Goal: Information Seeking & Learning: Learn about a topic

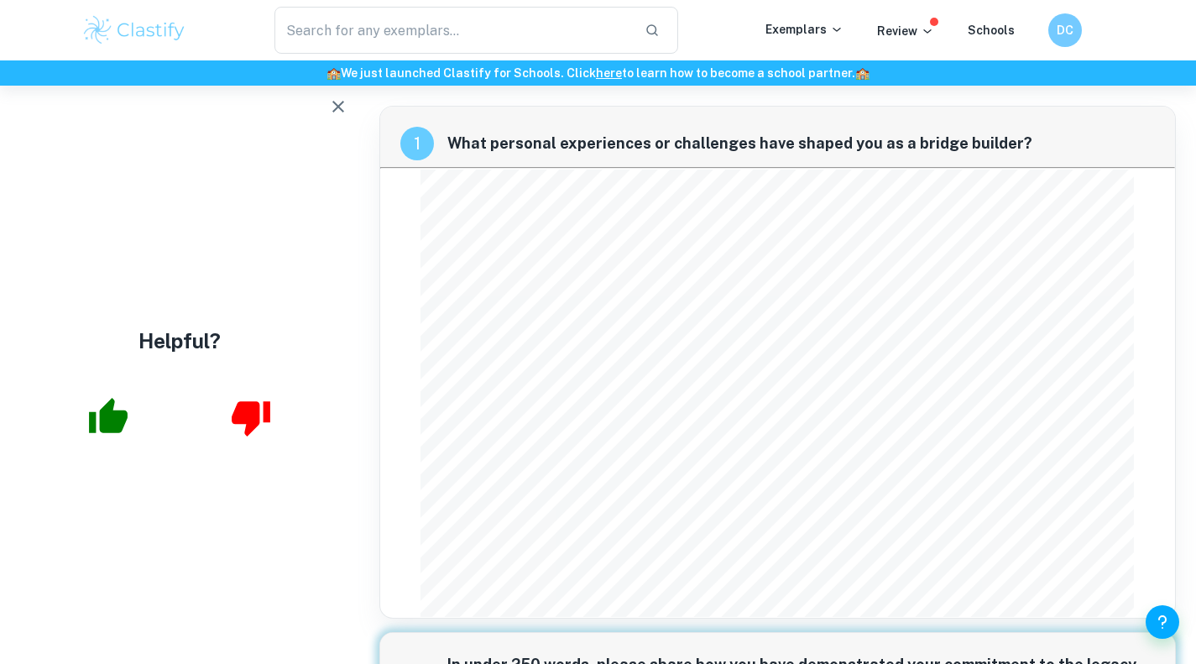
click at [340, 112] on icon "button" at bounding box center [338, 107] width 20 height 20
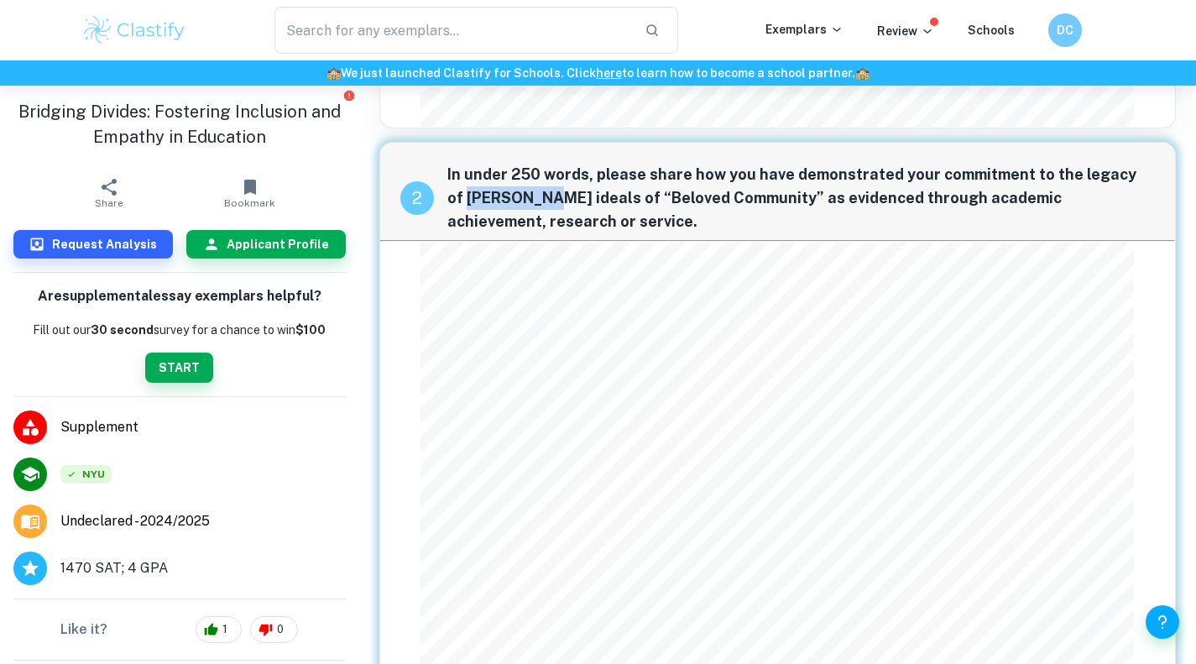
click at [152, 34] on img at bounding box center [134, 30] width 107 height 34
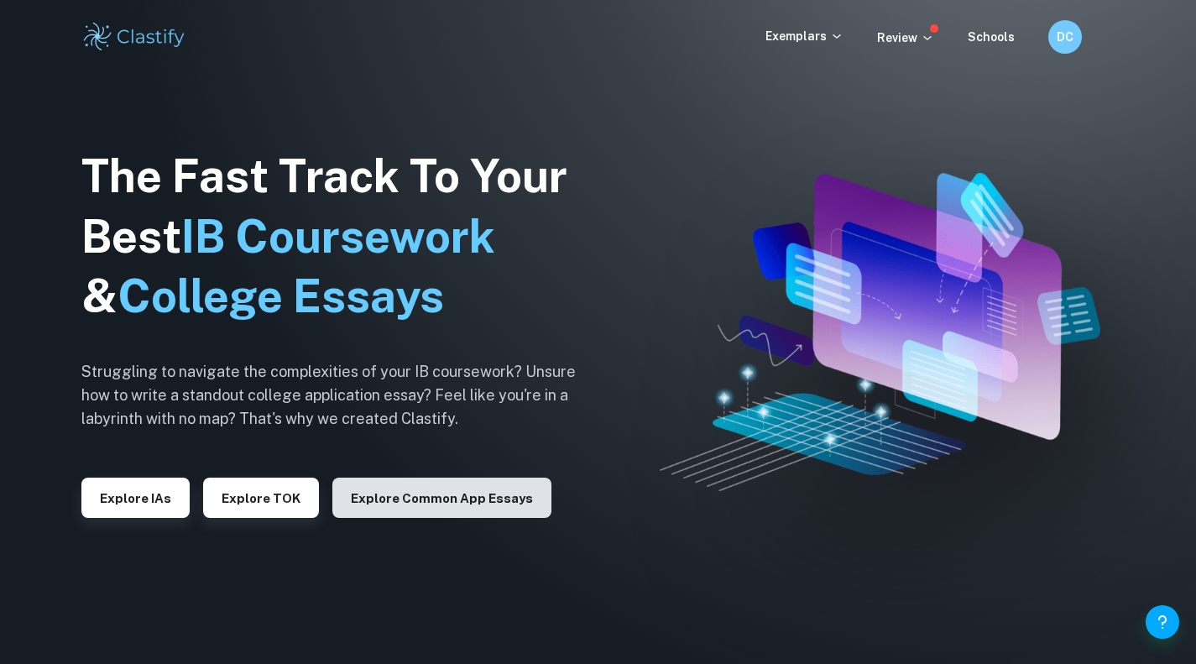
click at [389, 508] on button "Explore Common App essays" at bounding box center [441, 498] width 219 height 40
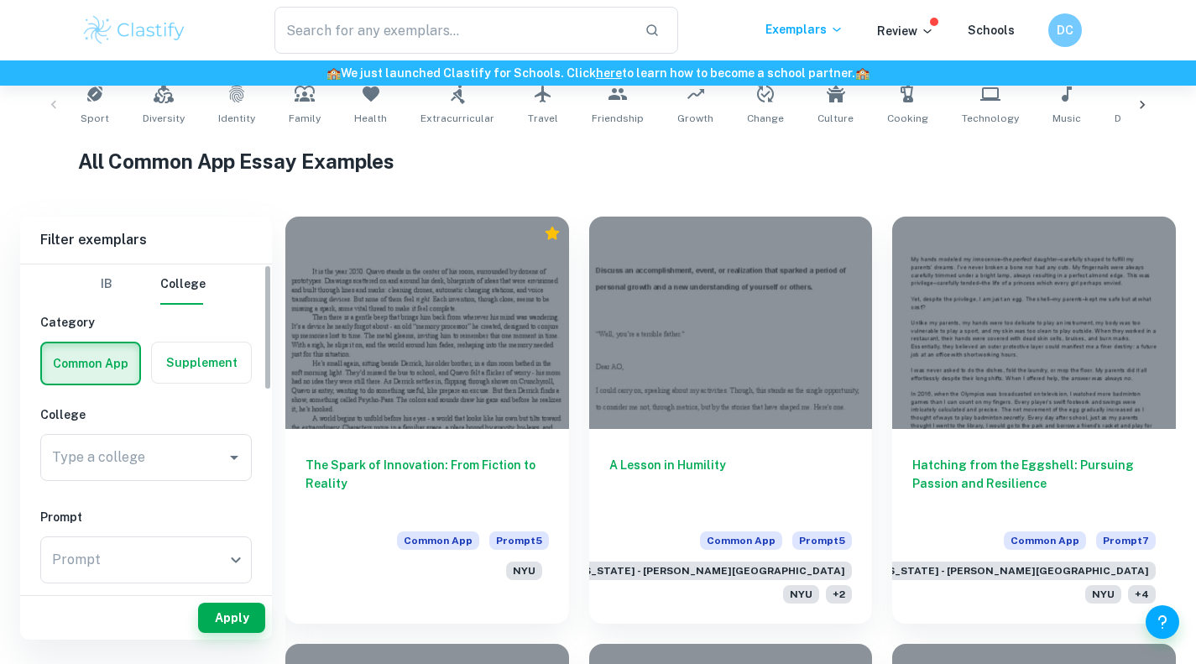
scroll to position [352, 0]
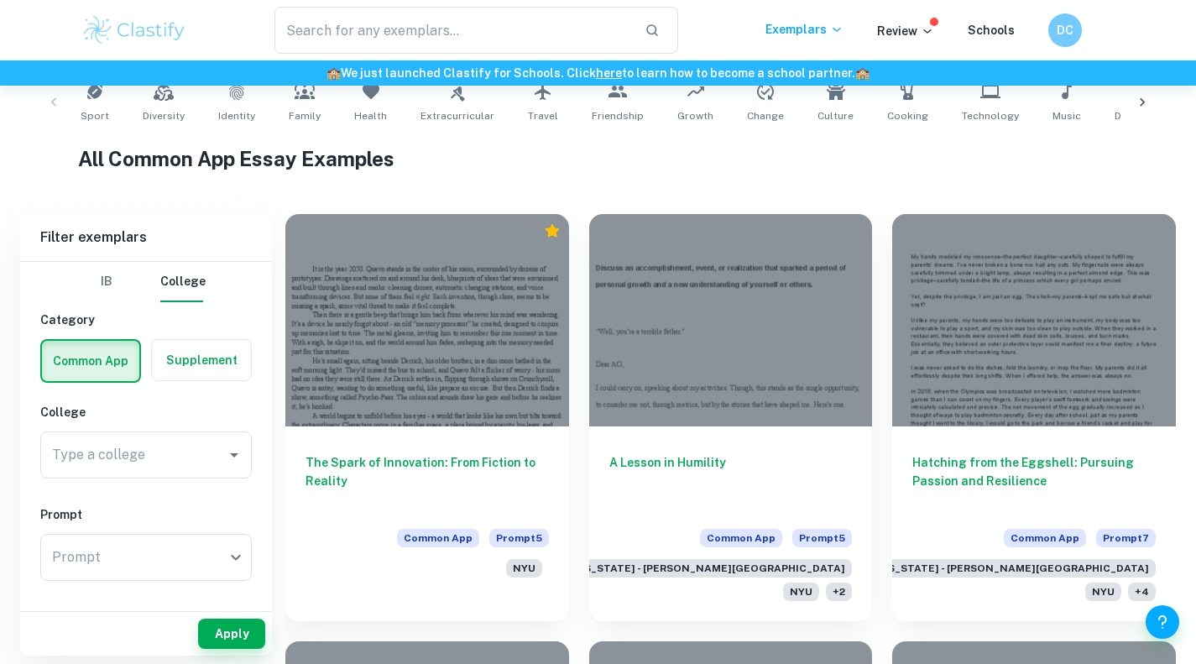
click at [202, 363] on label "button" at bounding box center [201, 360] width 99 height 40
click at [0, 0] on input "radio" at bounding box center [0, 0] width 0 height 0
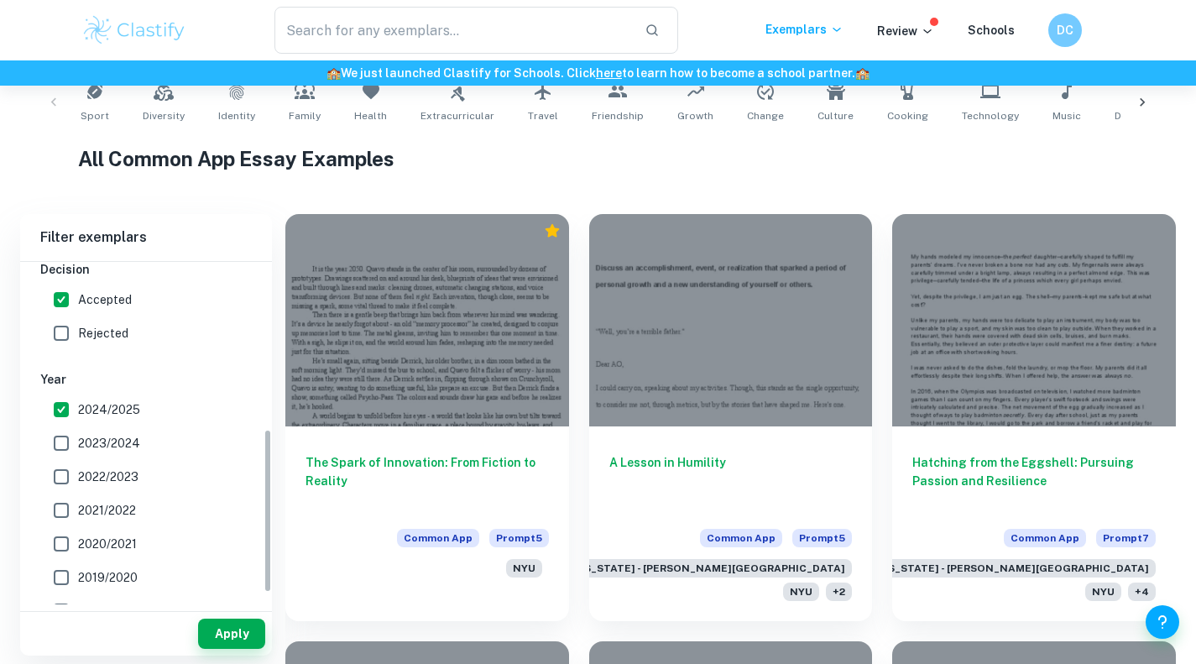
scroll to position [0, 0]
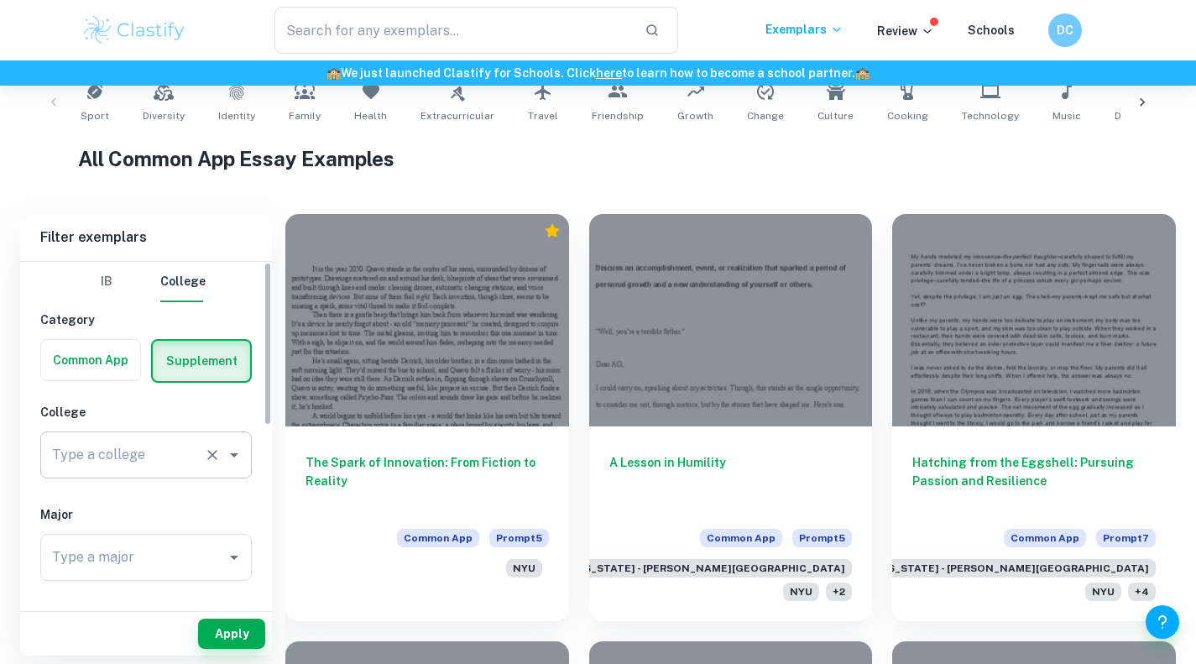
click at [161, 459] on input "Type a college" at bounding box center [122, 455] width 149 height 32
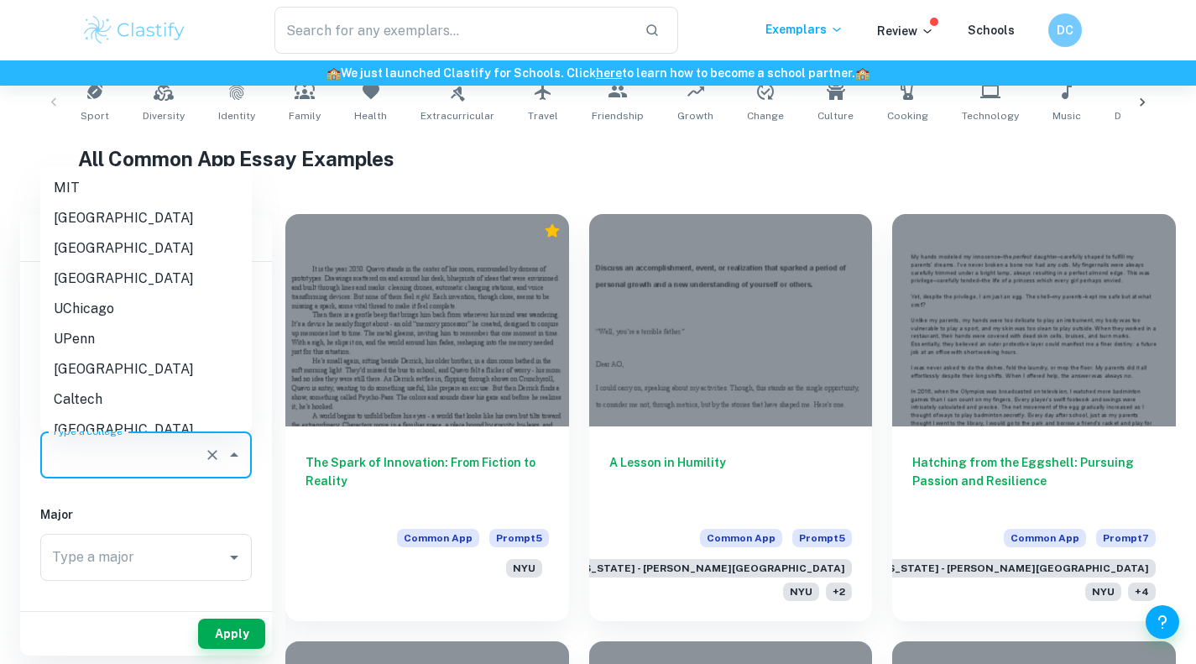
click at [83, 193] on li "MIT" at bounding box center [146, 188] width 212 height 30
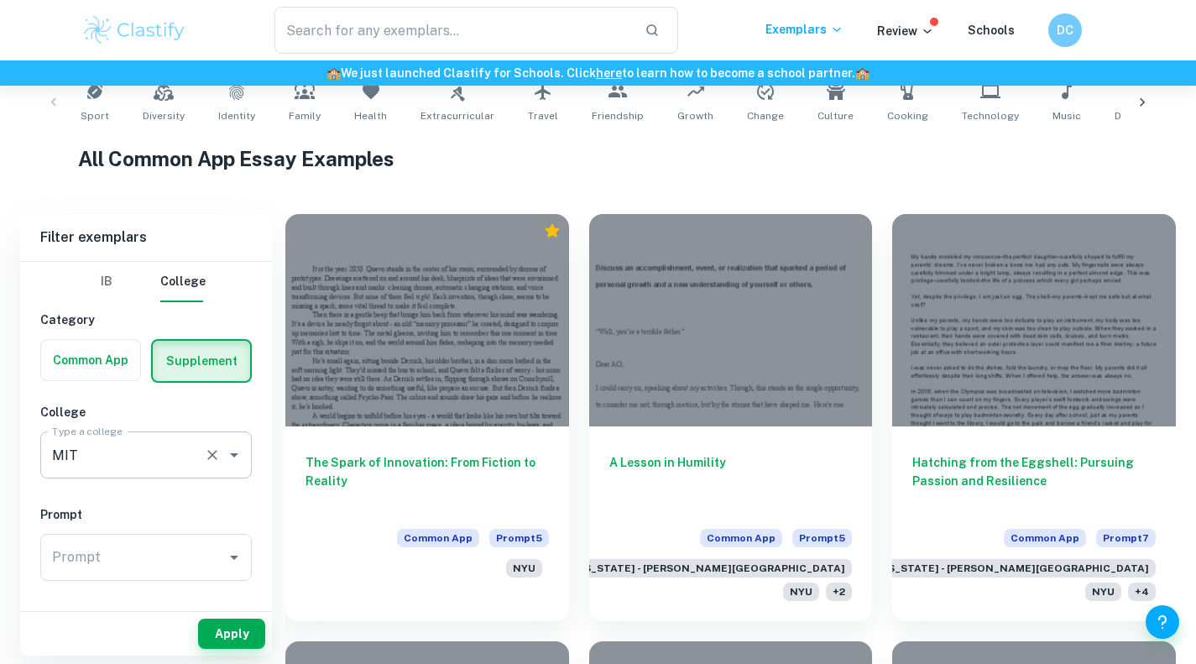
click at [116, 467] on input "MIT" at bounding box center [122, 455] width 149 height 32
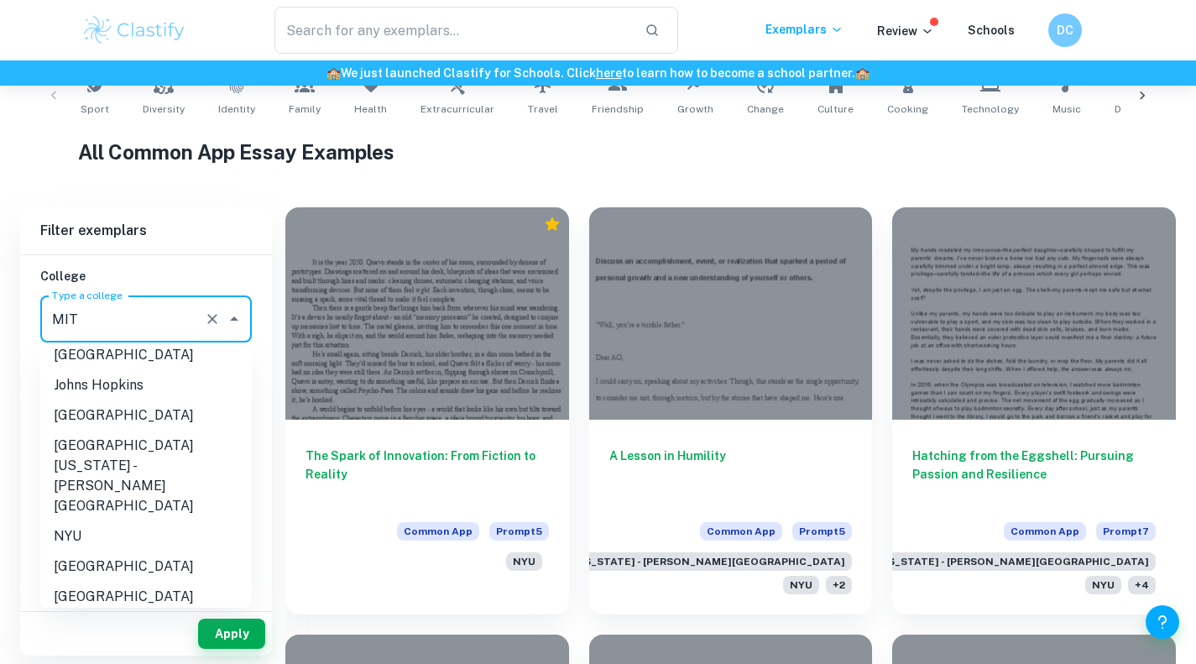
scroll to position [305, 0]
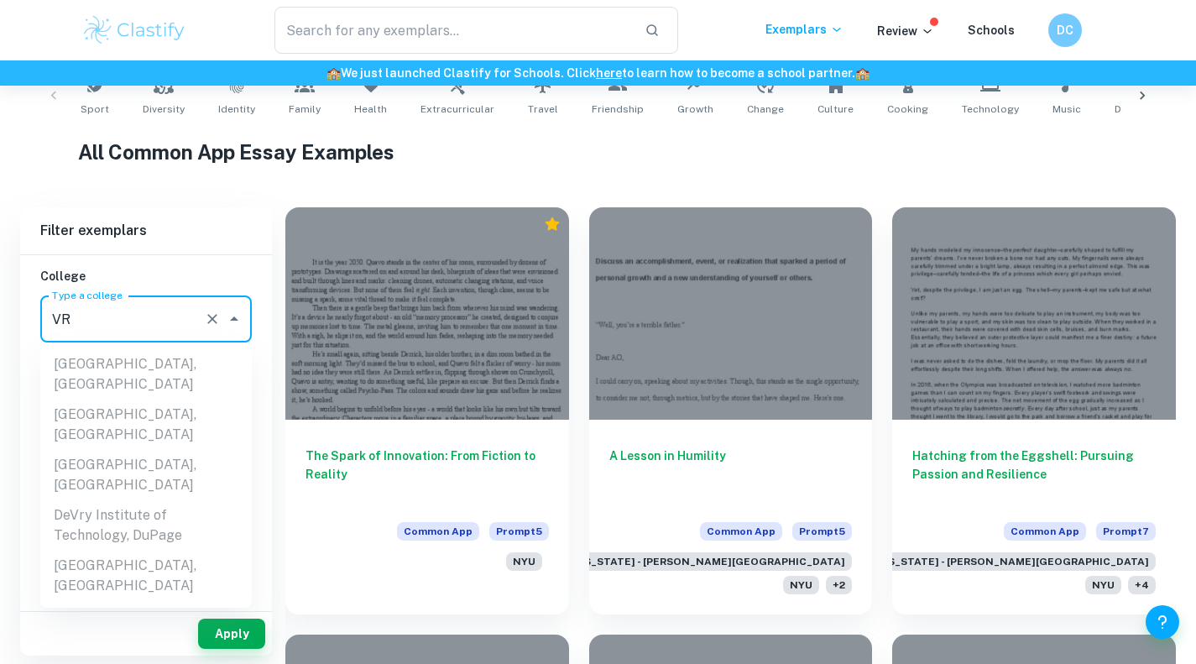
type input "V"
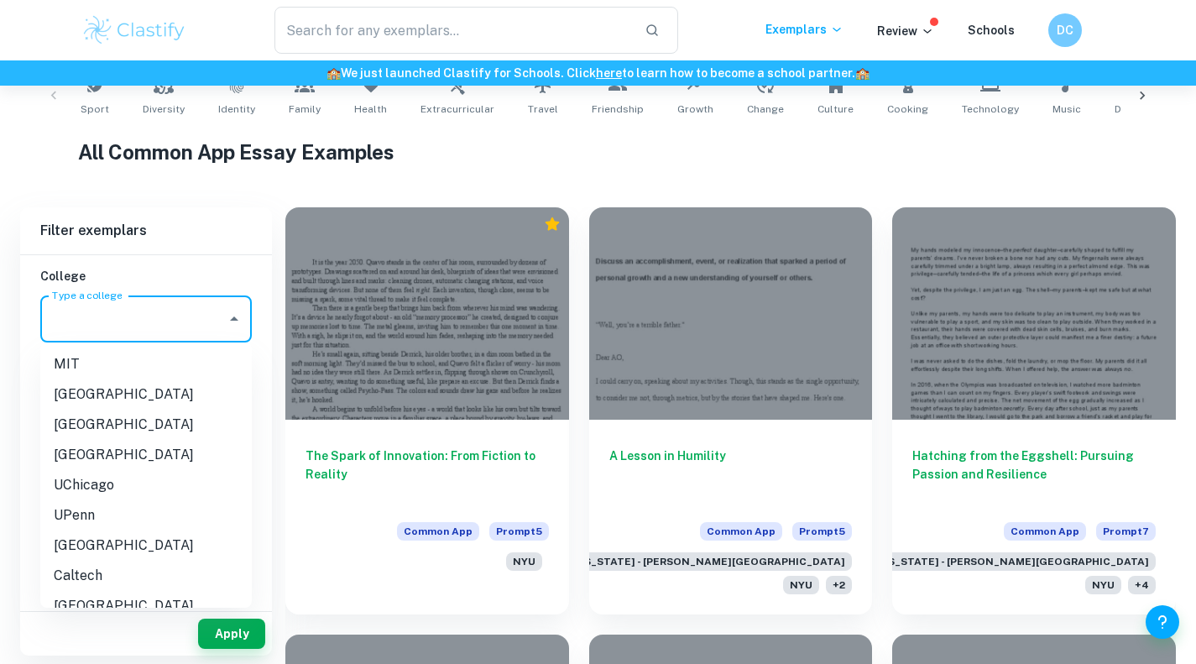
type input "B"
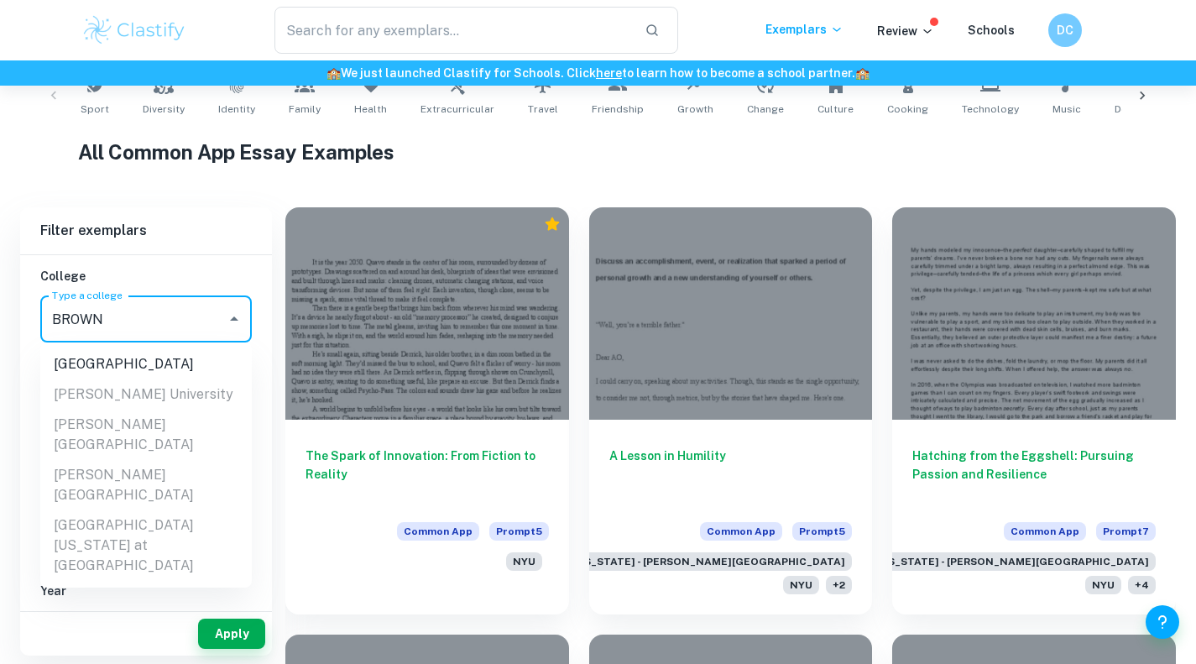
click at [117, 363] on li "[GEOGRAPHIC_DATA]" at bounding box center [146, 364] width 212 height 30
type input "[GEOGRAPHIC_DATA]"
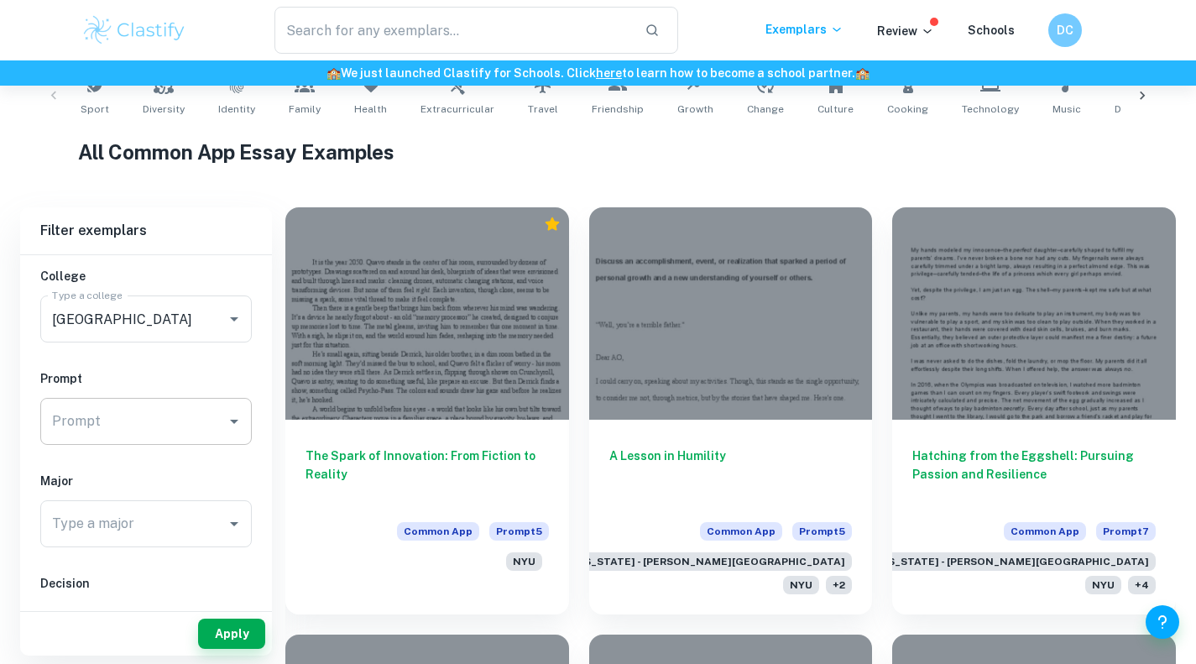
click at [123, 425] on input "Prompt" at bounding box center [133, 421] width 171 height 32
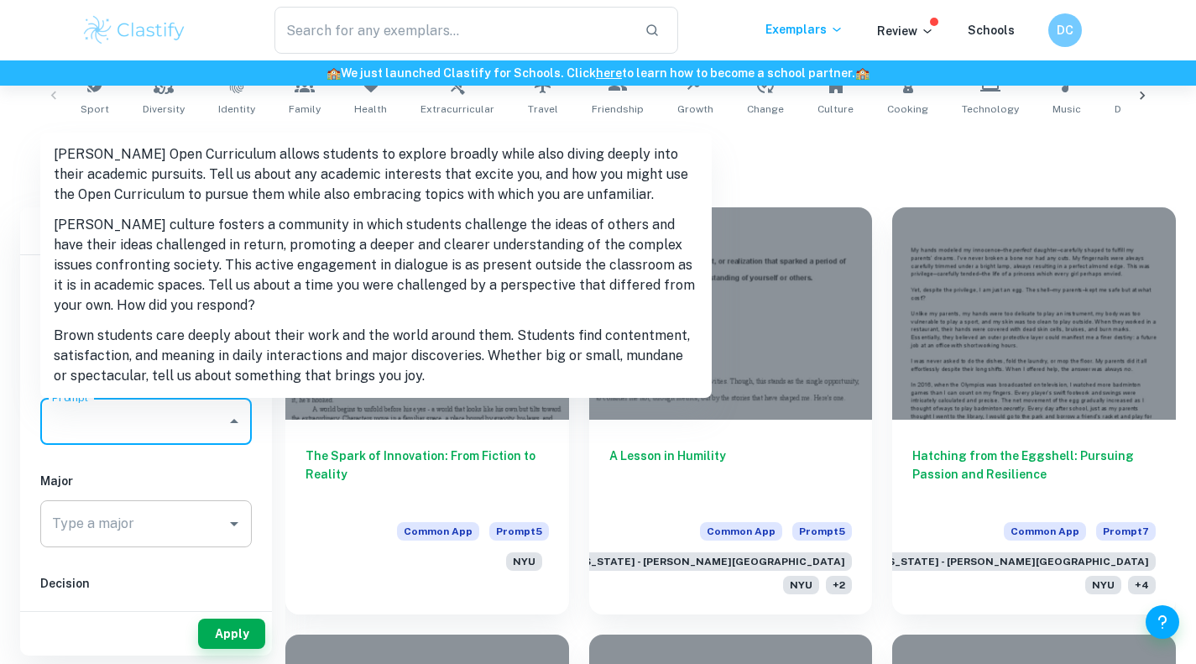
click at [146, 537] on input "Type a major" at bounding box center [133, 524] width 171 height 32
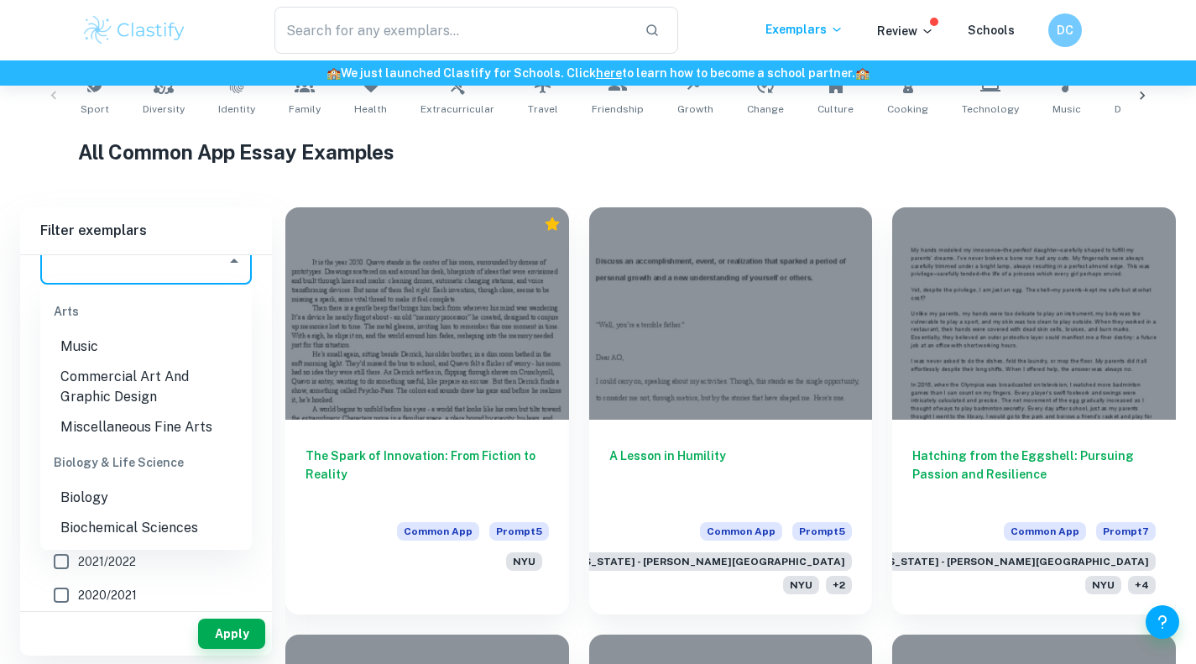
scroll to position [293, 0]
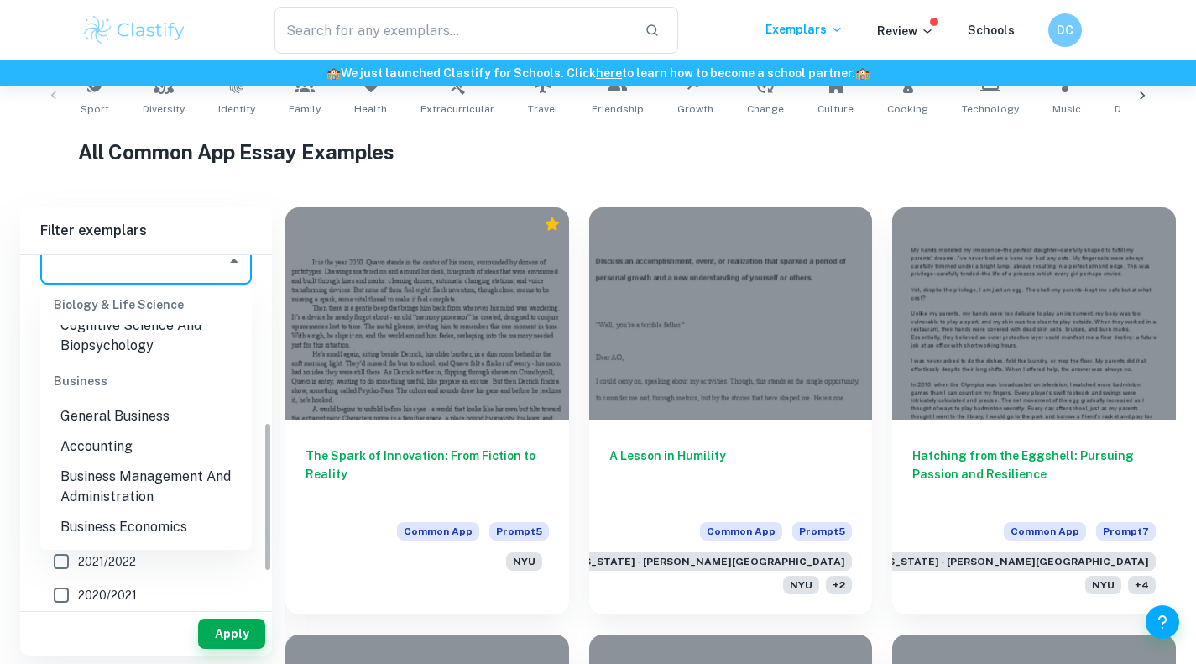
click at [39, 563] on div "IB College Category Common App Supplement College Type a college Brown Universi…" at bounding box center [146, 271] width 252 height 816
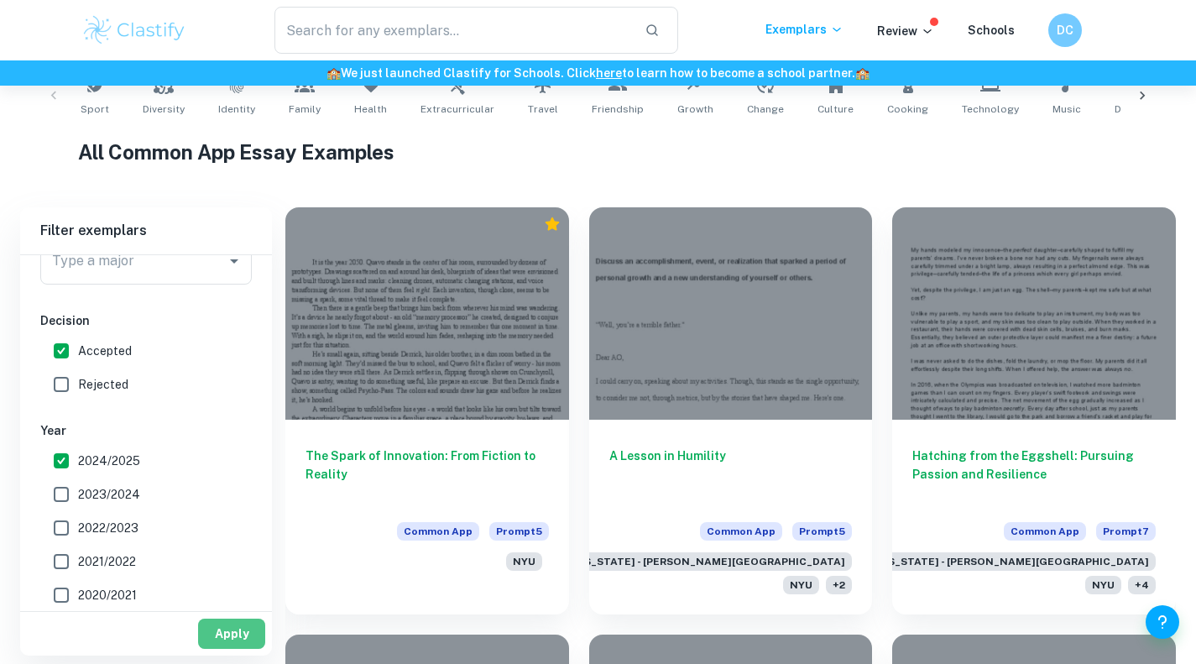
click at [204, 633] on button "Apply" at bounding box center [231, 634] width 67 height 30
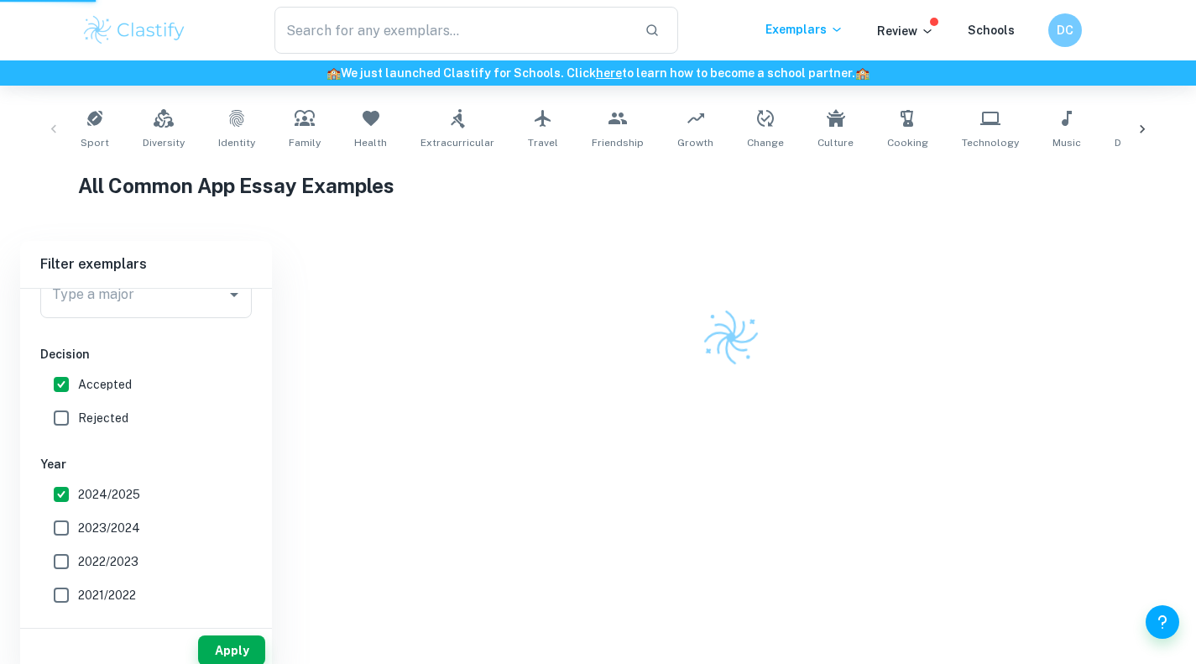
scroll to position [283, 0]
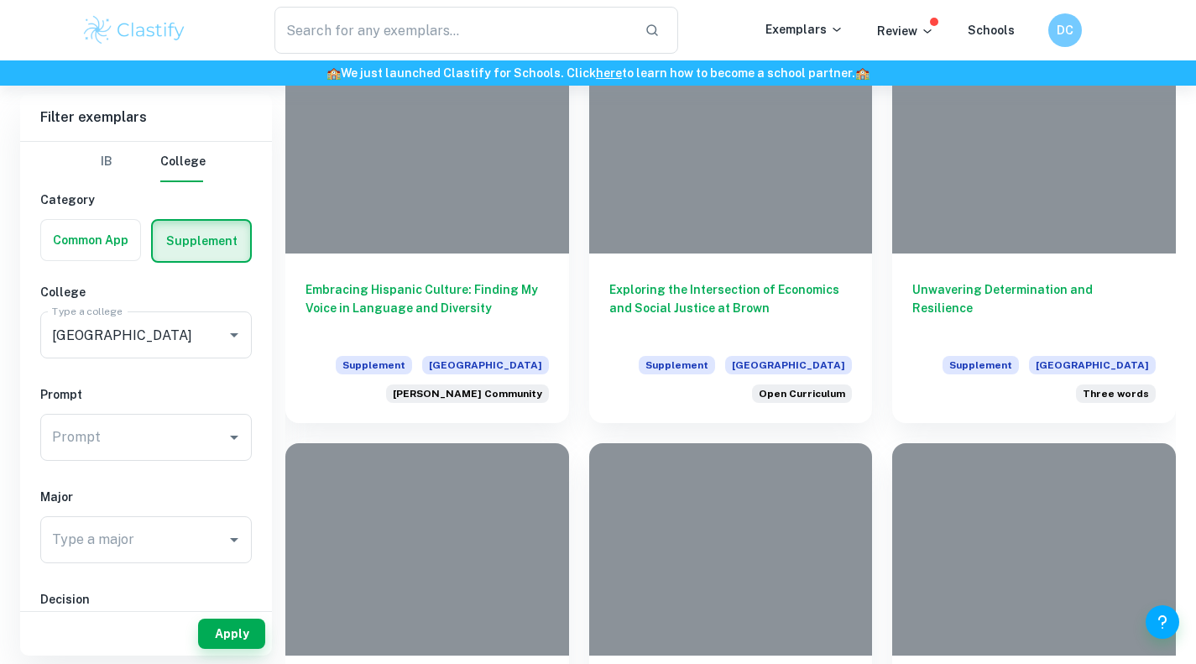
scroll to position [443, 0]
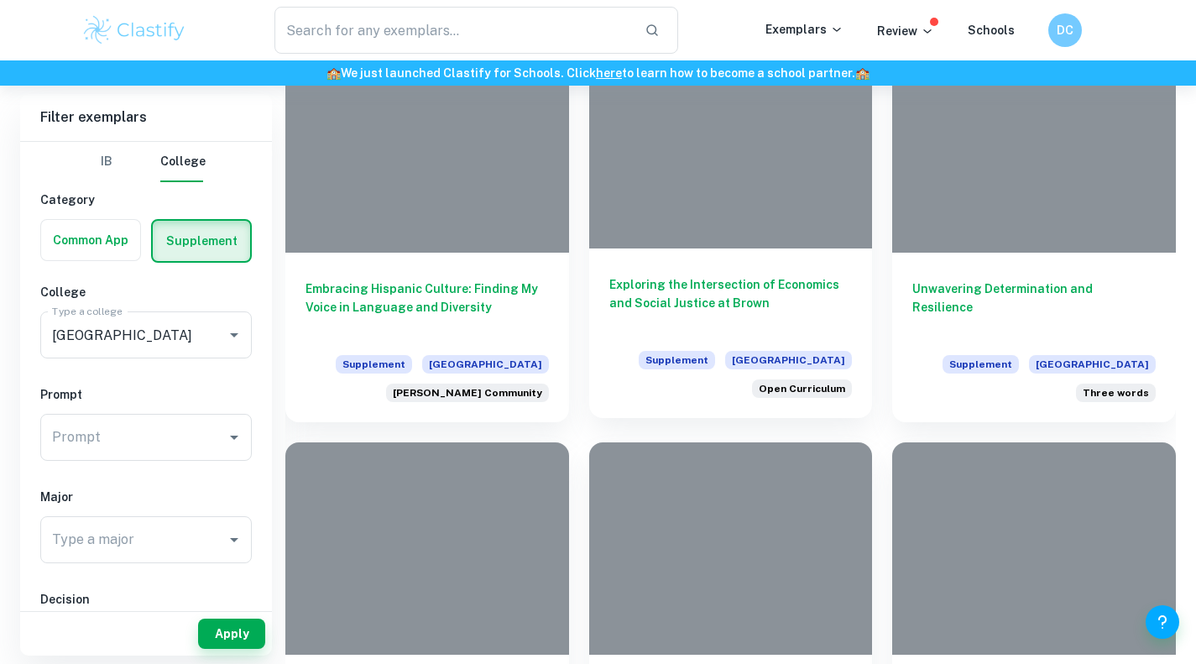
click at [758, 276] on h6 "Exploring the Intersection of Economics and Social Justice at Brown" at bounding box center [730, 302] width 243 height 55
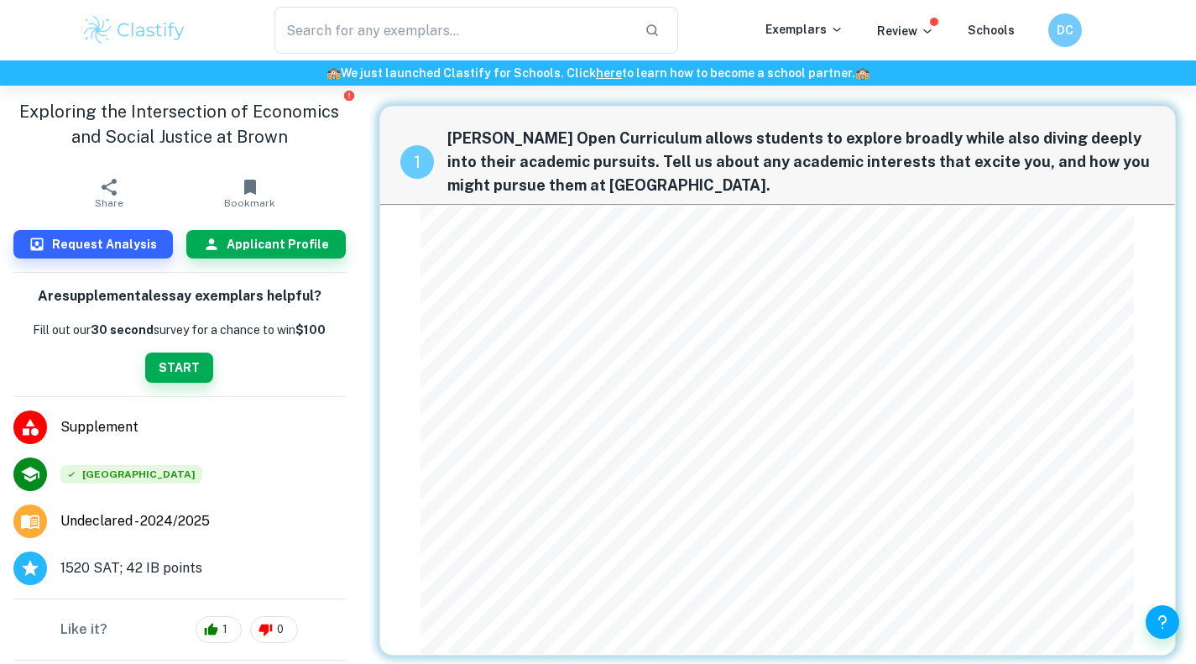
scroll to position [35, 0]
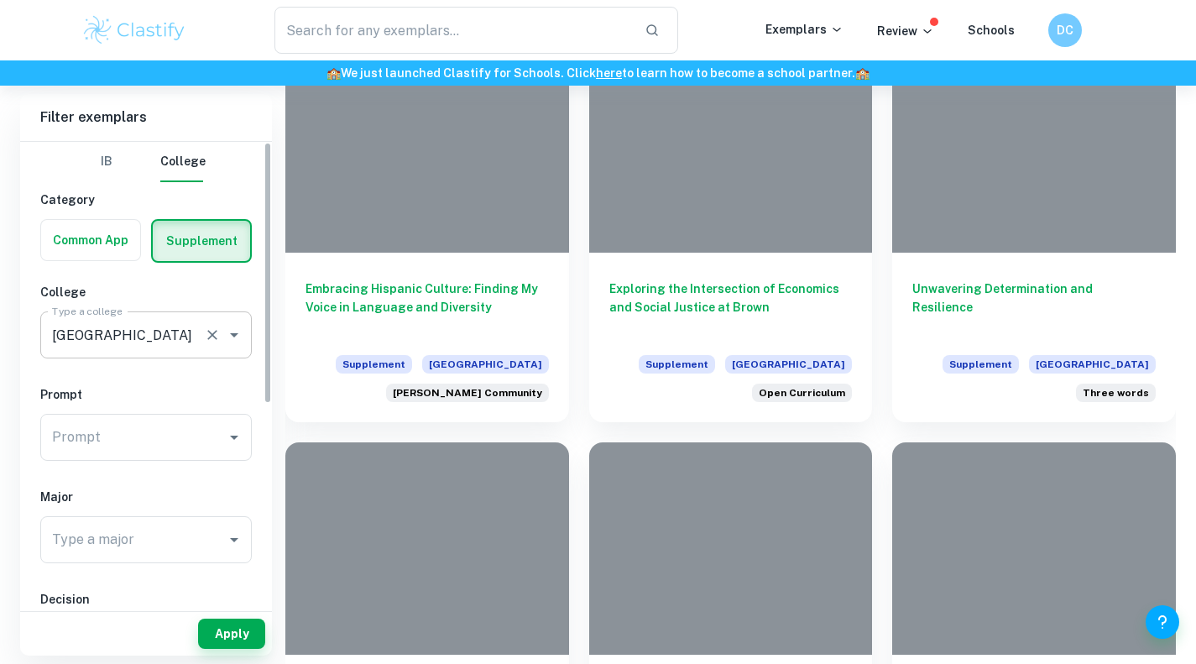
click at [144, 337] on input "[GEOGRAPHIC_DATA]" at bounding box center [122, 335] width 149 height 32
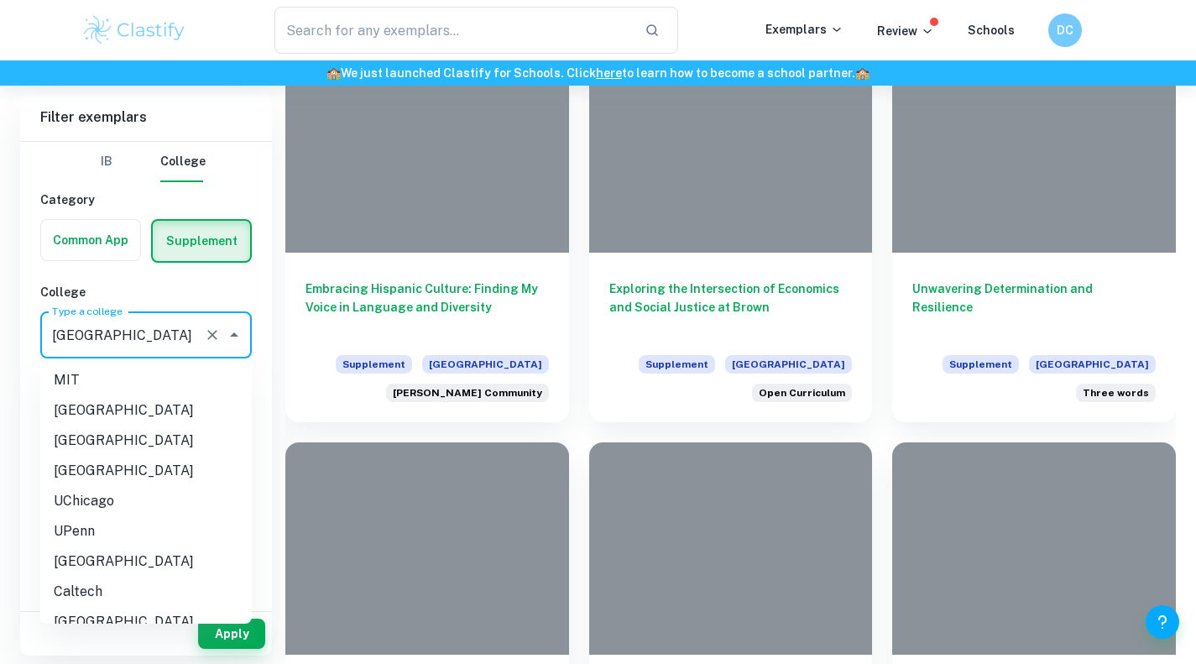
click at [97, 385] on li "MIT" at bounding box center [146, 380] width 212 height 30
type input "MIT"
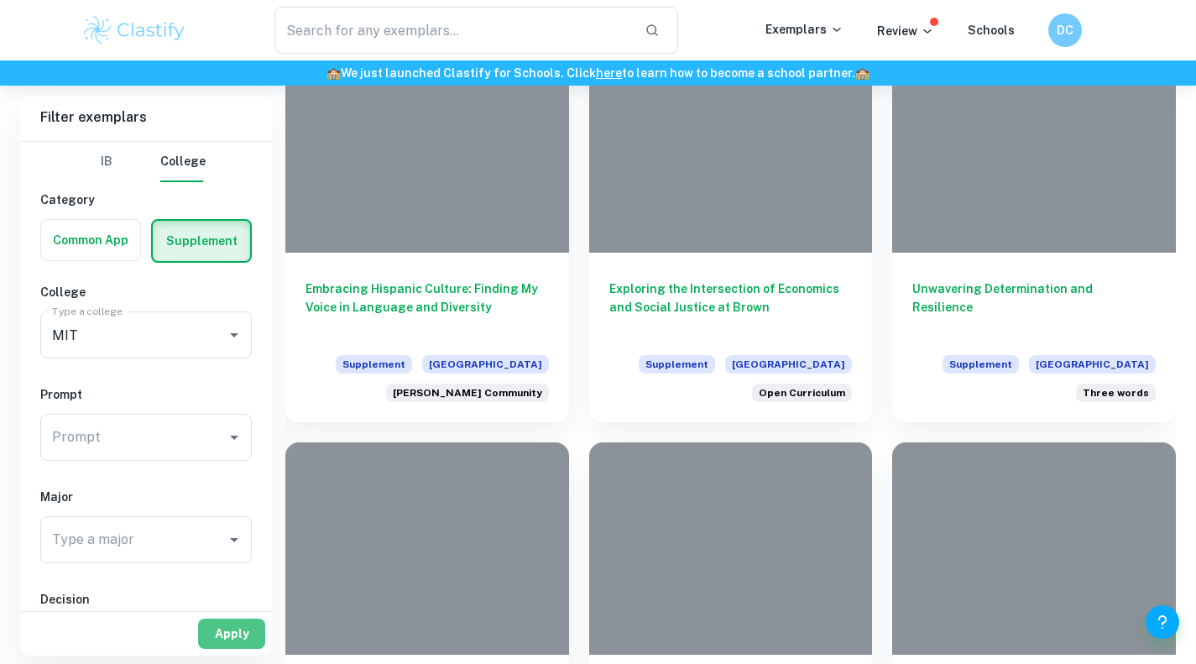
click at [258, 632] on button "Apply" at bounding box center [231, 634] width 67 height 30
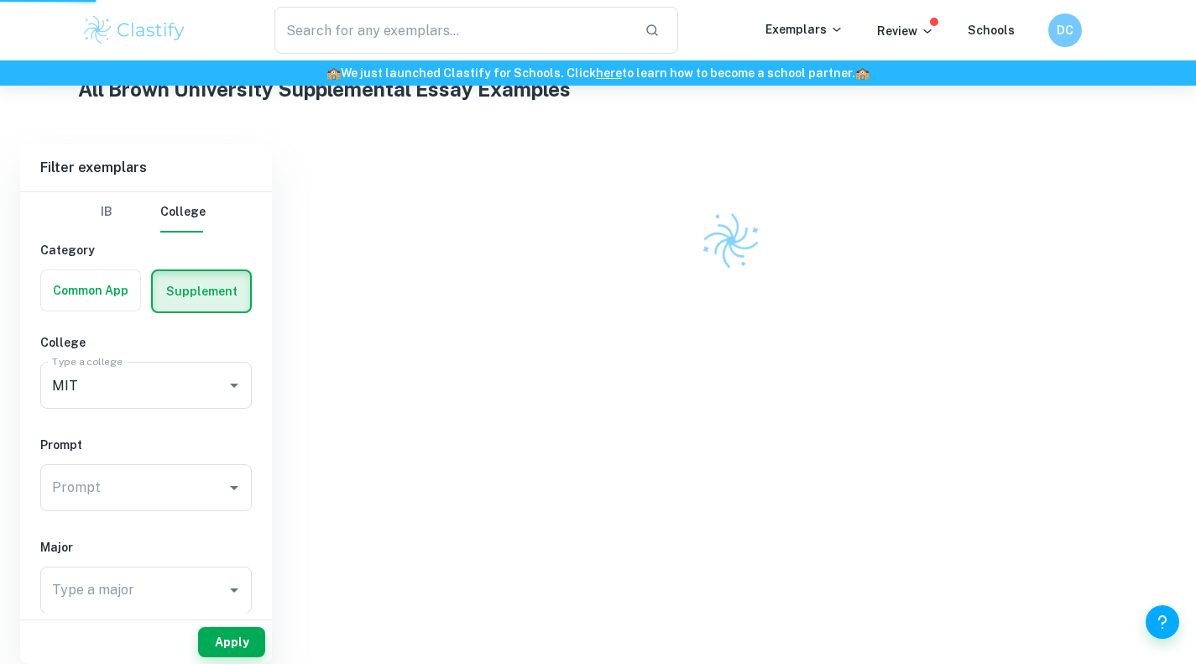
scroll to position [314, 0]
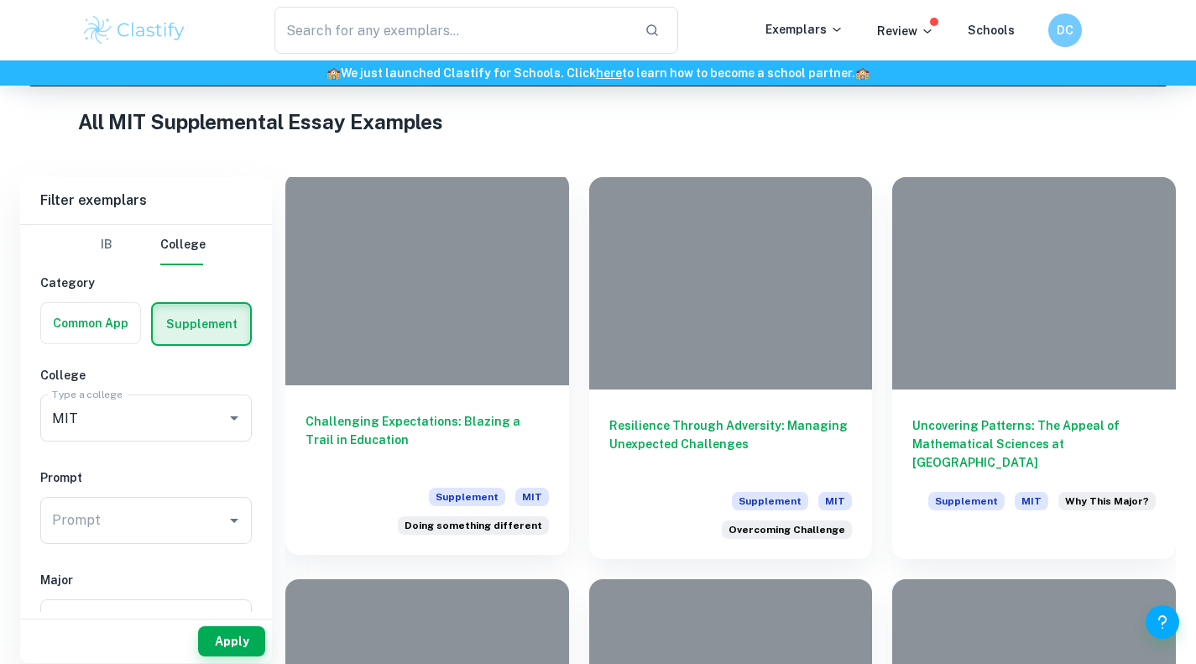
scroll to position [316, 0]
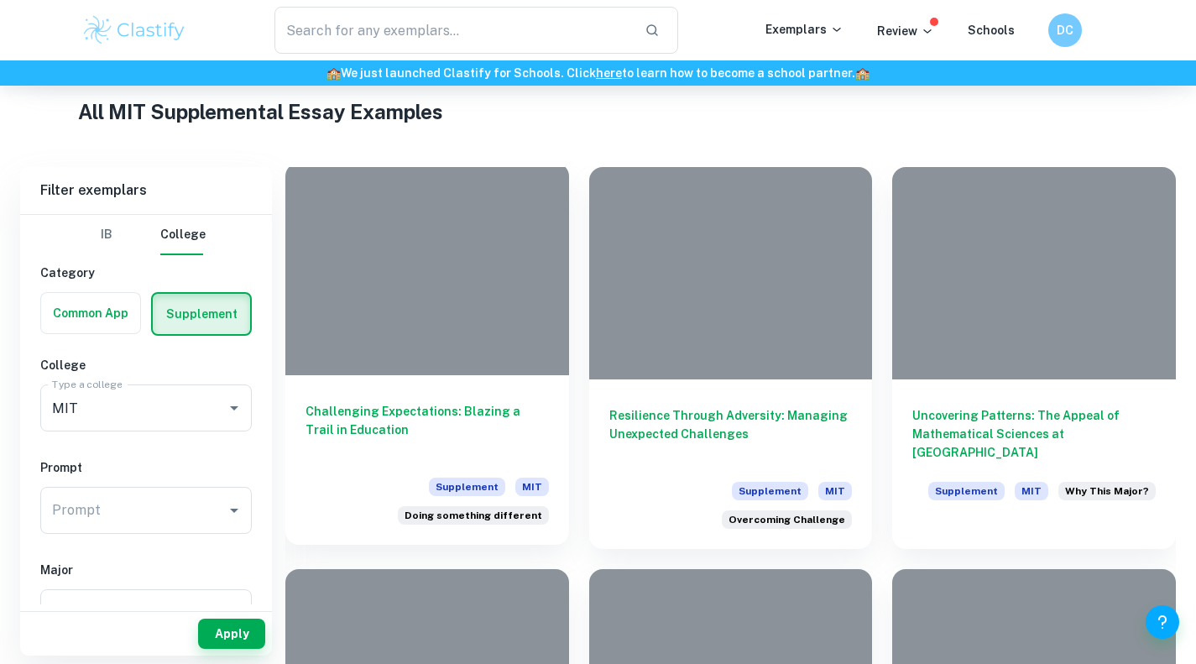
click at [400, 407] on h6 "Challenging Expectations: Blazing a Trail in Education" at bounding box center [427, 429] width 243 height 55
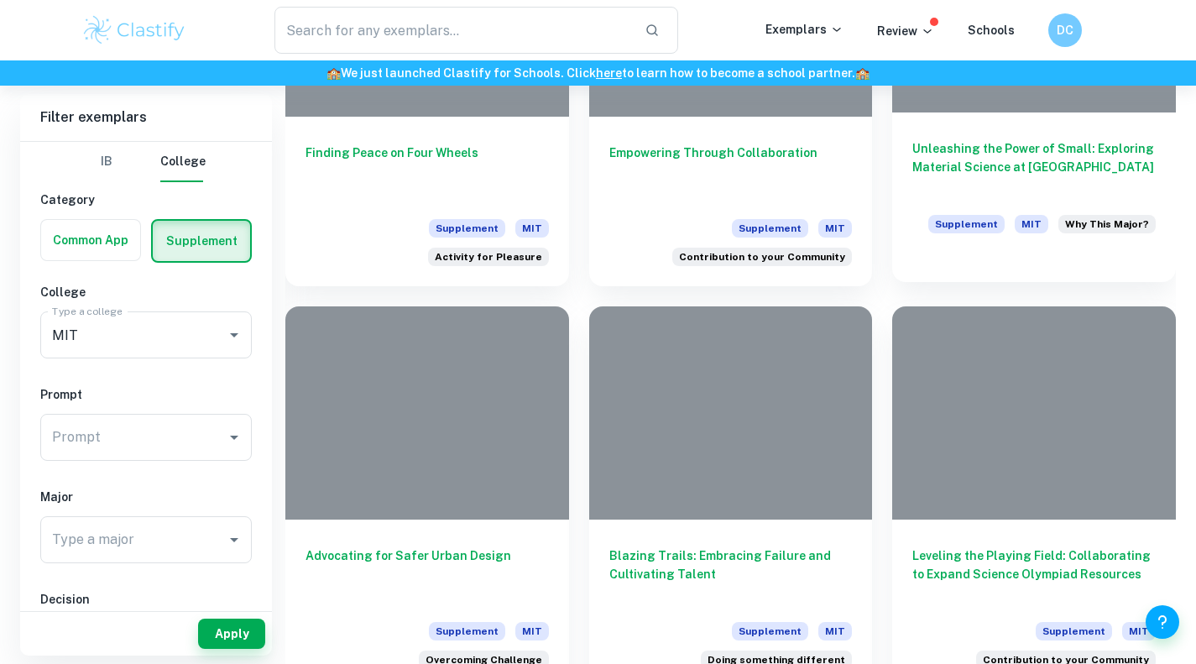
click at [1041, 168] on h6 "Unleashing the Power of Small: Exploring Material Science at [GEOGRAPHIC_DATA]" at bounding box center [1033, 166] width 243 height 55
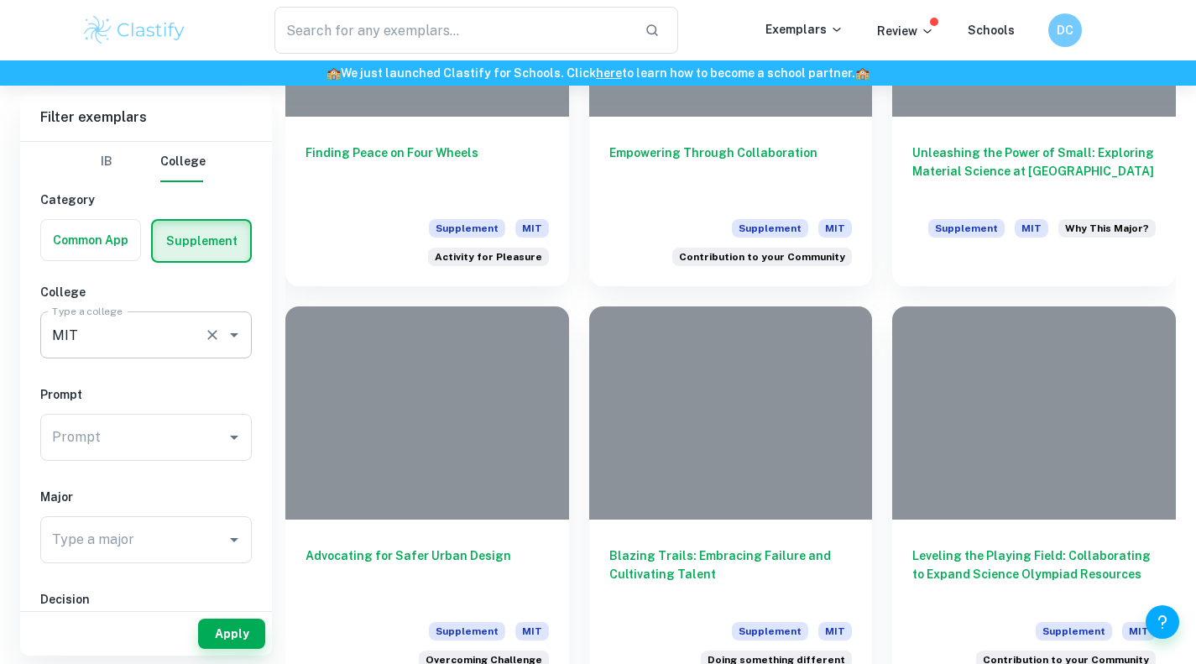
click at [175, 328] on input "MIT" at bounding box center [122, 335] width 149 height 32
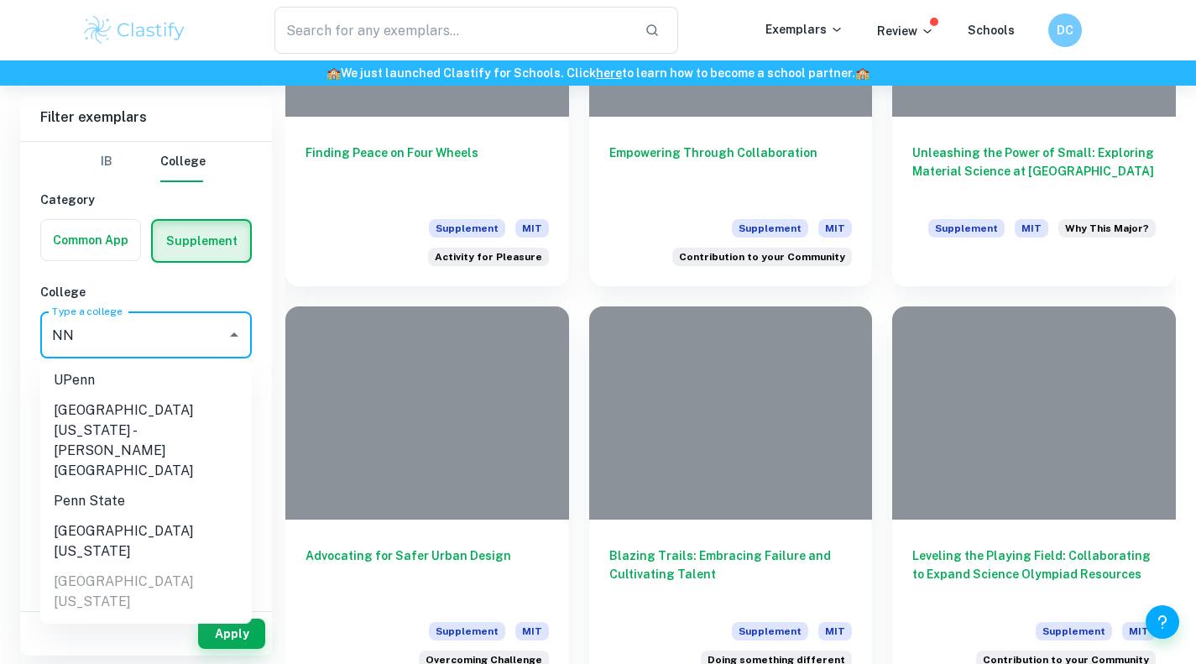
type input "N"
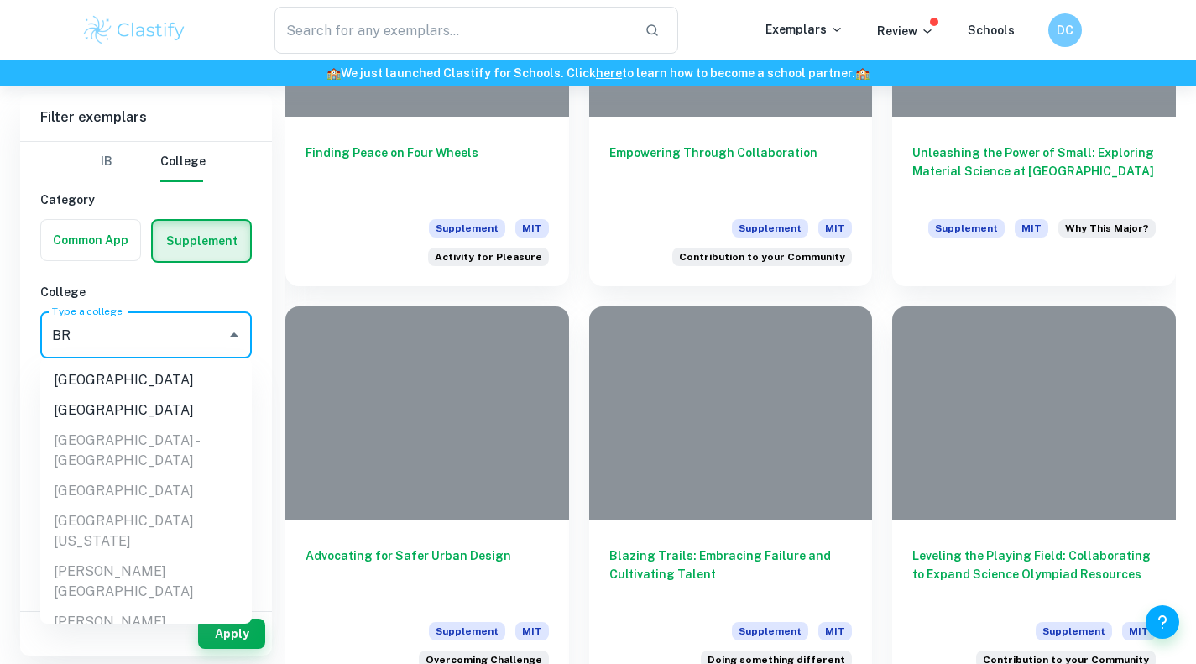
type input "B"
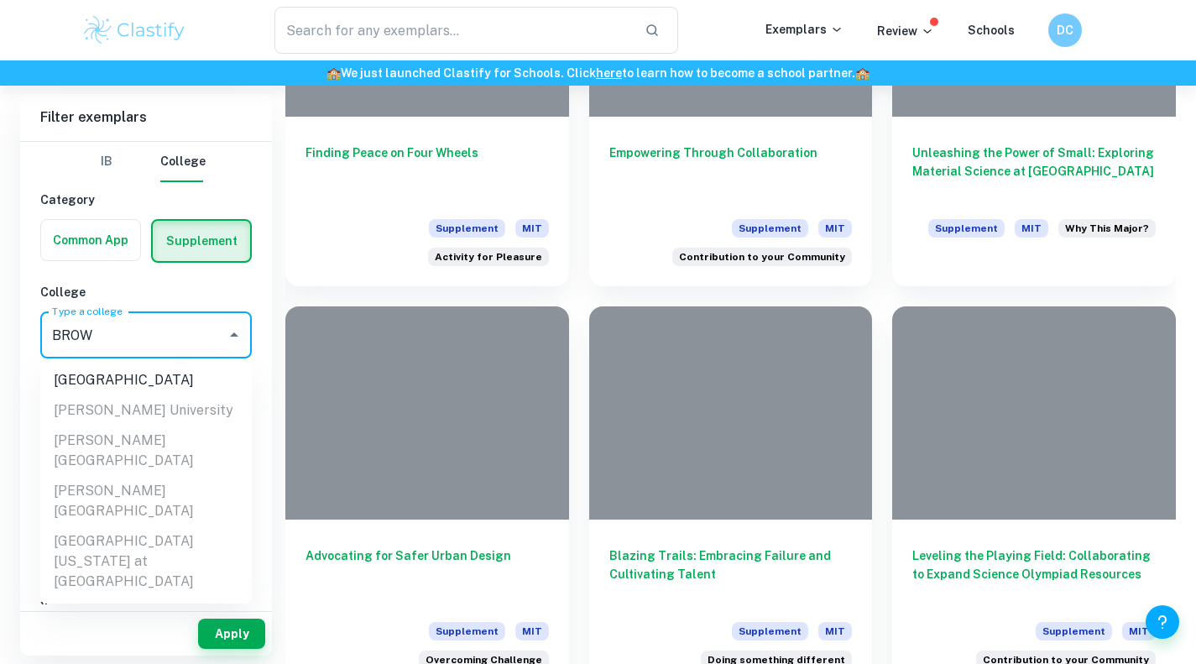
click at [125, 366] on li "[GEOGRAPHIC_DATA]" at bounding box center [146, 380] width 212 height 30
type input "[GEOGRAPHIC_DATA]"
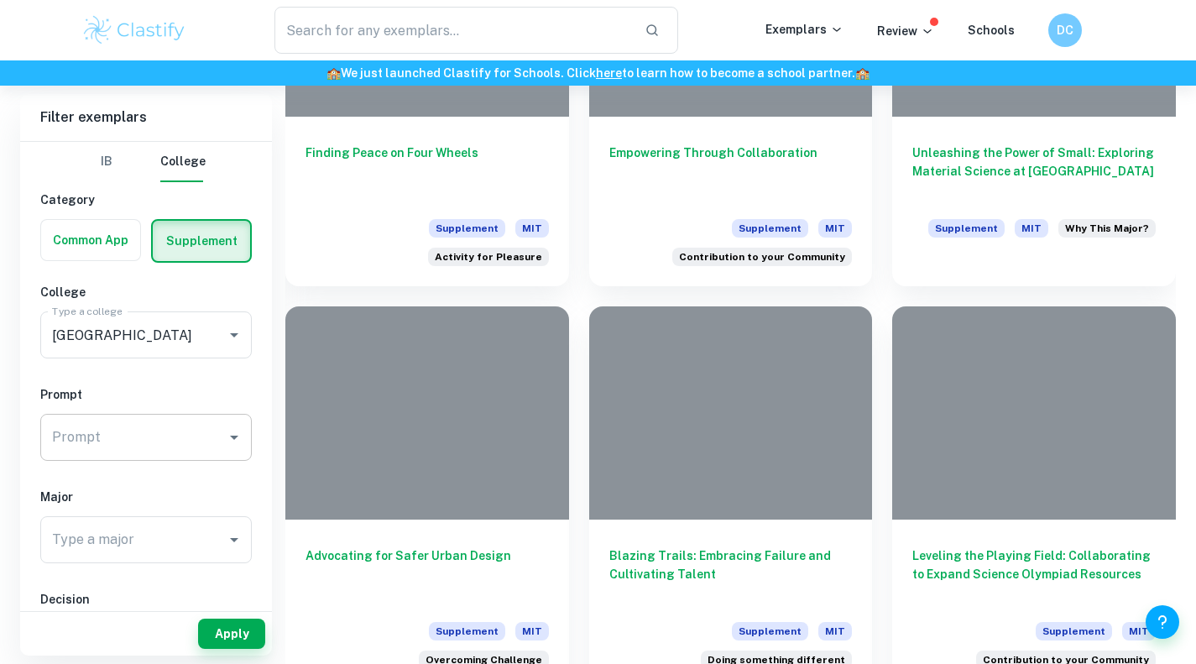
click at [142, 448] on input "Prompt" at bounding box center [133, 437] width 171 height 32
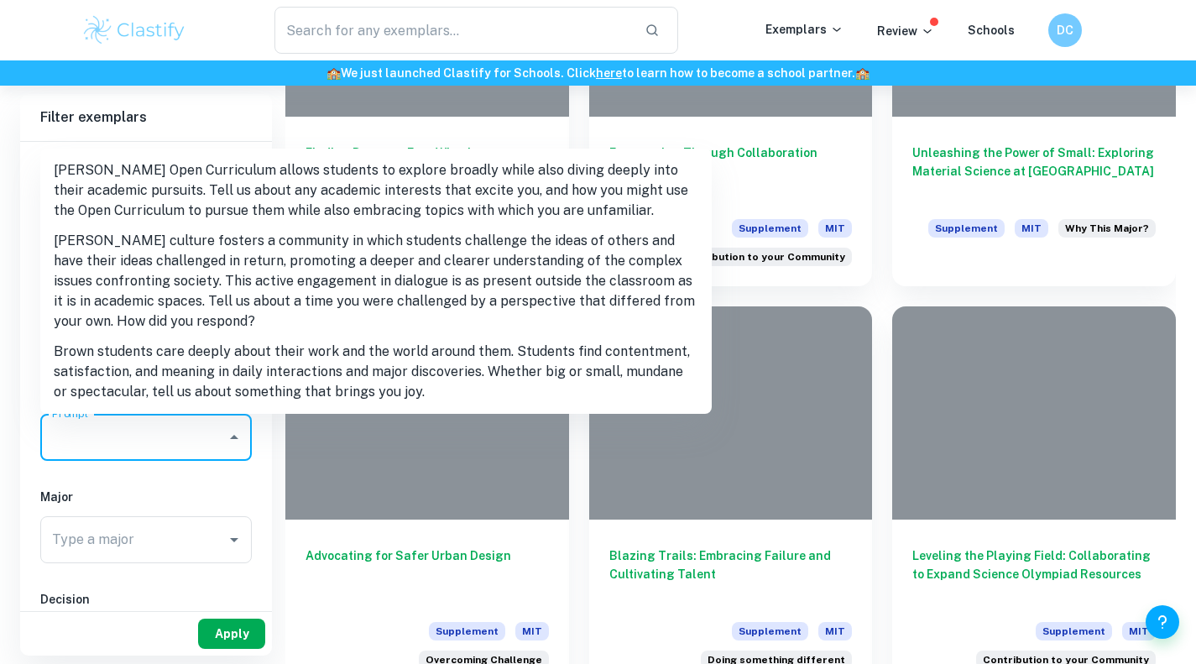
click at [237, 634] on button "Apply" at bounding box center [231, 634] width 67 height 30
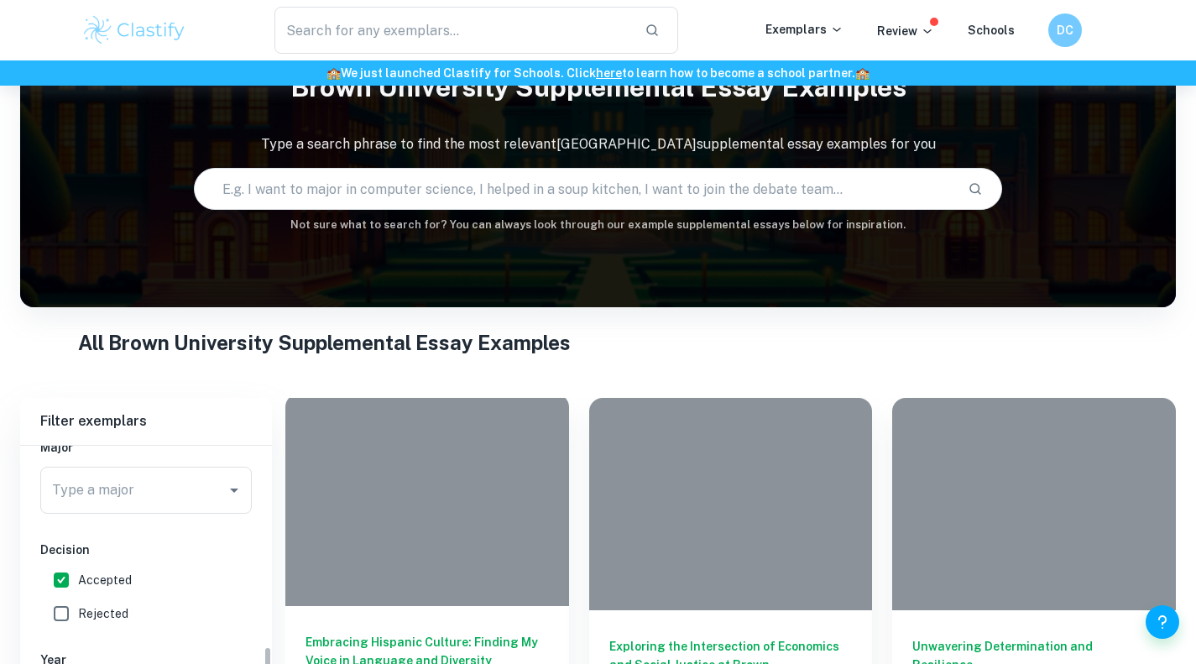
scroll to position [353, 0]
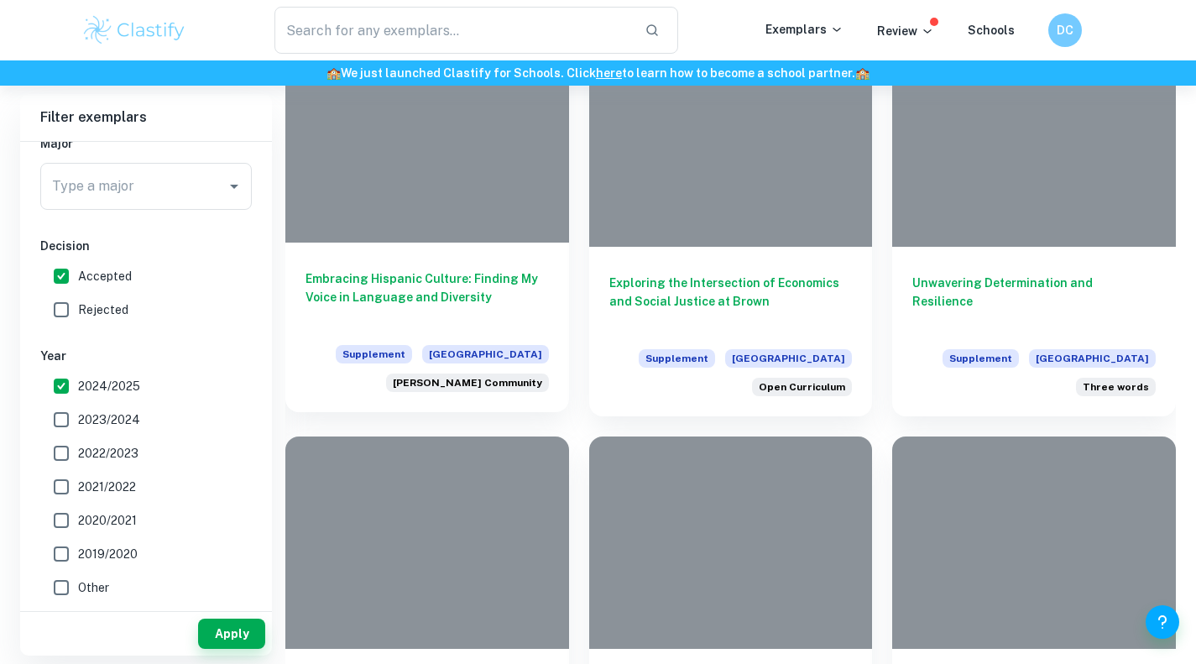
click at [469, 281] on h6 "Embracing Hispanic Culture: Finding My Voice in Language and Diversity" at bounding box center [427, 296] width 243 height 55
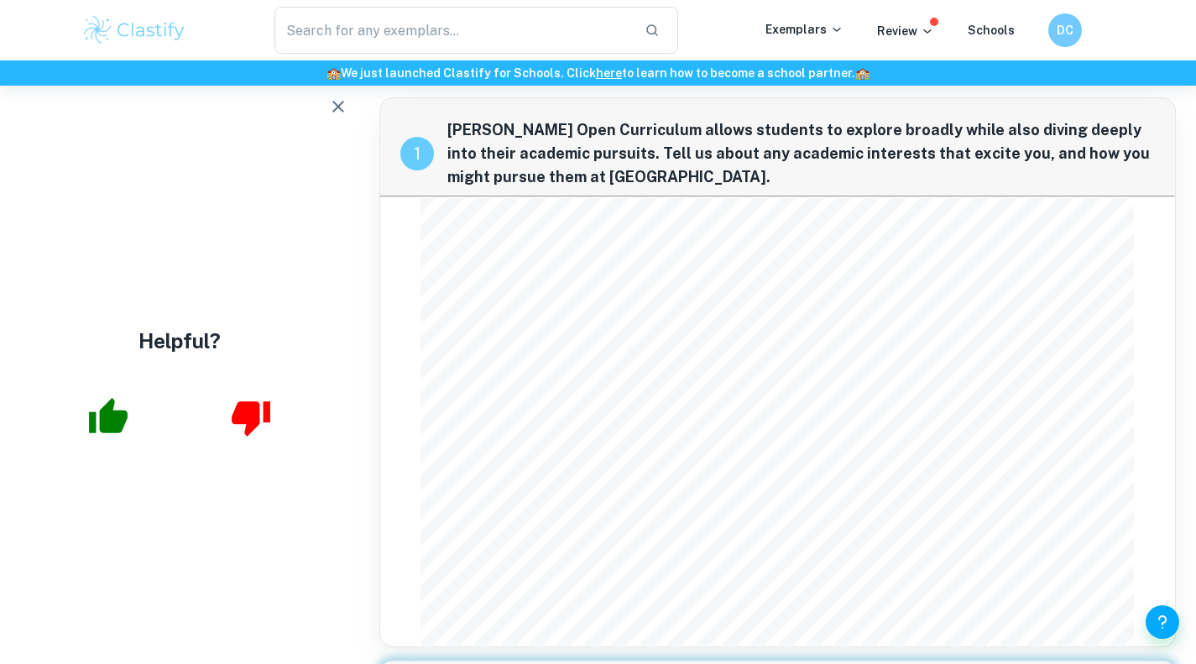
scroll to position [81, 0]
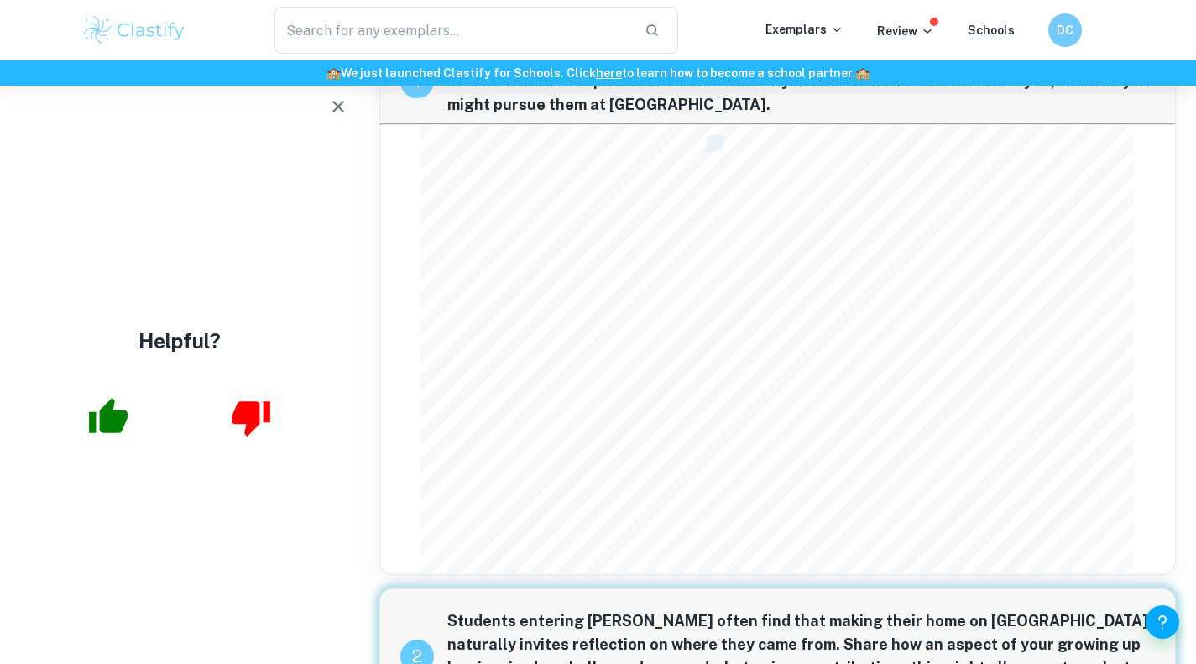
drag, startPoint x: 702, startPoint y: 136, endPoint x: 727, endPoint y: 144, distance: 25.5
click at [727, 144] on span "I love Economics. But it needs a rebranding. Defamed as the origin of all selos…" at bounding box center [746, 144] width 640 height 14
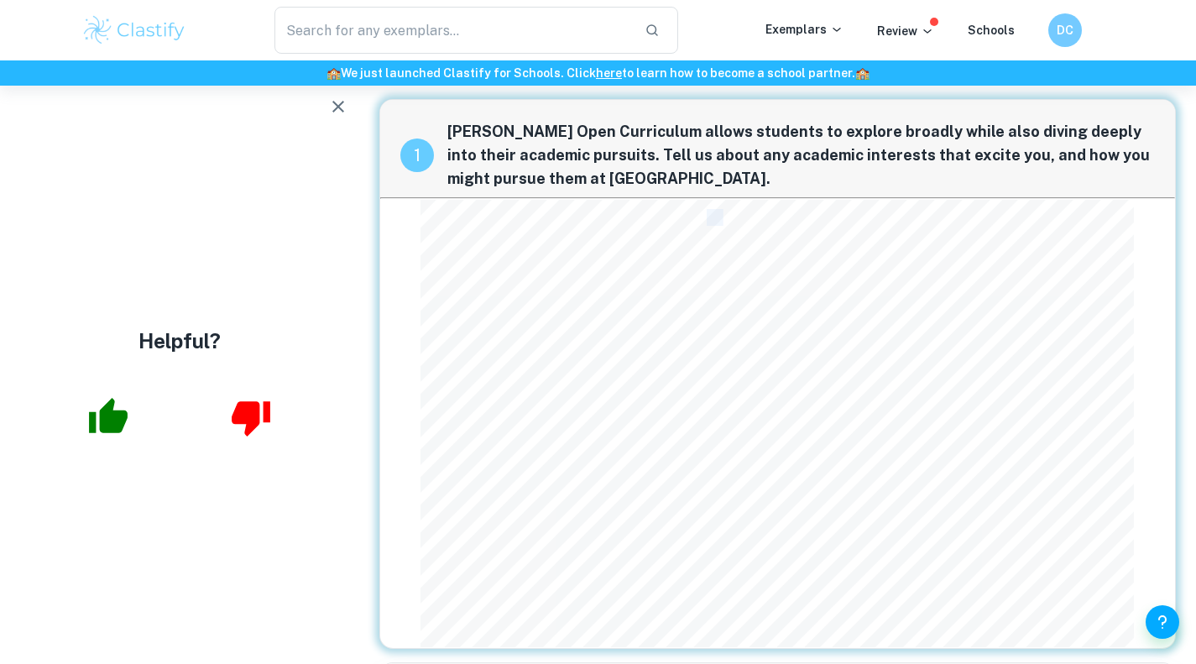
click at [723, 214] on span "I love Economics. But it needs a rebranding. Defamed as the origin of all selos…" at bounding box center [746, 218] width 640 height 14
drag, startPoint x: 723, startPoint y: 214, endPoint x: 1042, endPoint y: 237, distance: 319.7
click at [1042, 237] on div "I love Economics. But it needs a rebranding. Defamed as the origin of all selos…" at bounding box center [776, 424] width 713 height 448
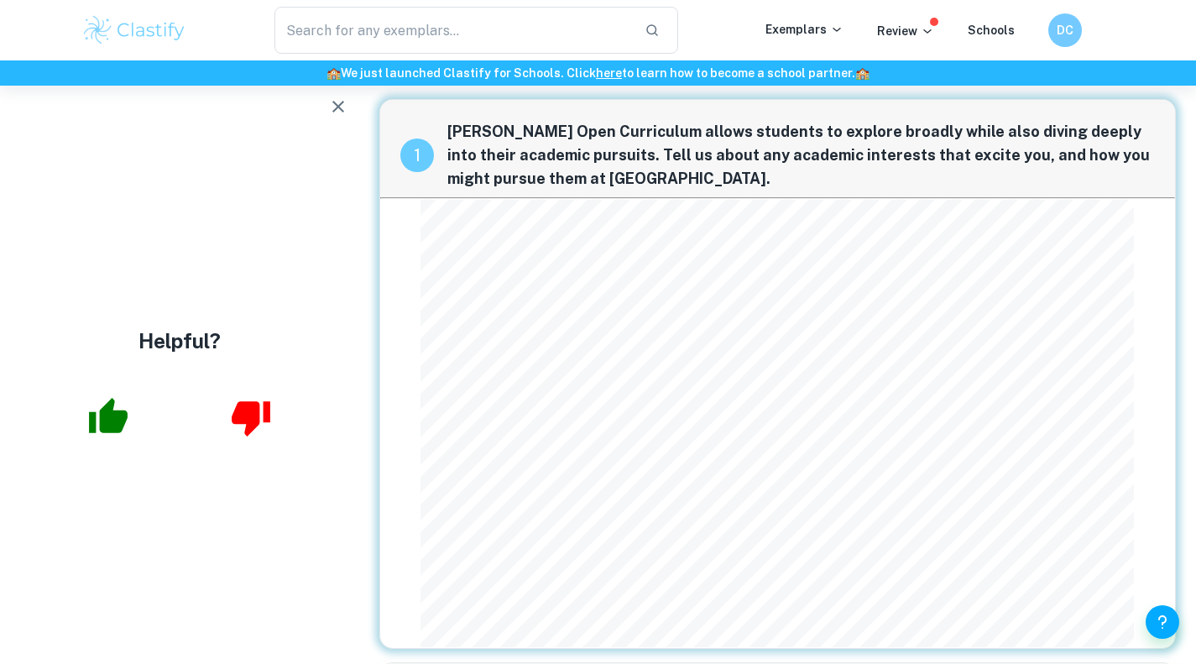
click at [496, 265] on span "Paradoxically, my fascination for Development Studies arose exactly when I noti…" at bounding box center [742, 269] width 632 height 14
drag, startPoint x: 521, startPoint y: 265, endPoint x: 553, endPoint y: 309, distance: 54.1
click at [567, 277] on div "I love Economics. But it needs a rebranding. Defamed as the origin of all selos…" at bounding box center [776, 424] width 713 height 448
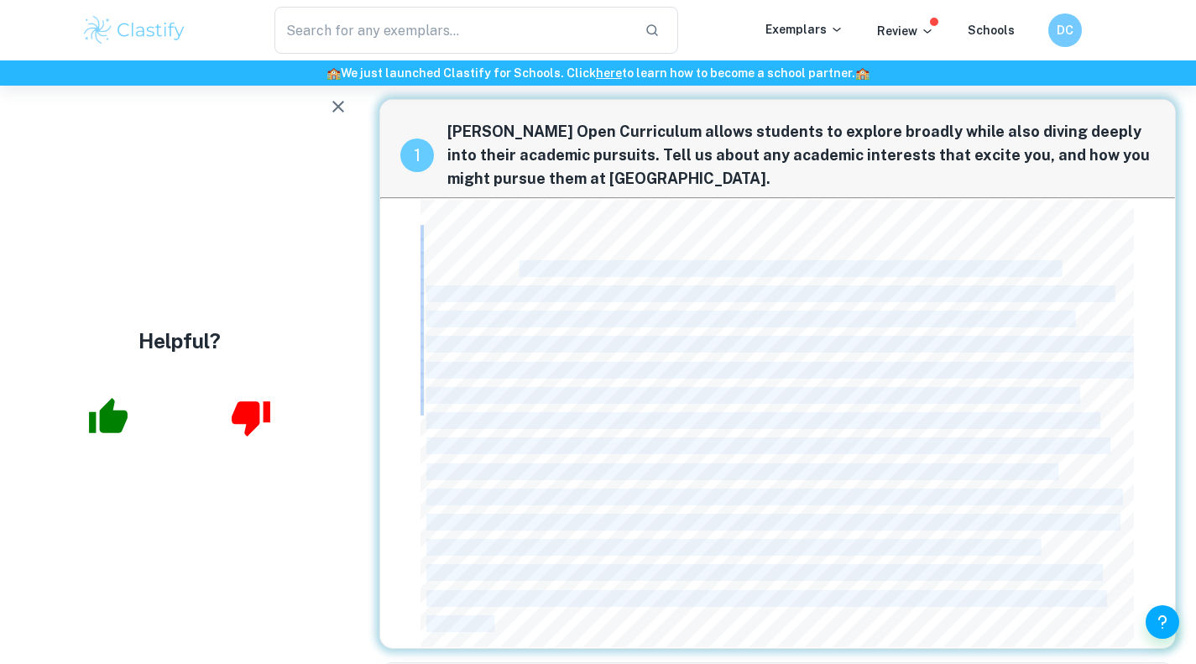
click at [553, 309] on div "I love Economics. But it needs a rebranding. Defamed as the origin of all selos…" at bounding box center [776, 424] width 713 height 448
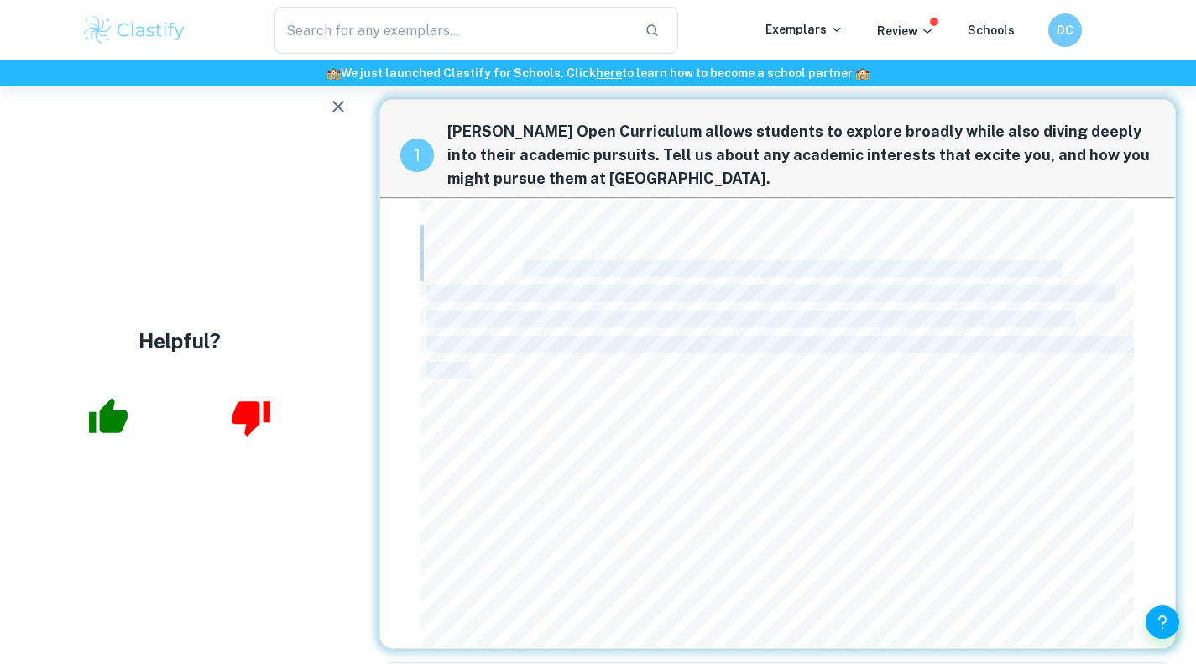
drag, startPoint x: 525, startPoint y: 269, endPoint x: 470, endPoint y: 369, distance: 114.9
click at [470, 369] on div "I love Economics. But it needs a rebranding. Defamed as the origin of all selos…" at bounding box center [776, 424] width 713 height 448
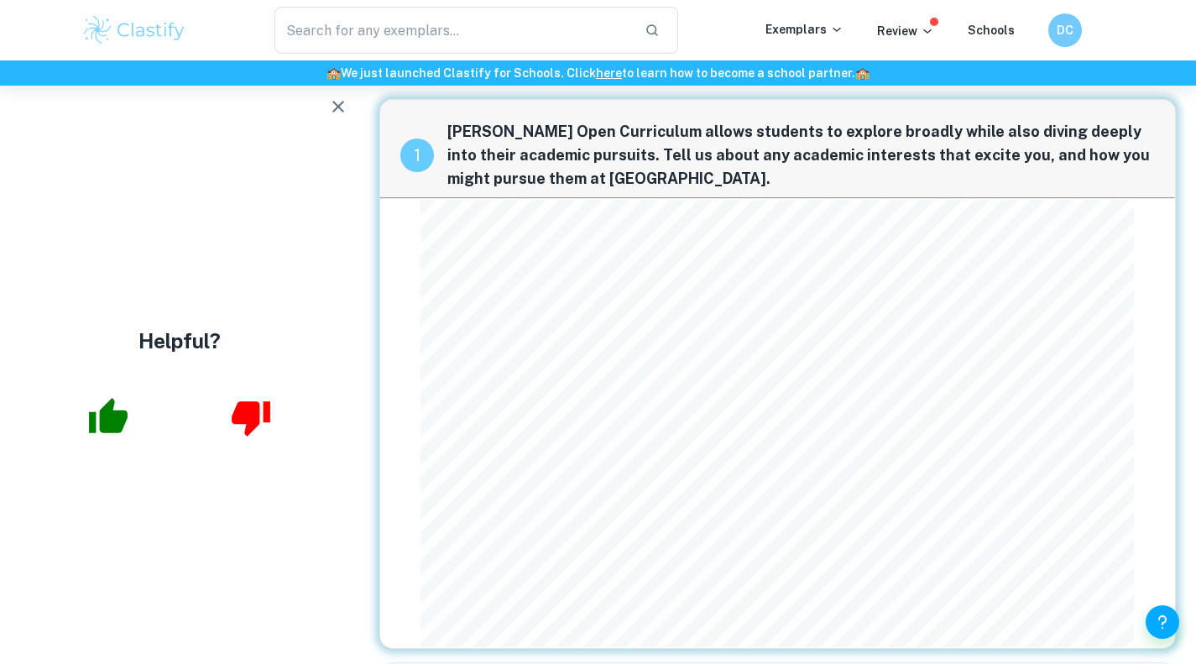
click at [735, 365] on span "chaos. Until I was enchanted by how [PERSON_NAME] advised [DEMOGRAPHIC_DATA] to…" at bounding box center [838, 370] width 824 height 14
click at [750, 371] on span "chaos. Until I was enchanted by how [PERSON_NAME] advised [DEMOGRAPHIC_DATA] to…" at bounding box center [838, 370] width 824 height 14
drag, startPoint x: 757, startPoint y: 373, endPoint x: 669, endPoint y: 373, distance: 88.1
click at [669, 373] on span "chaos. Until I was enchanted by how [PERSON_NAME] advised [DEMOGRAPHIC_DATA] to…" at bounding box center [838, 370] width 824 height 14
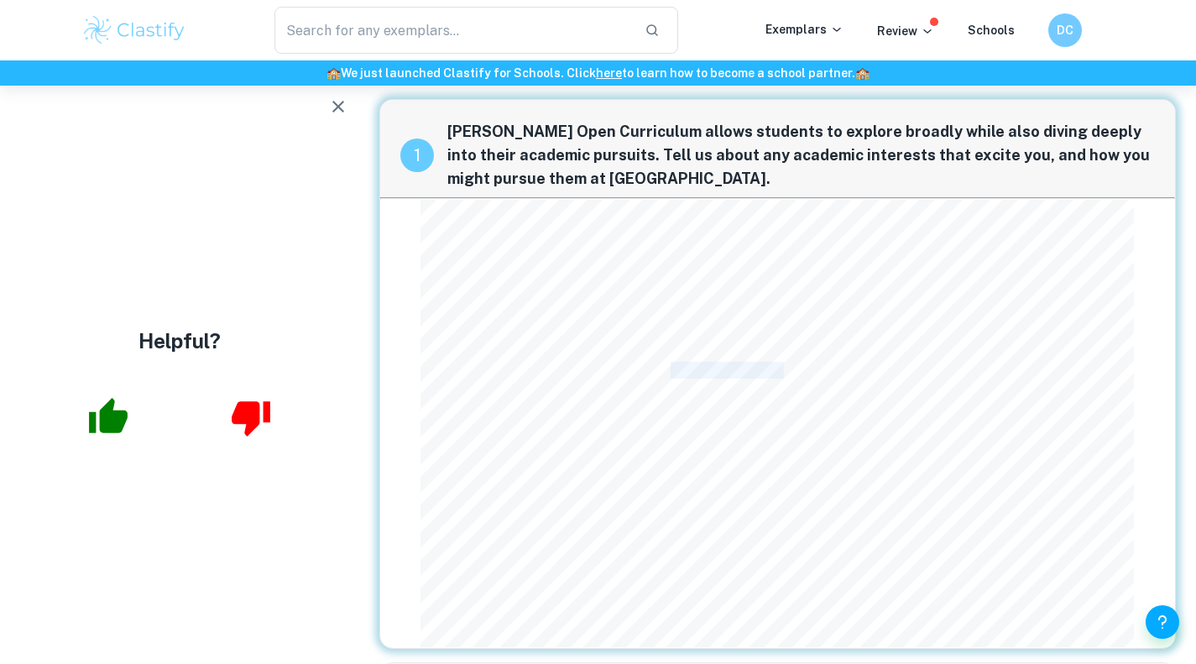
copy span "[PERSON_NAME]"
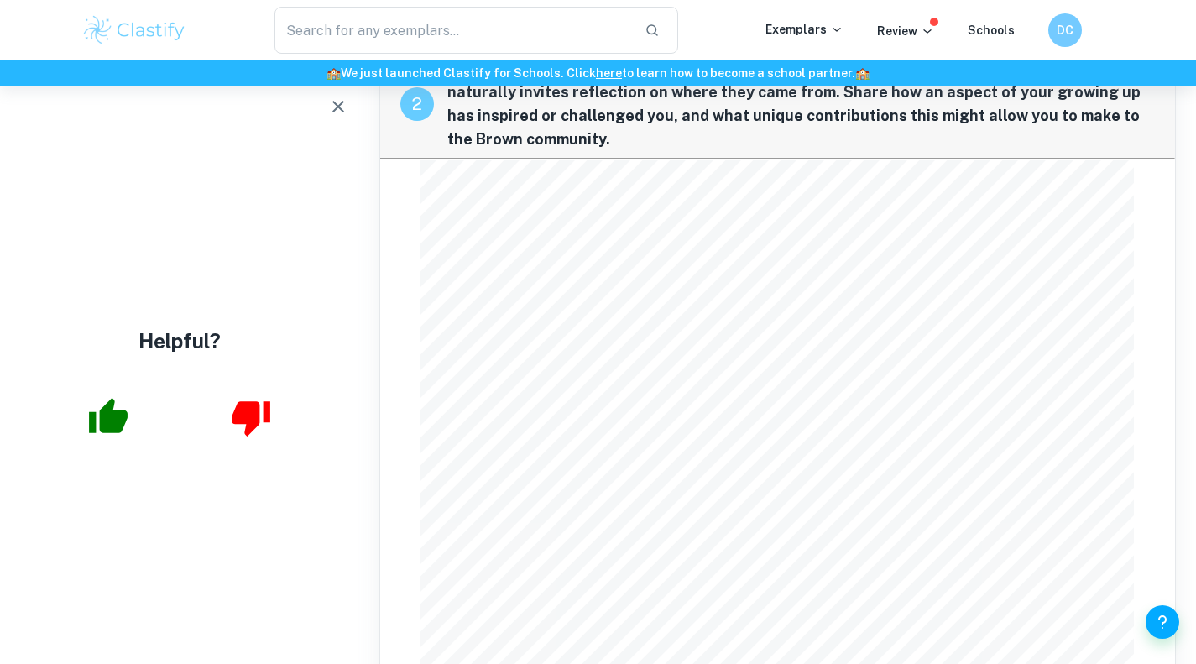
scroll to position [634, 0]
drag, startPoint x: 861, startPoint y: 347, endPoint x: 943, endPoint y: 359, distance: 82.3
click at [943, 359] on span "meet otherwise. While I practiced my pronunciation of the 'rr' with Bad Bunny, …" at bounding box center [746, 355] width 640 height 14
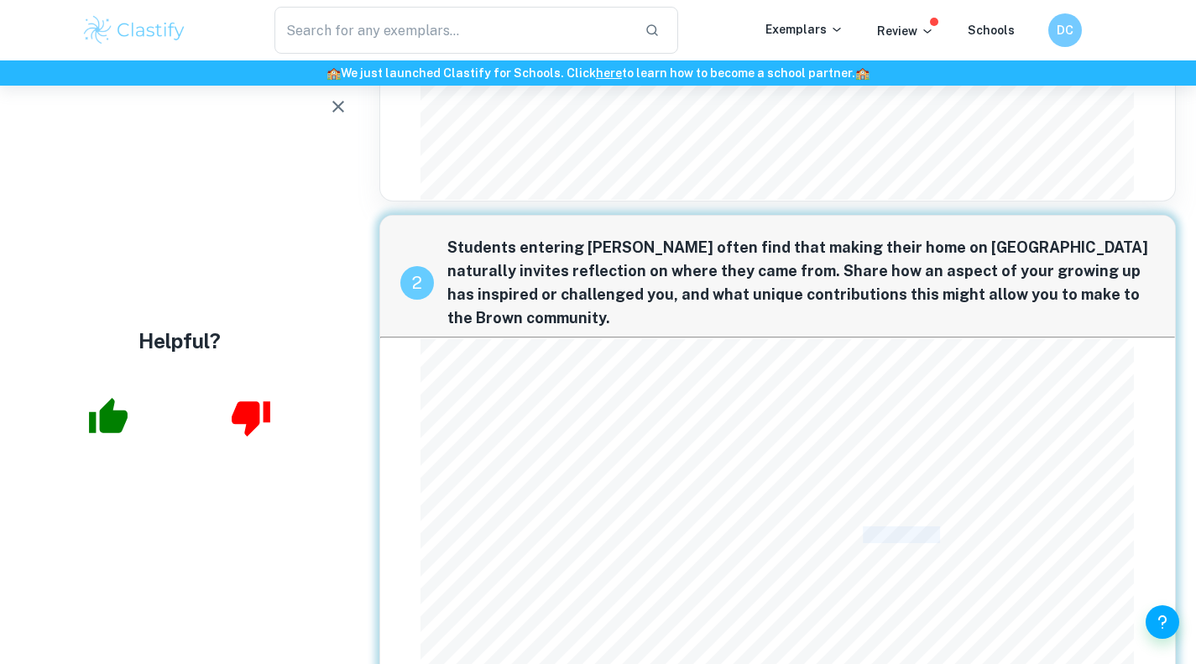
scroll to position [464, 0]
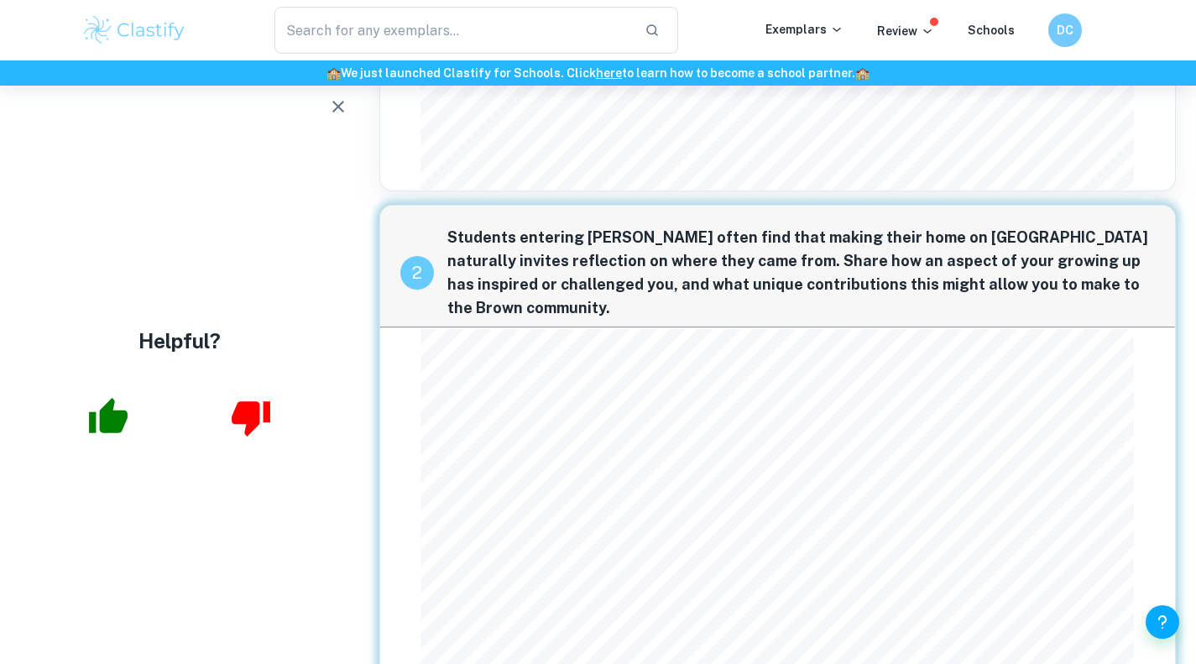
click at [1037, 378] on span "usually taken as synonyms, this misrepresentation caused my discomfort. Living …" at bounding box center [826, 372] width 801 height 14
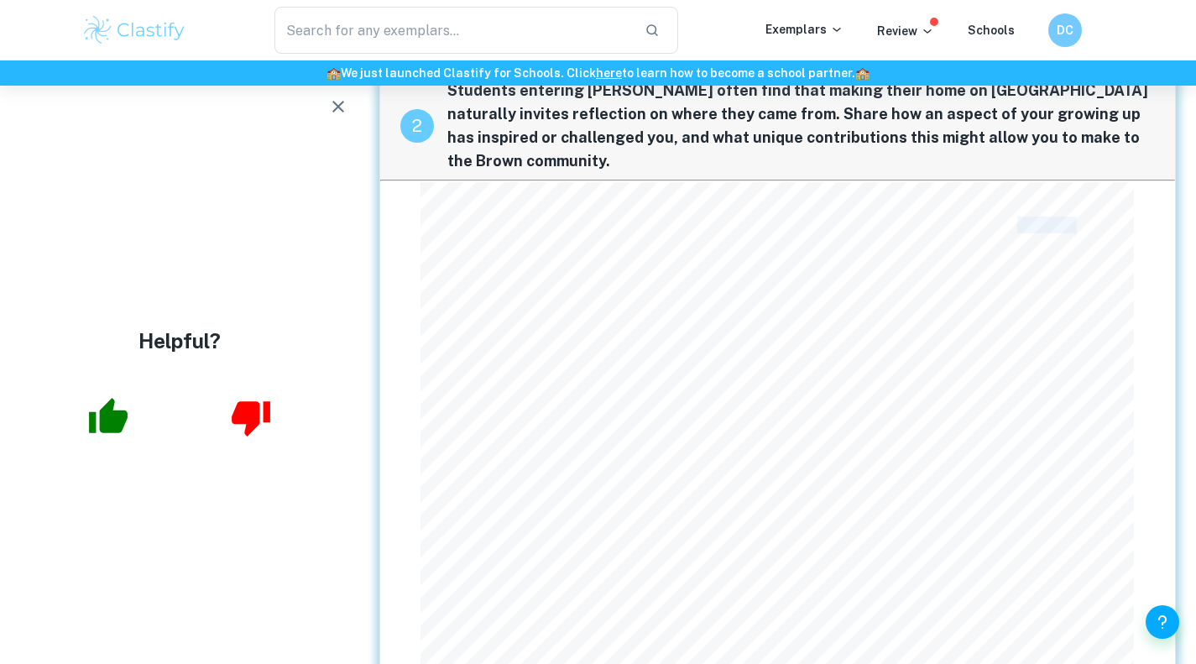
scroll to position [619, 0]
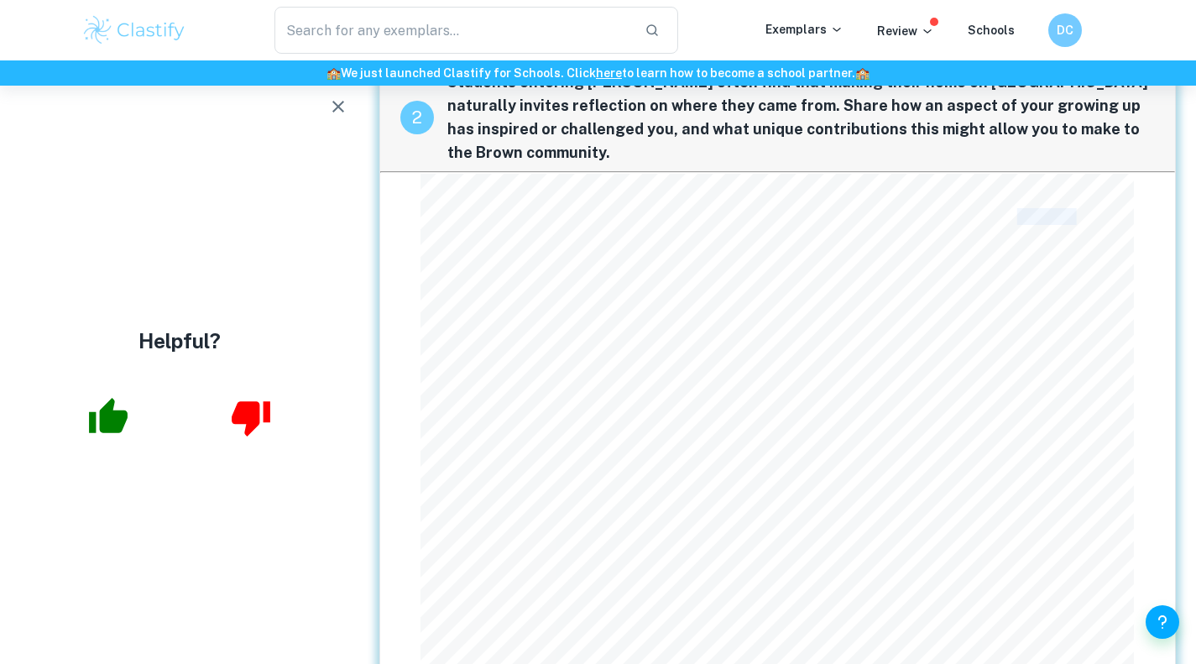
copy span "[GEOGRAPHIC_DATA]"
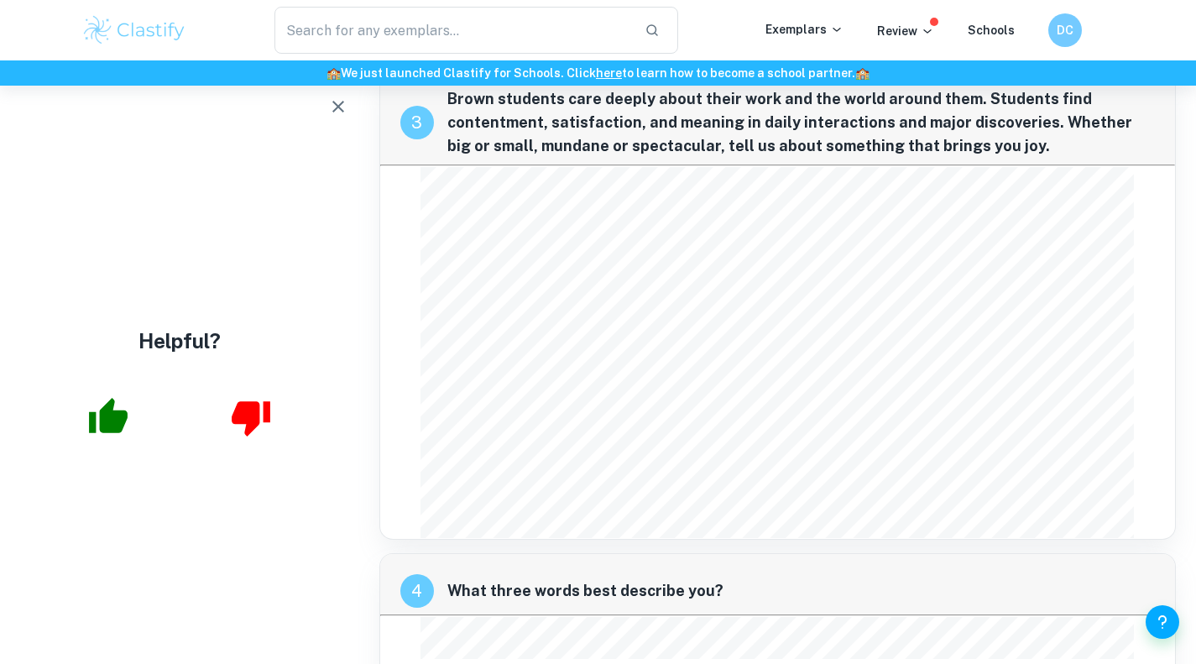
scroll to position [1267, 0]
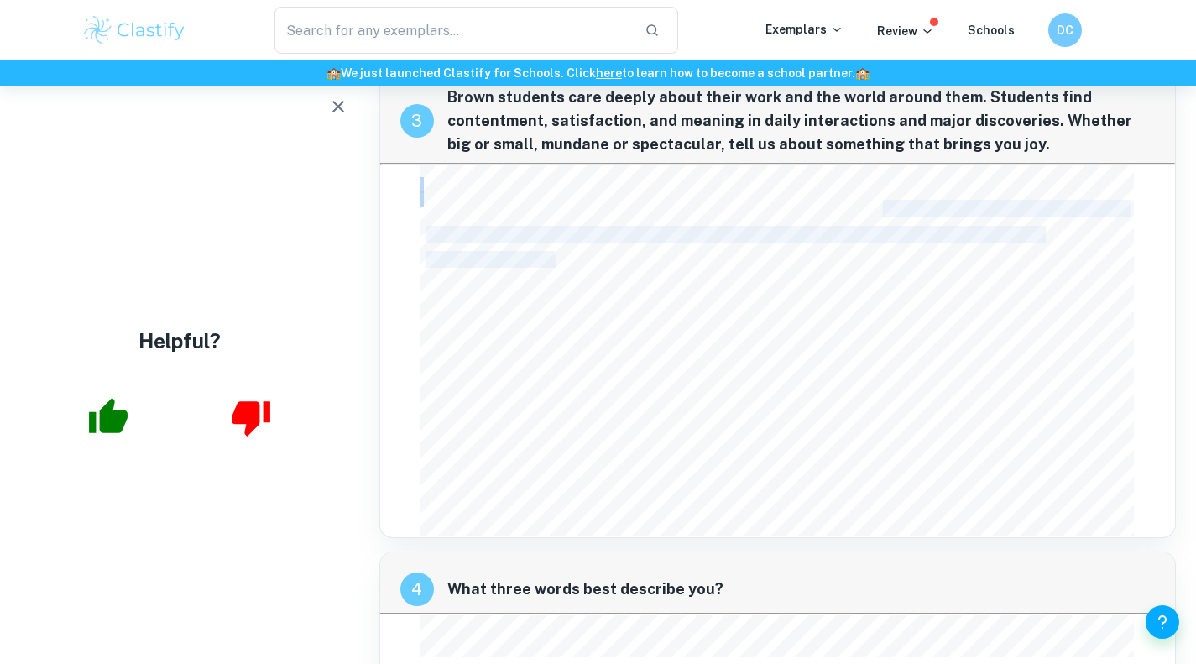
drag, startPoint x: 880, startPoint y: 201, endPoint x: 587, endPoint y: 218, distance: 293.4
click at [587, 218] on div "Changing classrooms, I am smiling. Stopping by any friend, with a high-ove and …" at bounding box center [776, 351] width 713 height 372
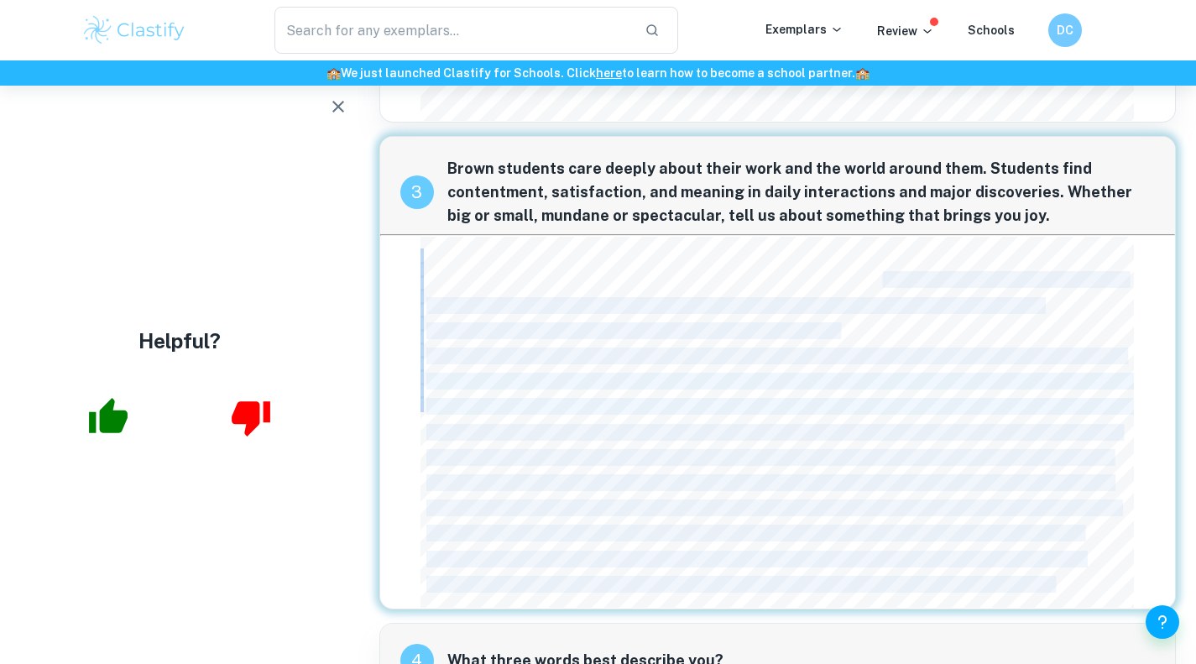
scroll to position [1194, 0]
click at [588, 306] on span "Knowing my timetable, I think of it and ask about others9. After a simple quest…" at bounding box center [733, 307] width 615 height 14
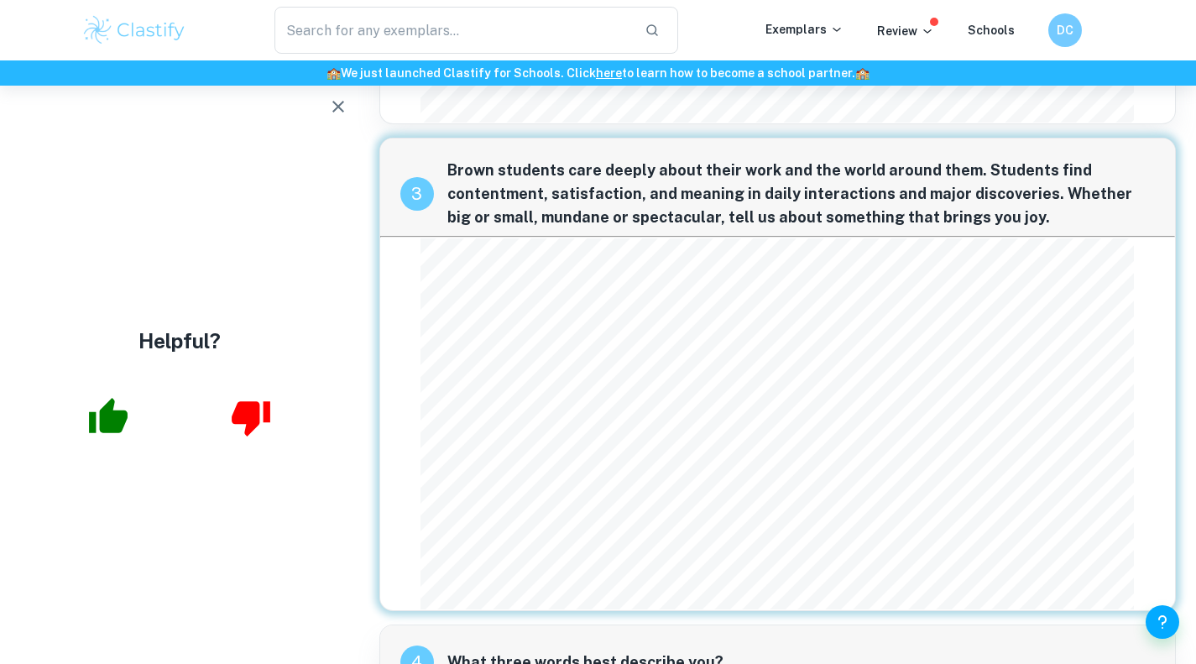
scroll to position [0, 0]
click at [588, 306] on span "Knowing my timetable, I think of it and ask about others9. After a simple quest…" at bounding box center [733, 307] width 615 height 14
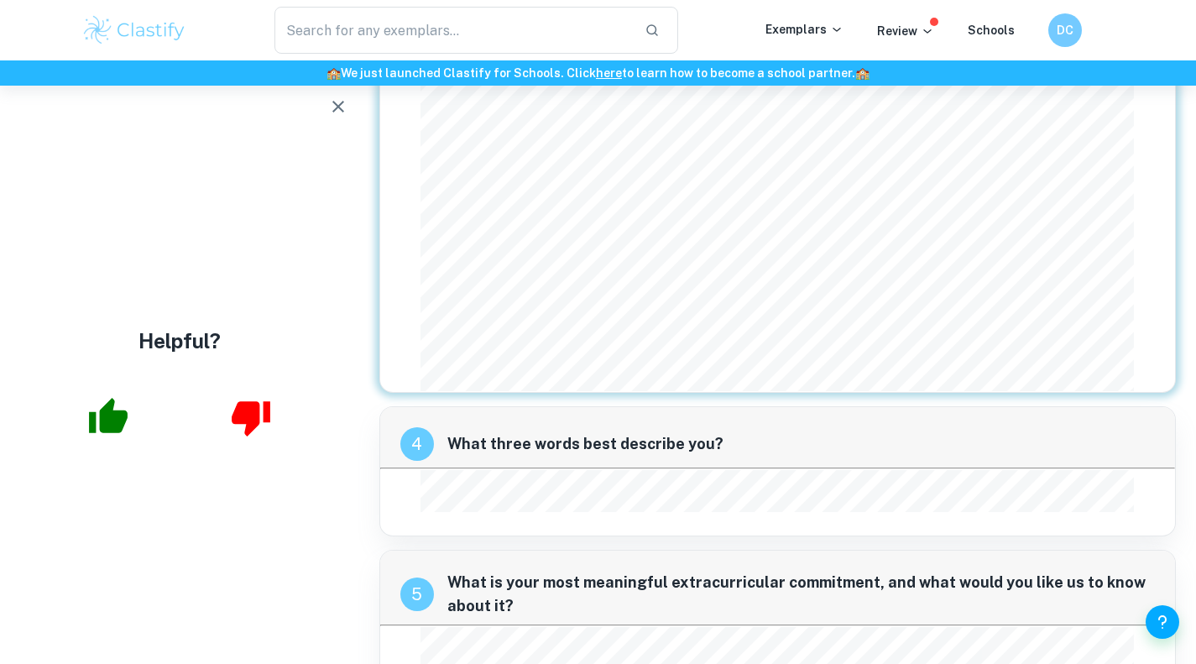
scroll to position [1412, 0]
drag, startPoint x: 1083, startPoint y: 366, endPoint x: 877, endPoint y: 310, distance: 213.2
click at [938, 351] on div "Changing classrooms, I am smiling. Stopping by any friend, with a high-ove and …" at bounding box center [776, 207] width 713 height 372
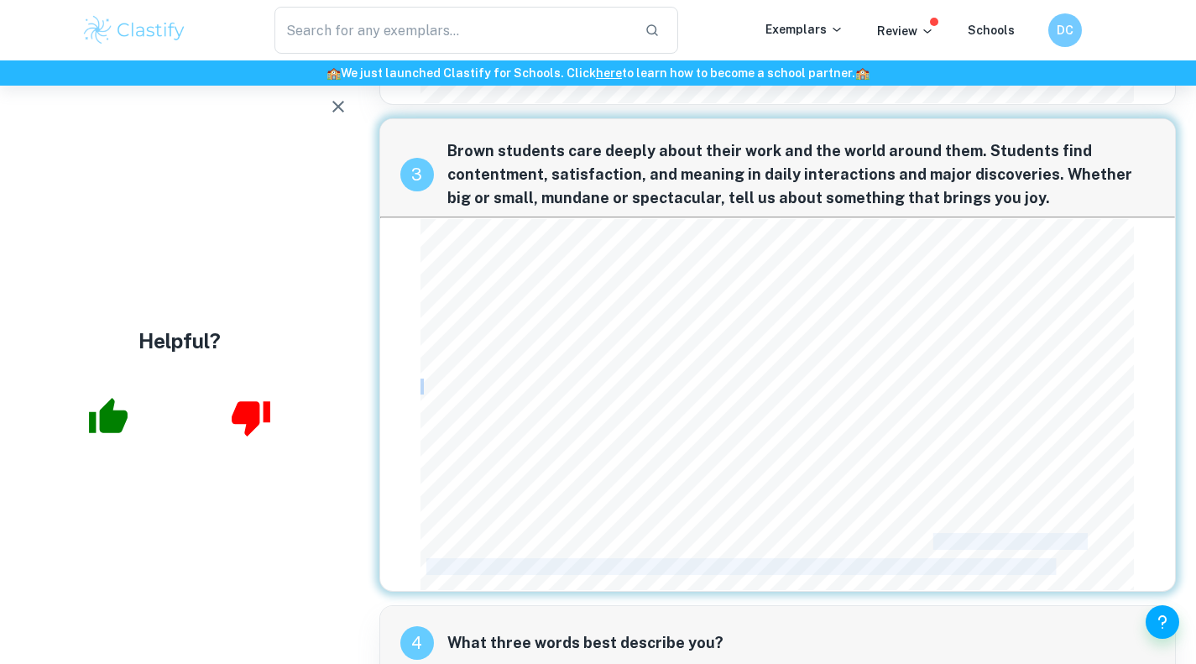
scroll to position [1194, 0]
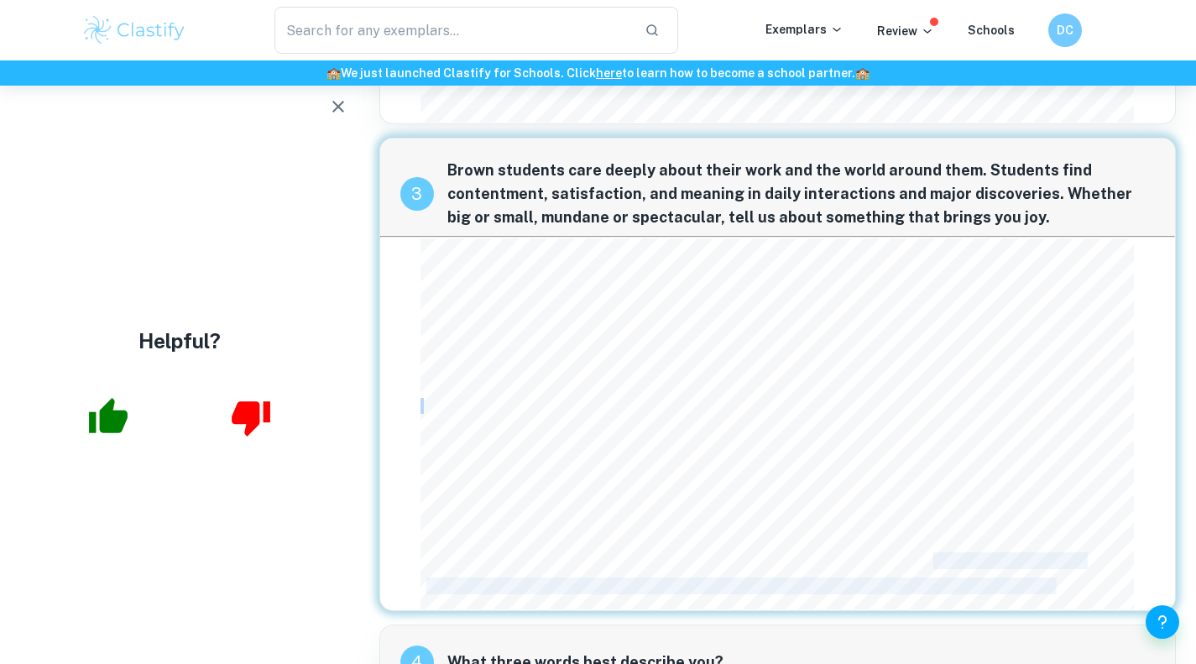
click at [571, 470] on div "Changing classrooms, I am smiling. Stopping by any friend, with a high-ove and …" at bounding box center [776, 424] width 713 height 372
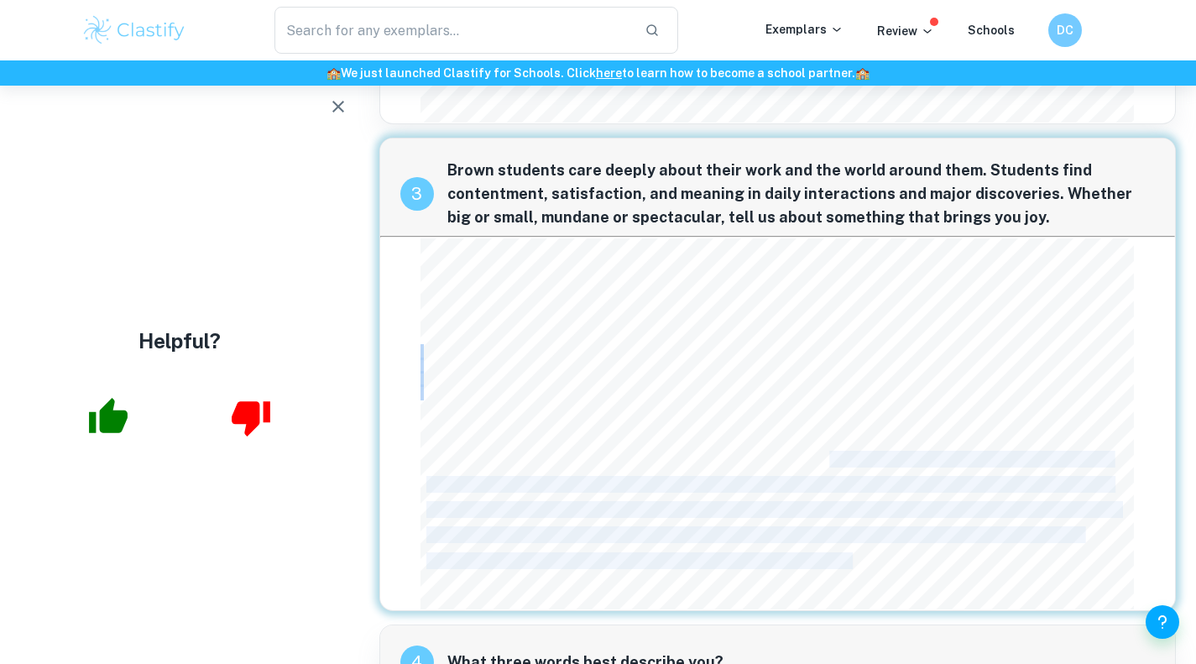
drag, startPoint x: 855, startPoint y: 560, endPoint x: 828, endPoint y: 414, distance: 148.6
click at [832, 432] on div "Changing classrooms, I am smiling. Stopping by any friend, with a high-ove and …" at bounding box center [776, 424] width 713 height 372
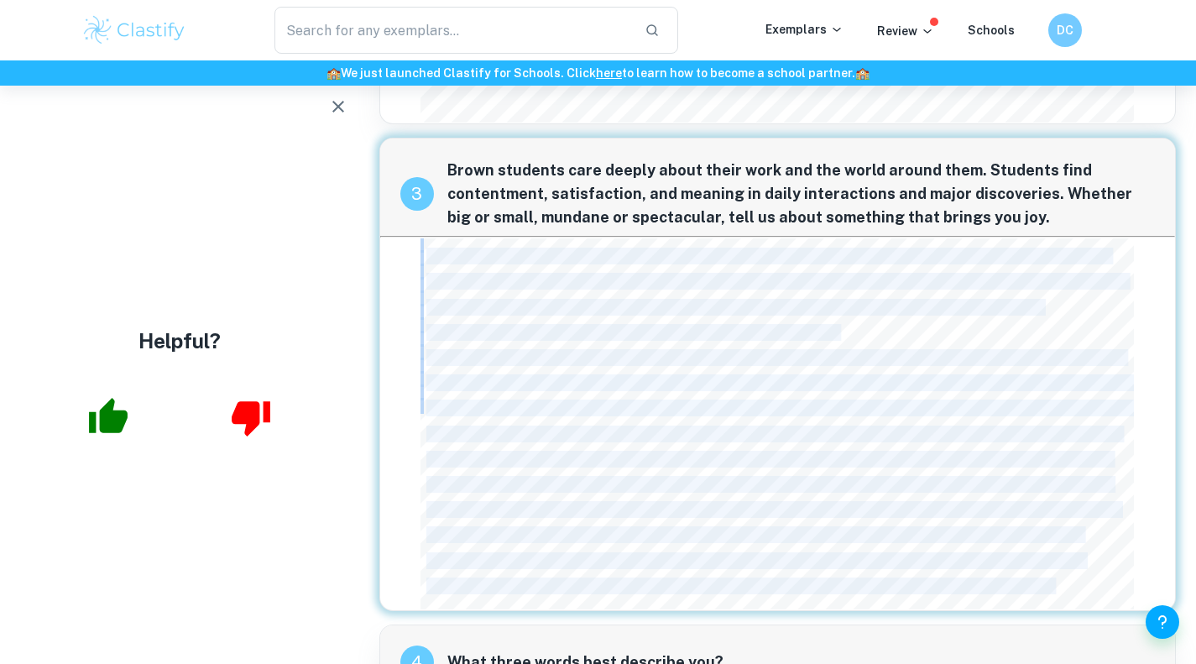
drag, startPoint x: 429, startPoint y: 248, endPoint x: 415, endPoint y: 270, distance: 26.3
click at [415, 270] on div "3 Brown students care deeply about their work and the world around them. Studen…" at bounding box center [777, 374] width 797 height 473
copy div "Changing classrooms, I am smiling. Stopping by any friend, with a high-ove and …"
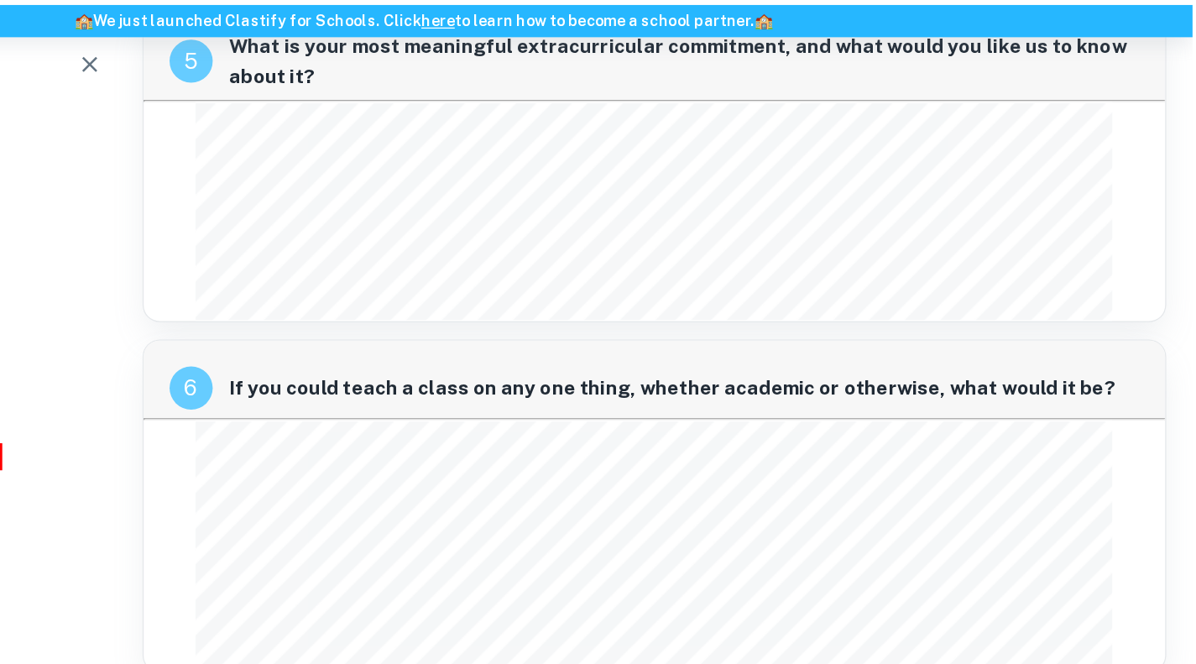
scroll to position [1903, 0]
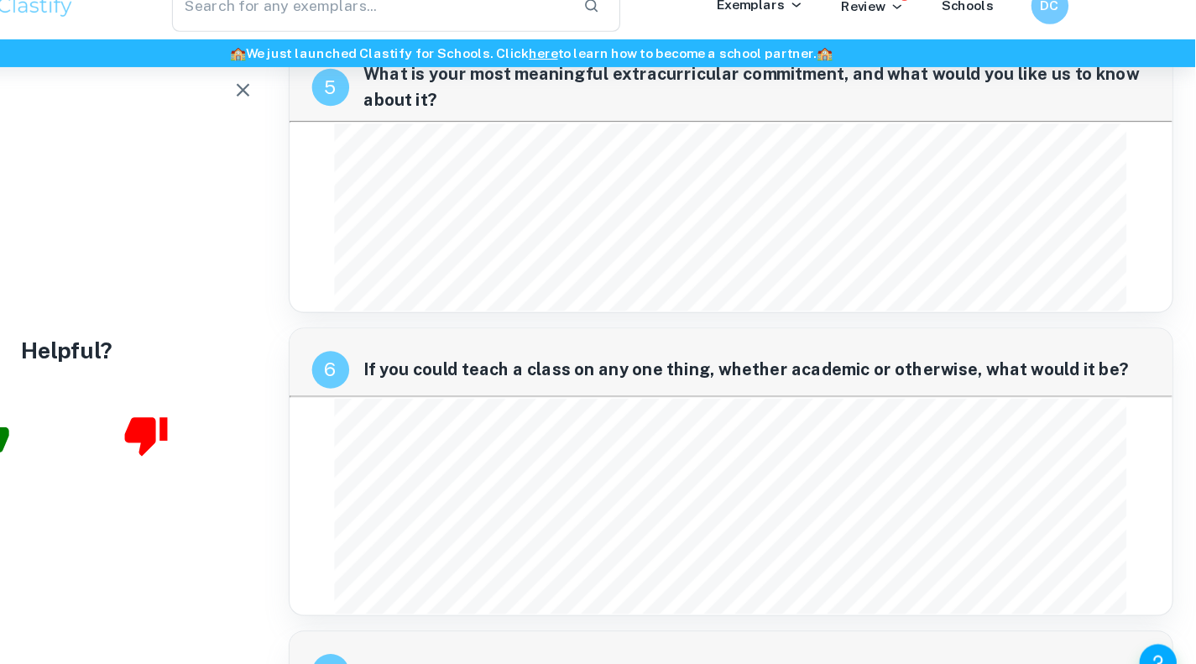
click at [423, 410] on div "<Polarization or not?= would be a class on us-versus-them narratives and the da…" at bounding box center [776, 481] width 713 height 195
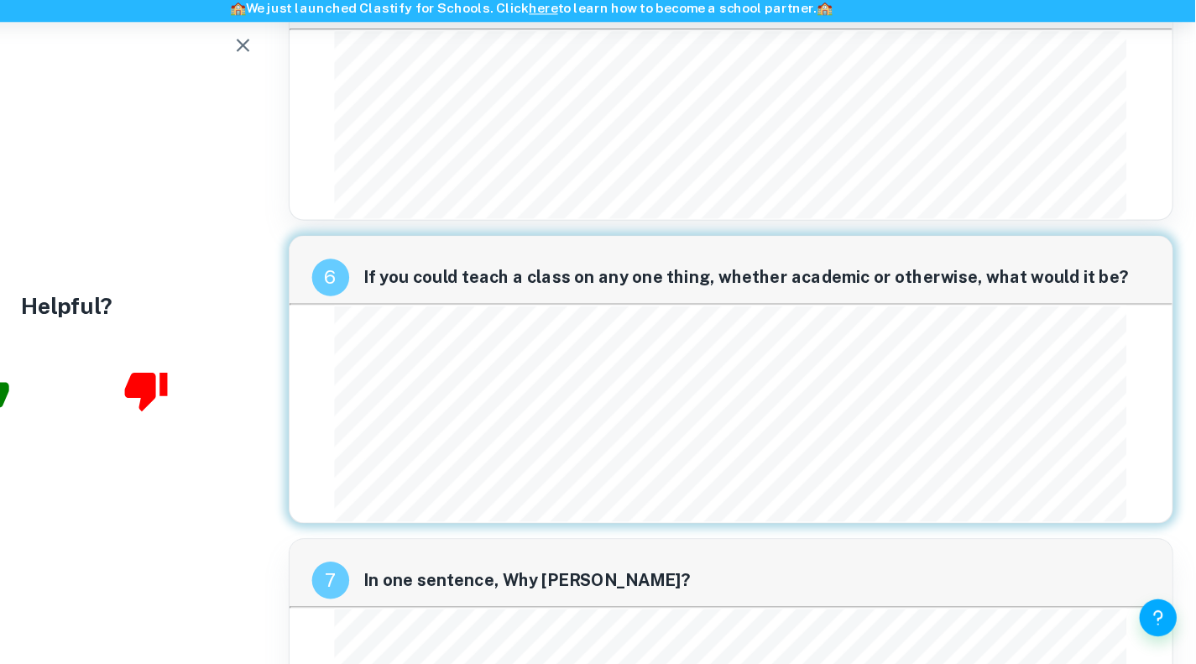
scroll to position [1946, 0]
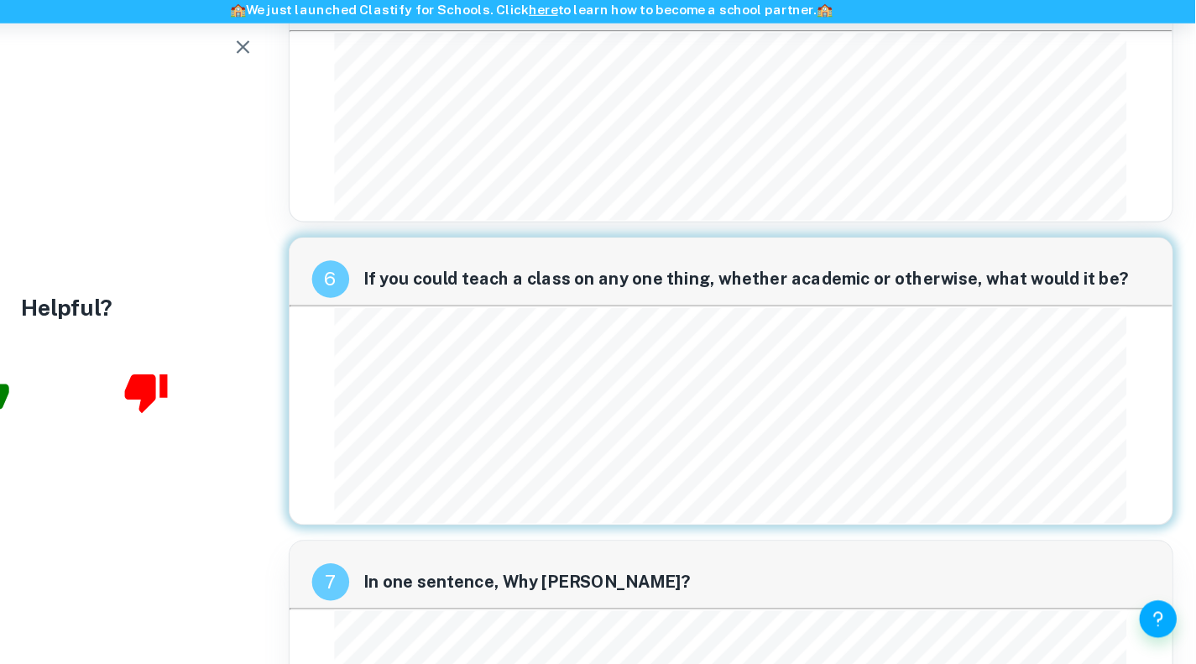
drag, startPoint x: 425, startPoint y: 353, endPoint x: 638, endPoint y: 373, distance: 214.1
click at [638, 373] on div "<Polarization or not?= would be a class on us-versus-them narratives and the da…" at bounding box center [776, 439] width 713 height 195
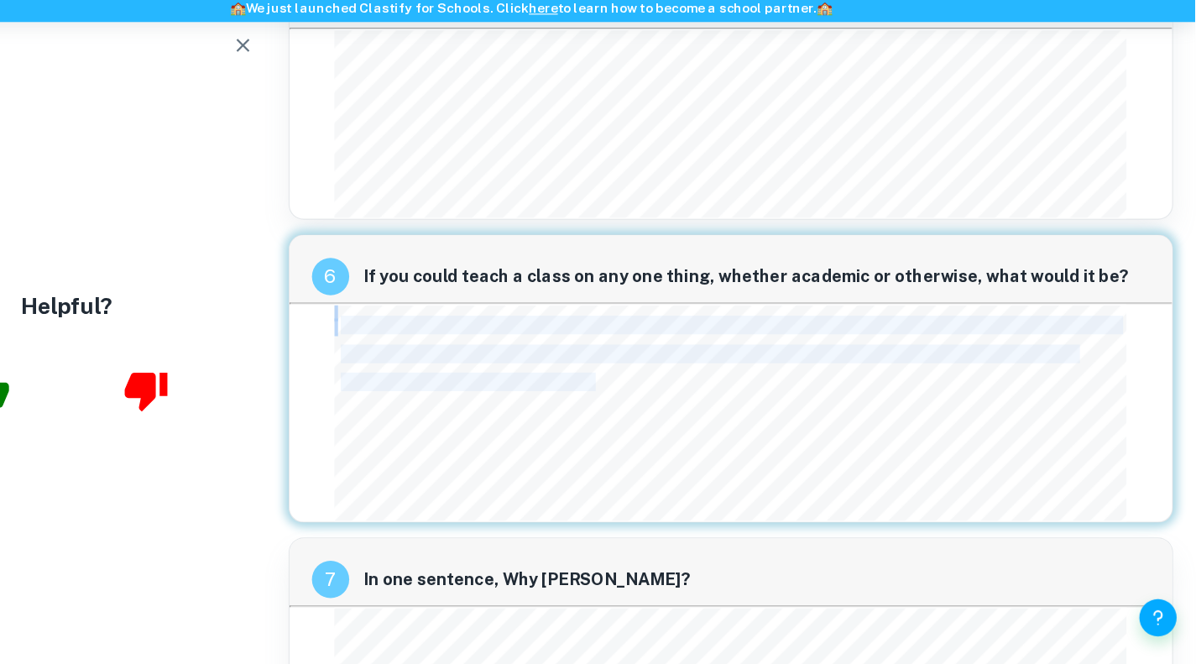
drag, startPoint x: 427, startPoint y: 353, endPoint x: 658, endPoint y: 406, distance: 236.8
click at [658, 406] on div "<Polarization or not?= would be a class on us-versus-them narratives and the da…" at bounding box center [776, 438] width 713 height 195
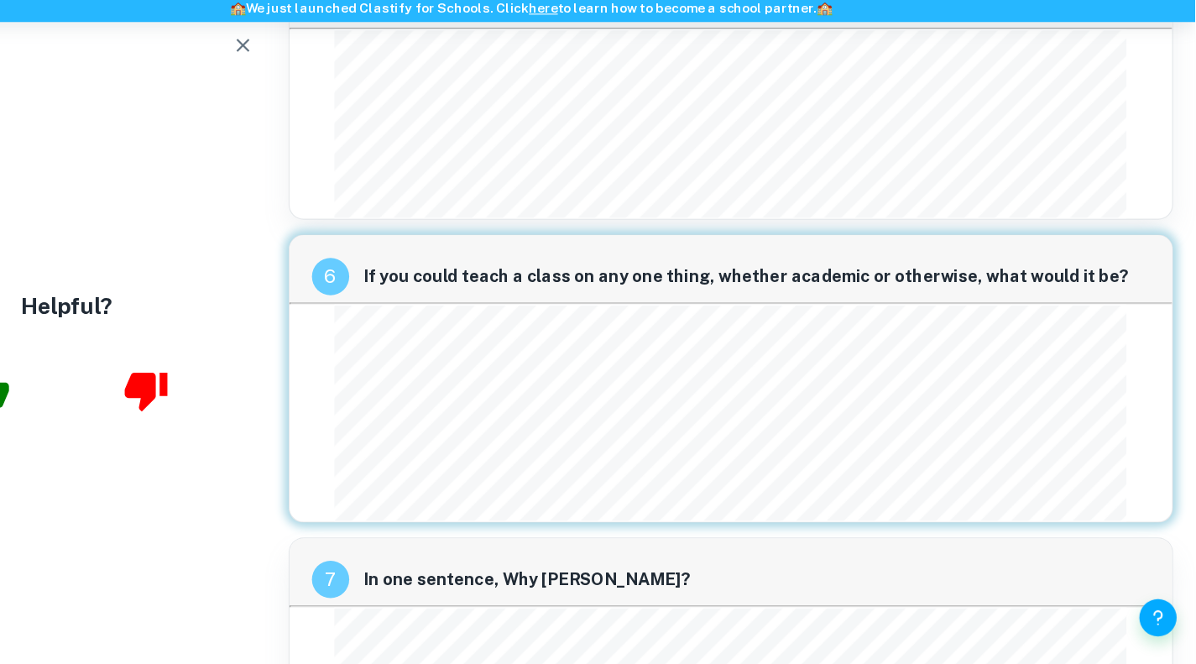
click at [729, 419] on div "<Polarization or not?= would be a class on us-versus-them narratives and the da…" at bounding box center [776, 438] width 713 height 195
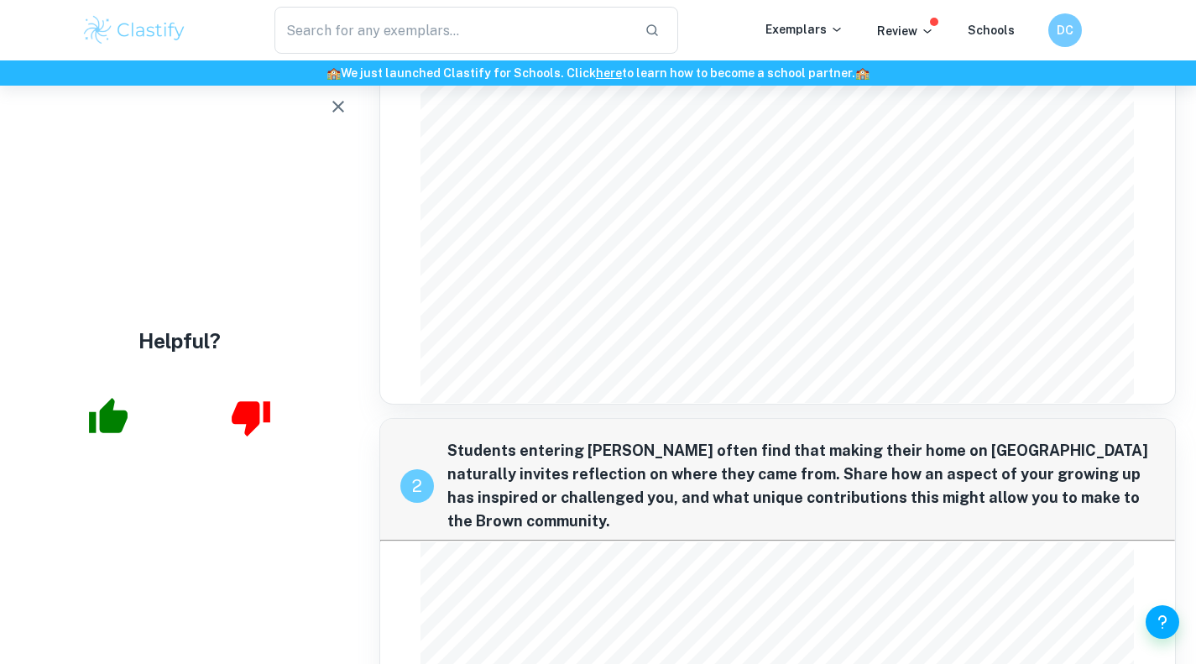
scroll to position [0, 0]
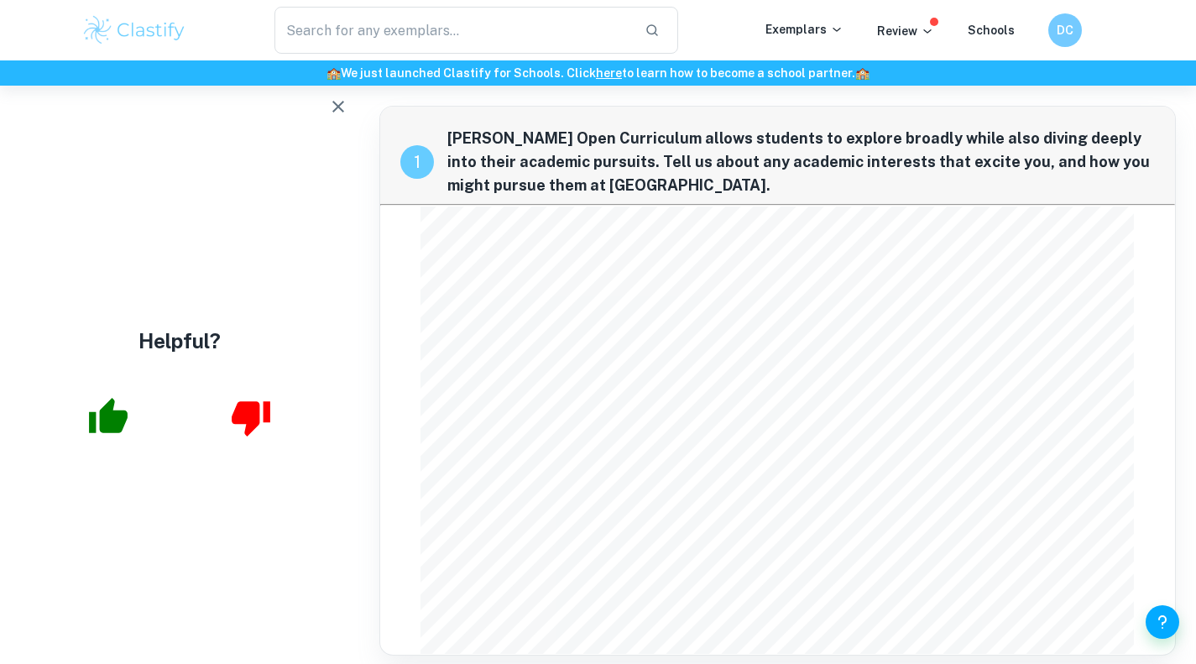
click at [342, 105] on icon "button" at bounding box center [338, 107] width 20 height 20
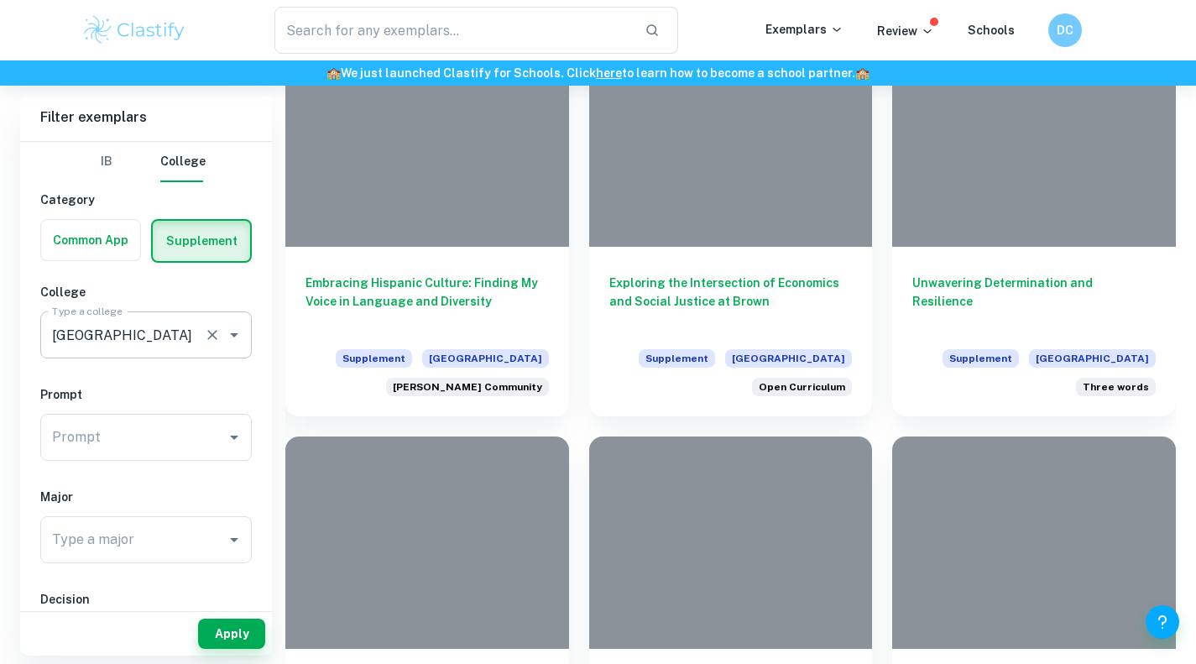
click at [177, 344] on input "[GEOGRAPHIC_DATA]" at bounding box center [122, 335] width 149 height 32
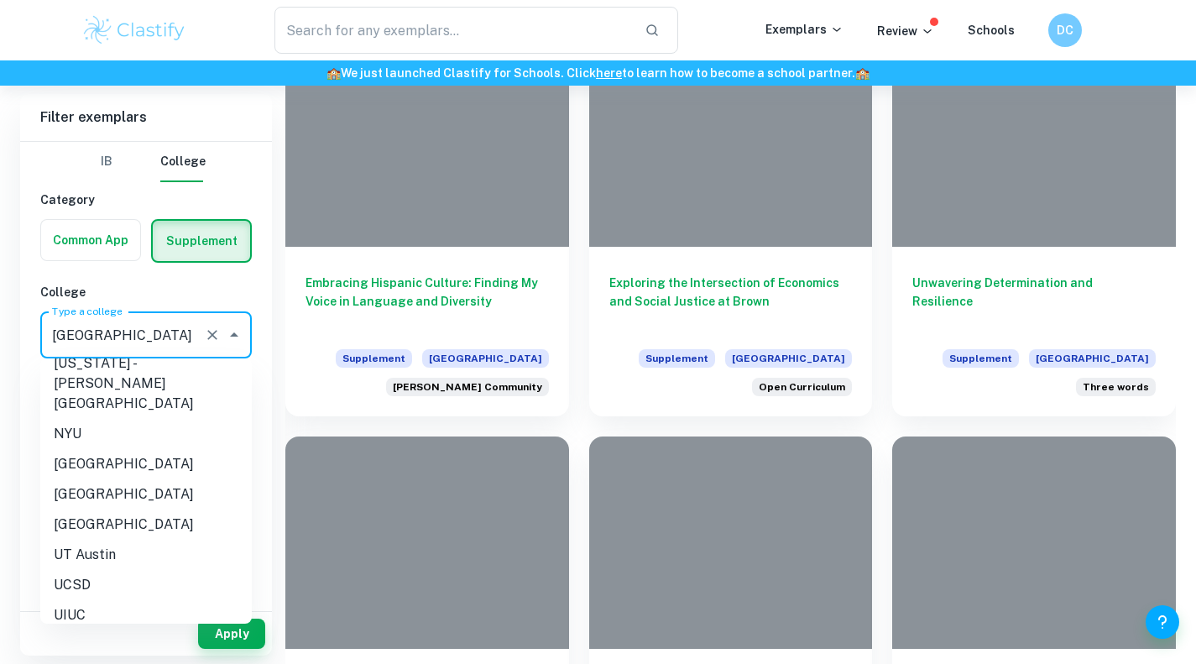
scroll to position [434, 0]
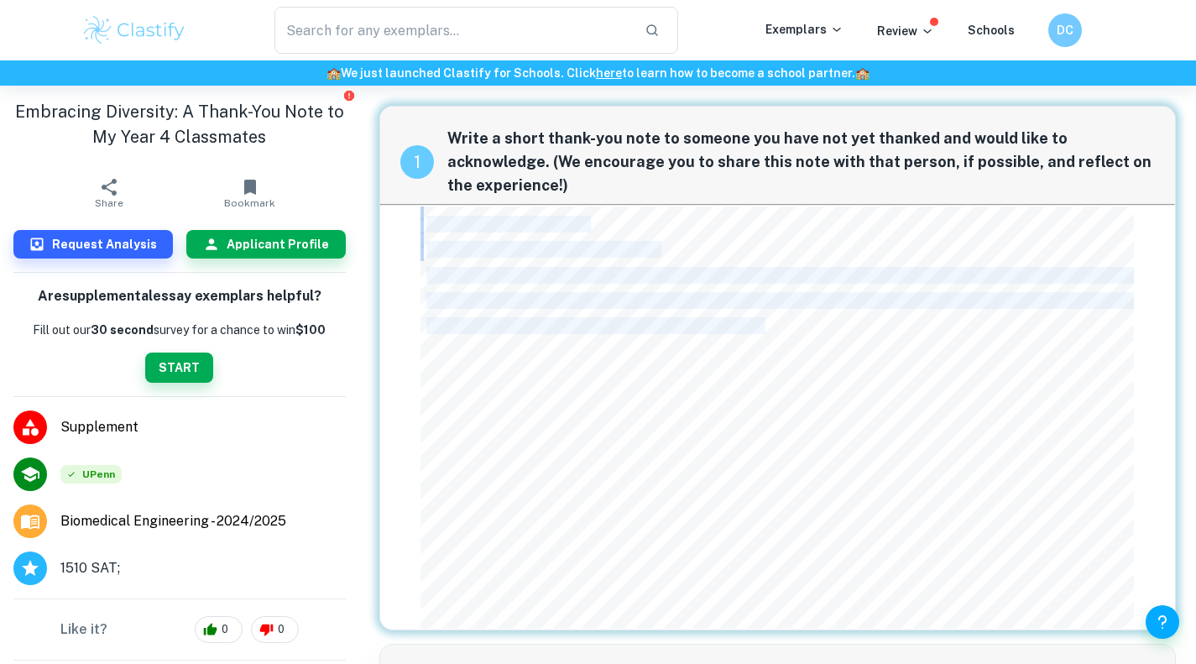
click at [157, 25] on img at bounding box center [134, 30] width 107 height 34
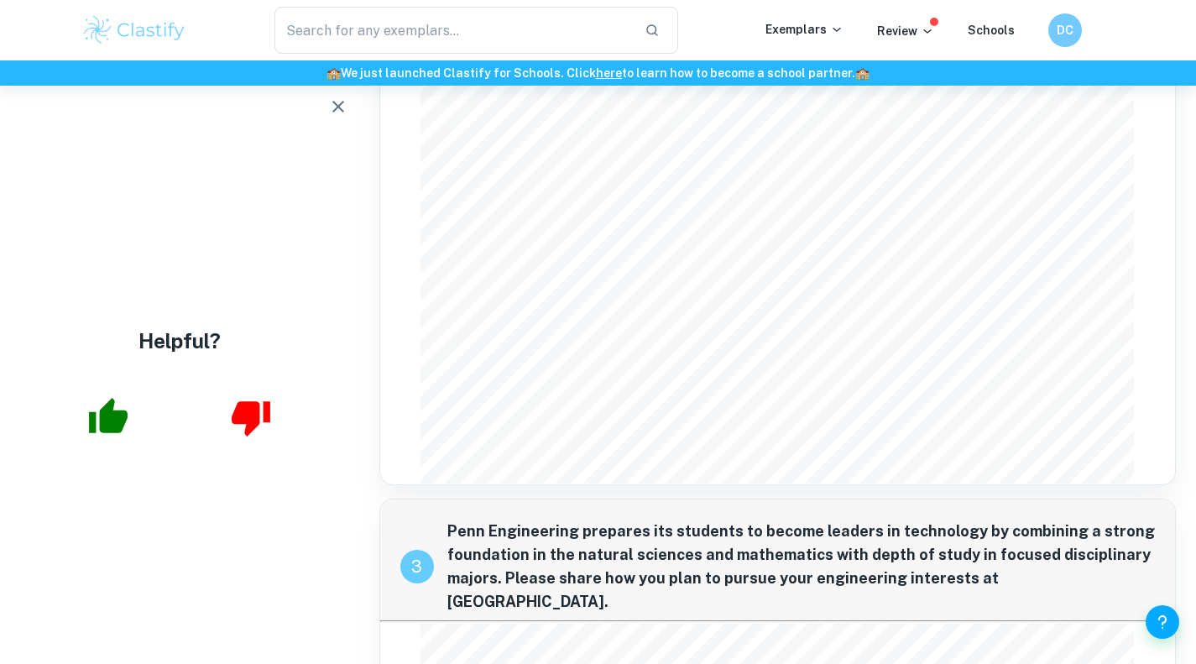
scroll to position [1243, 0]
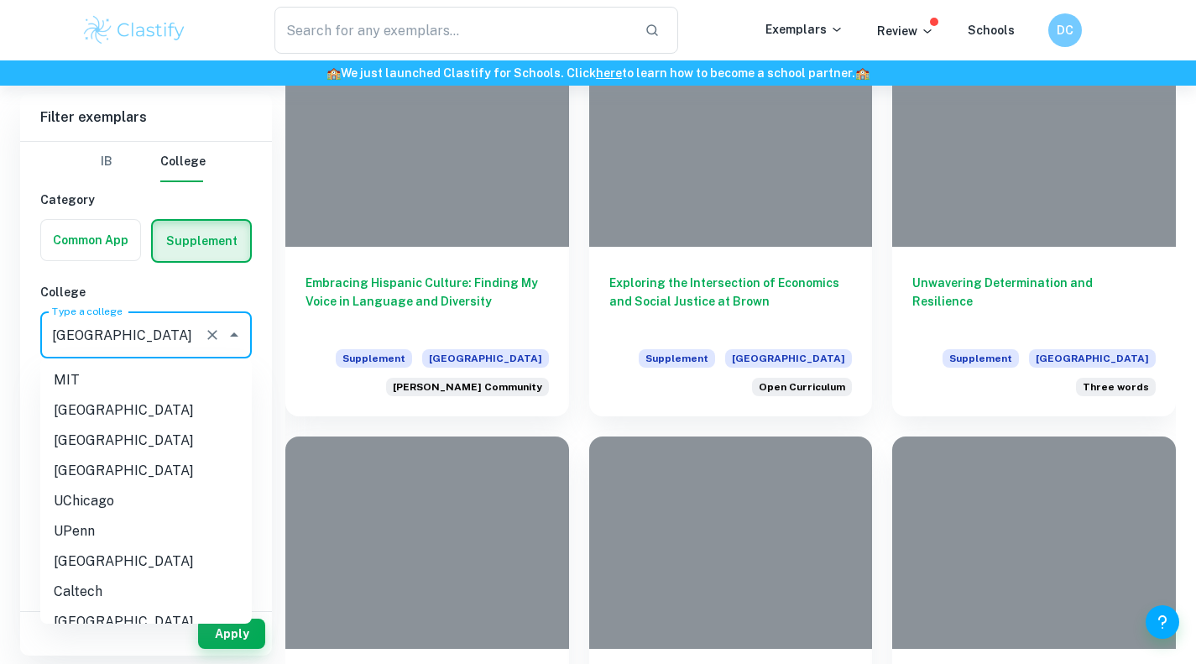
scroll to position [434, 0]
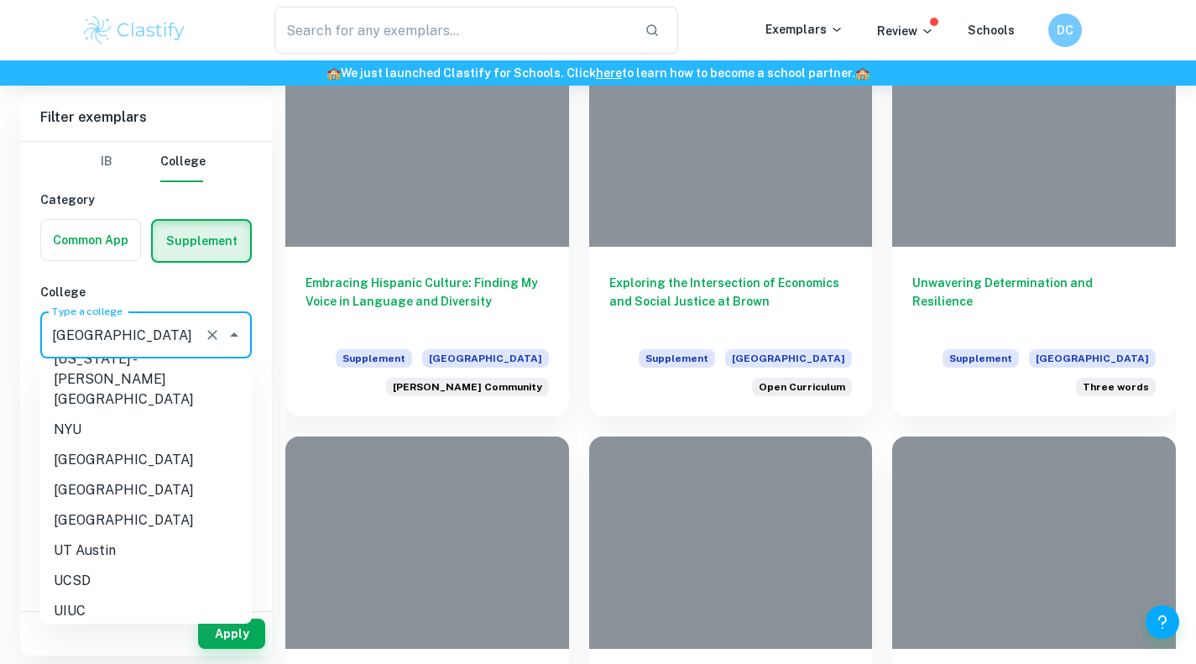
click at [156, 505] on li "[GEOGRAPHIC_DATA]" at bounding box center [146, 520] width 212 height 30
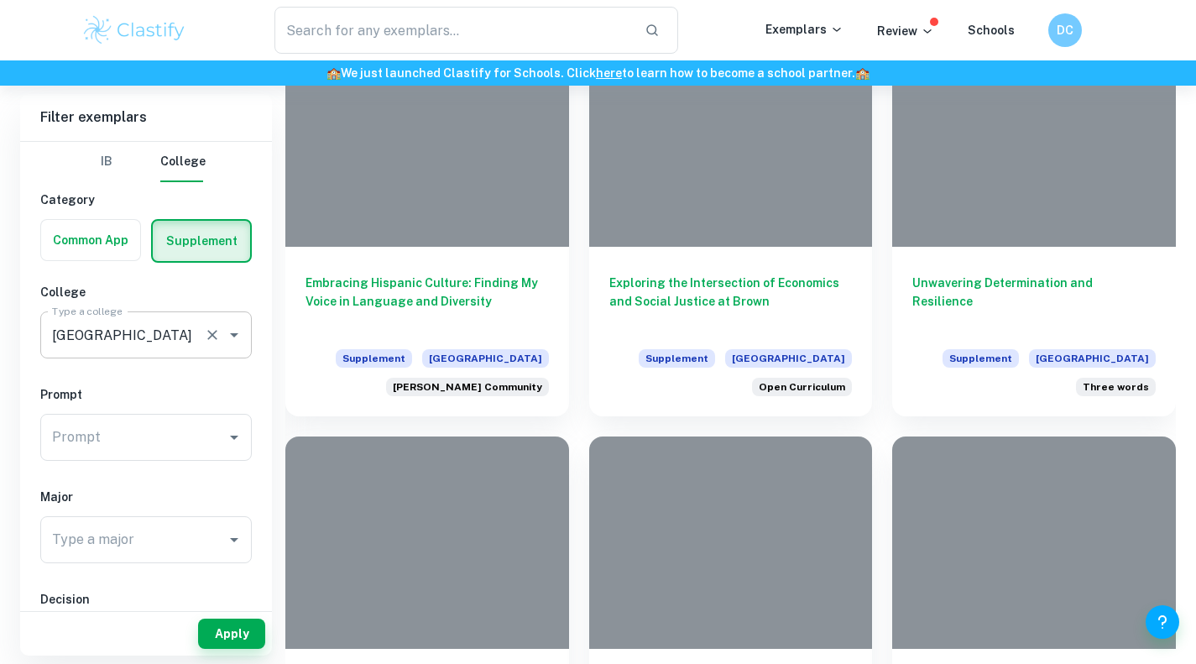
click at [133, 347] on input "[GEOGRAPHIC_DATA]" at bounding box center [122, 335] width 149 height 32
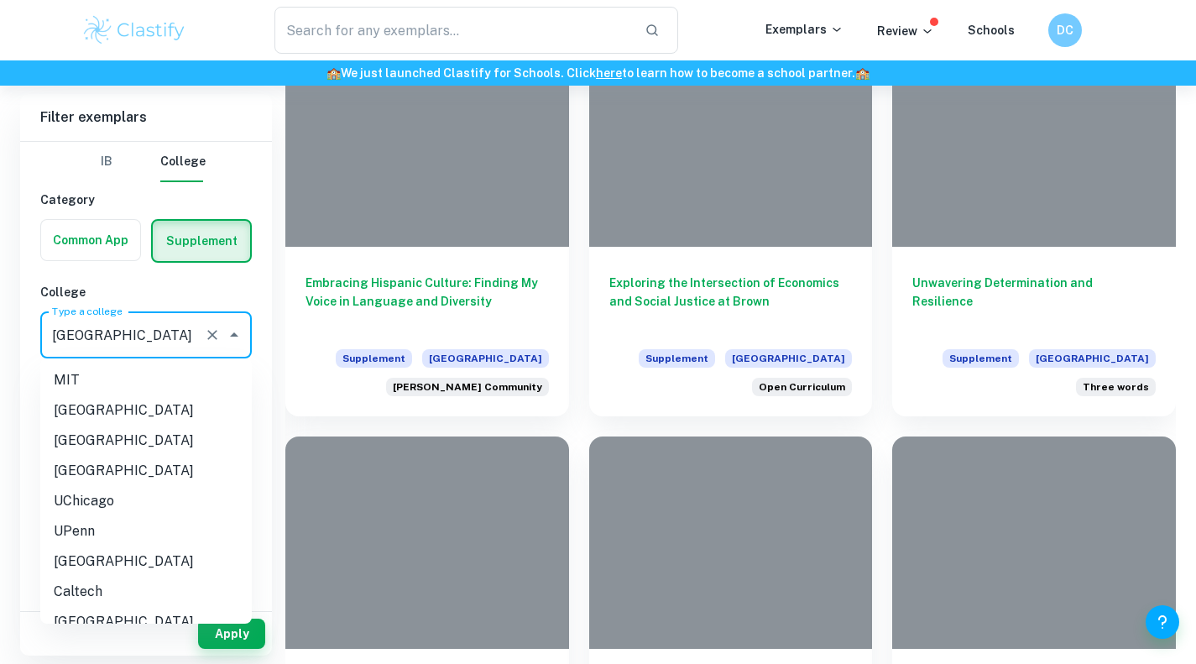
scroll to position [306, 0]
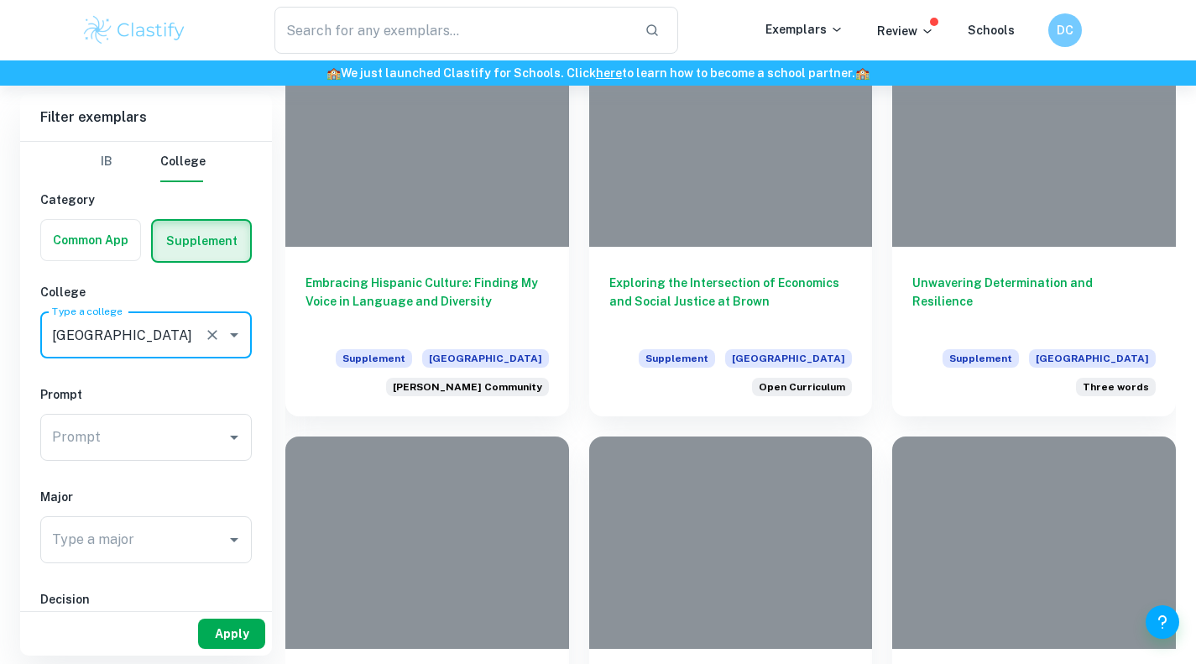
click at [246, 631] on button "Apply" at bounding box center [231, 634] width 67 height 30
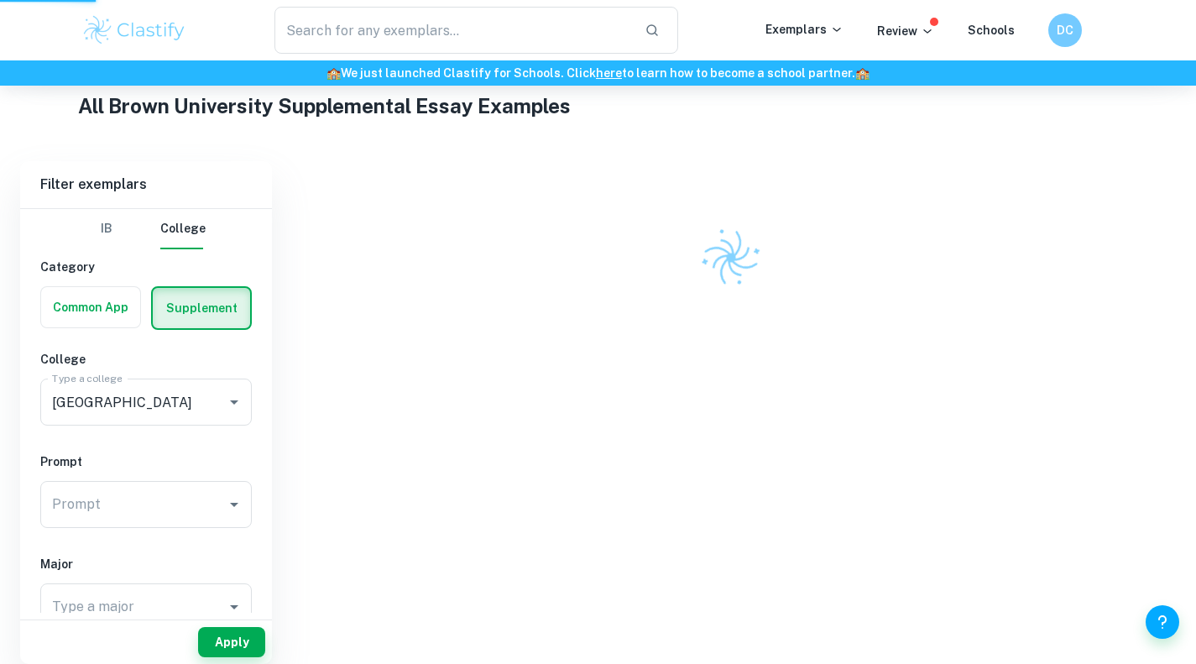
scroll to position [314, 0]
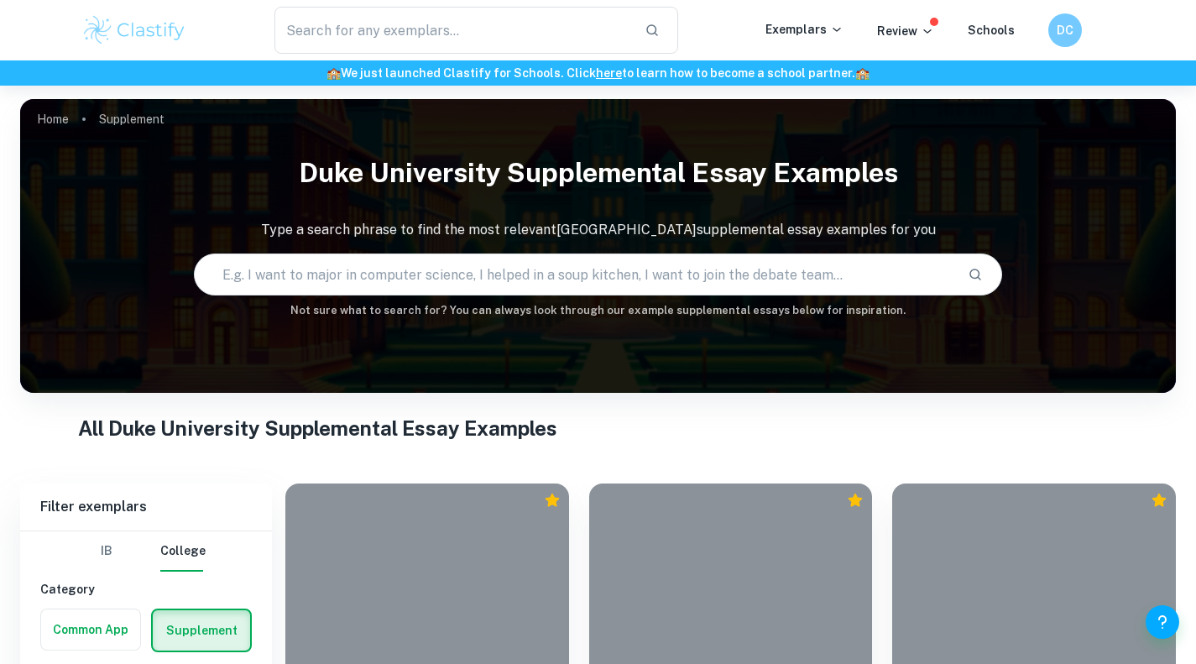
scroll to position [395, 0]
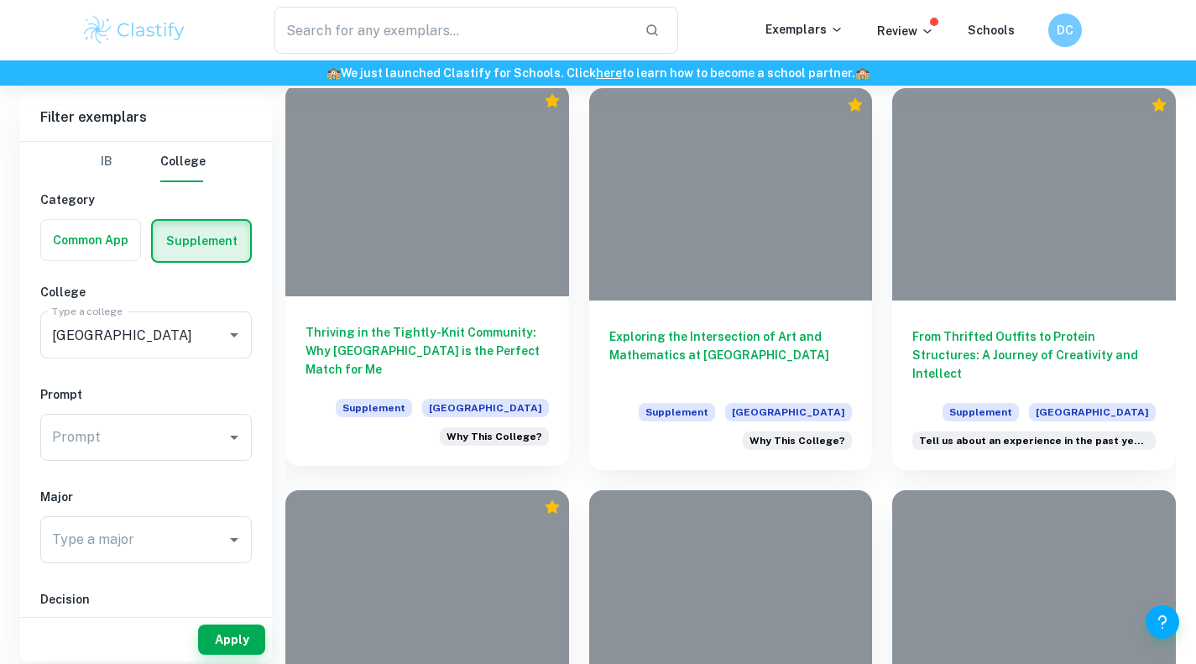
click at [480, 359] on h6 "Thriving in the Tightly-Knit Community: Why Duke University is the Perfect Matc…" at bounding box center [427, 350] width 243 height 55
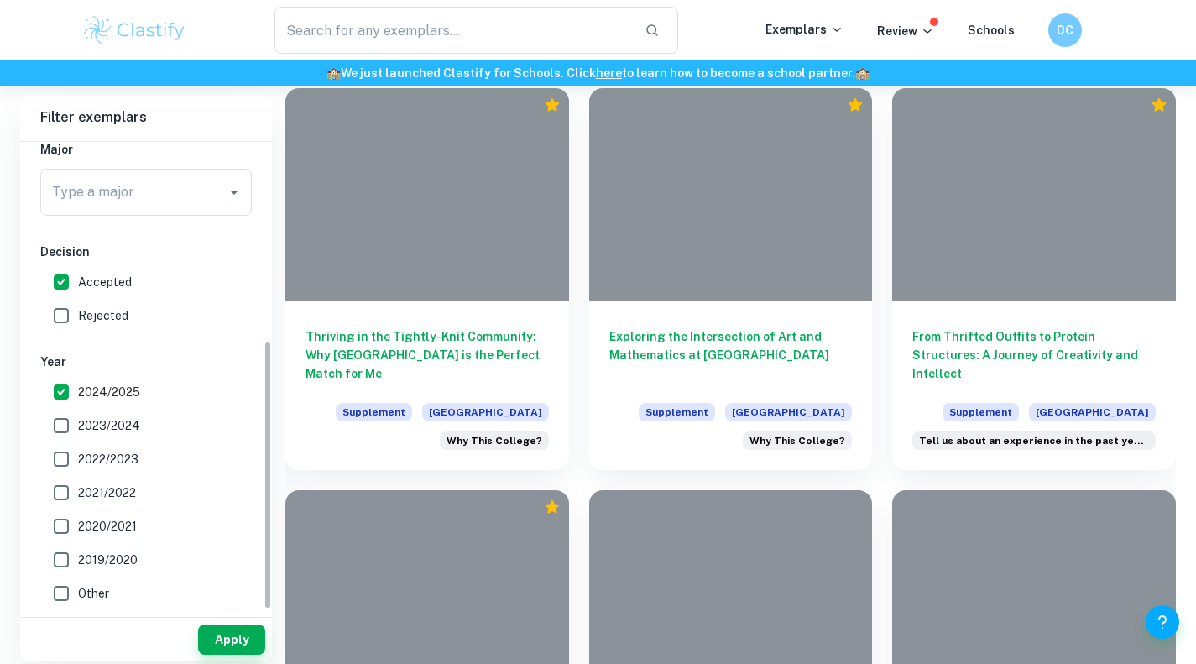
scroll to position [347, 0]
click at [233, 636] on button "Apply" at bounding box center [231, 639] width 67 height 30
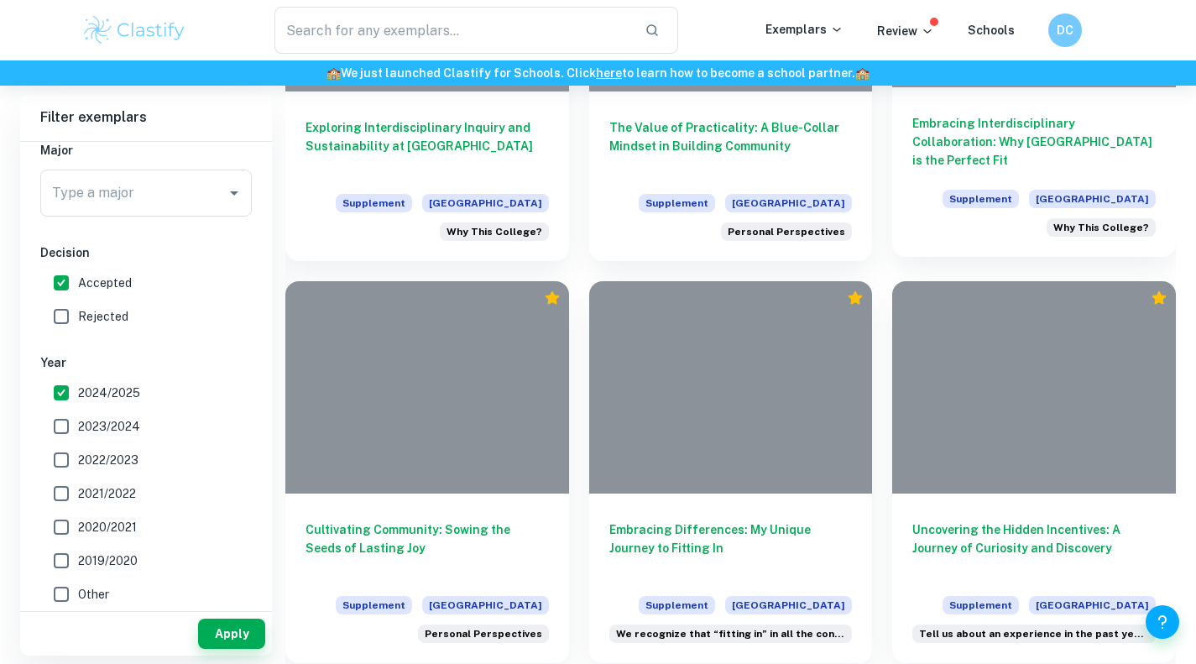
scroll to position [1829, 0]
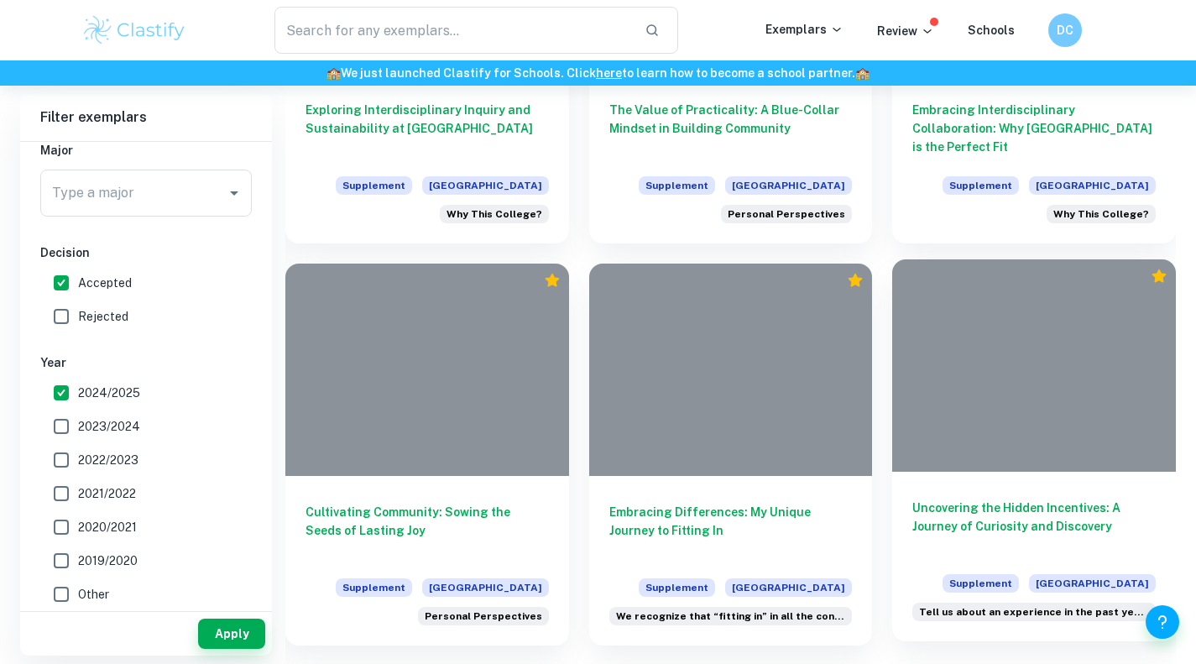
click at [969, 517] on h6 "Uncovering the Hidden Incentives: A Journey of Curiosity and Discovery" at bounding box center [1033, 526] width 243 height 55
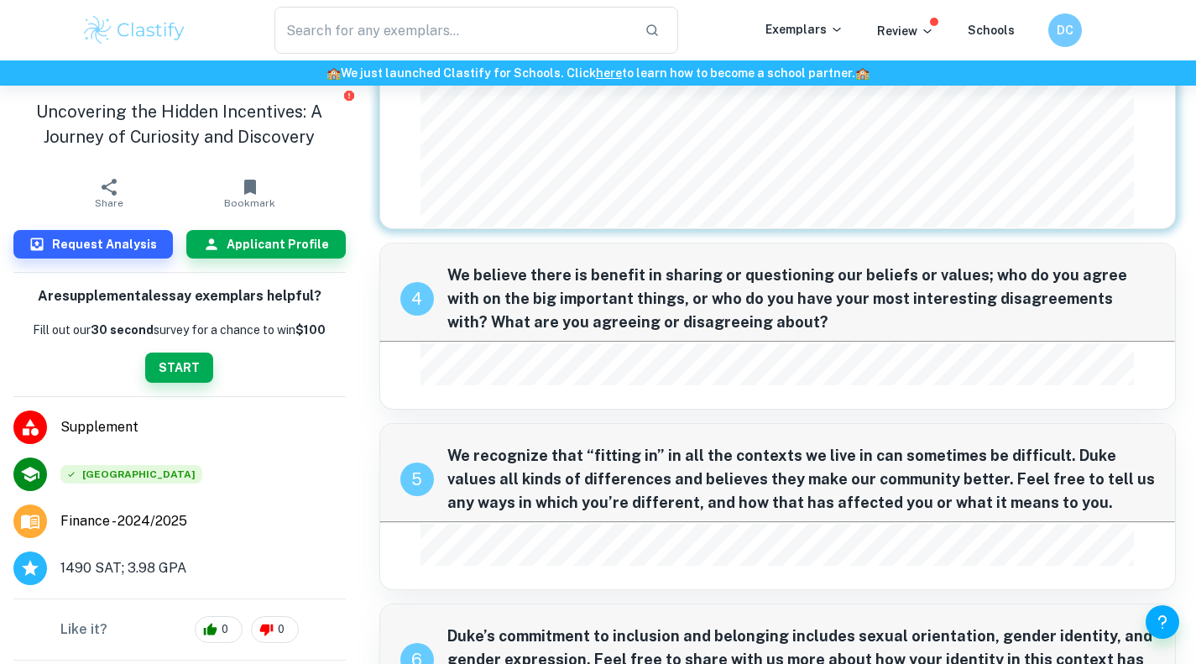
scroll to position [1780, 0]
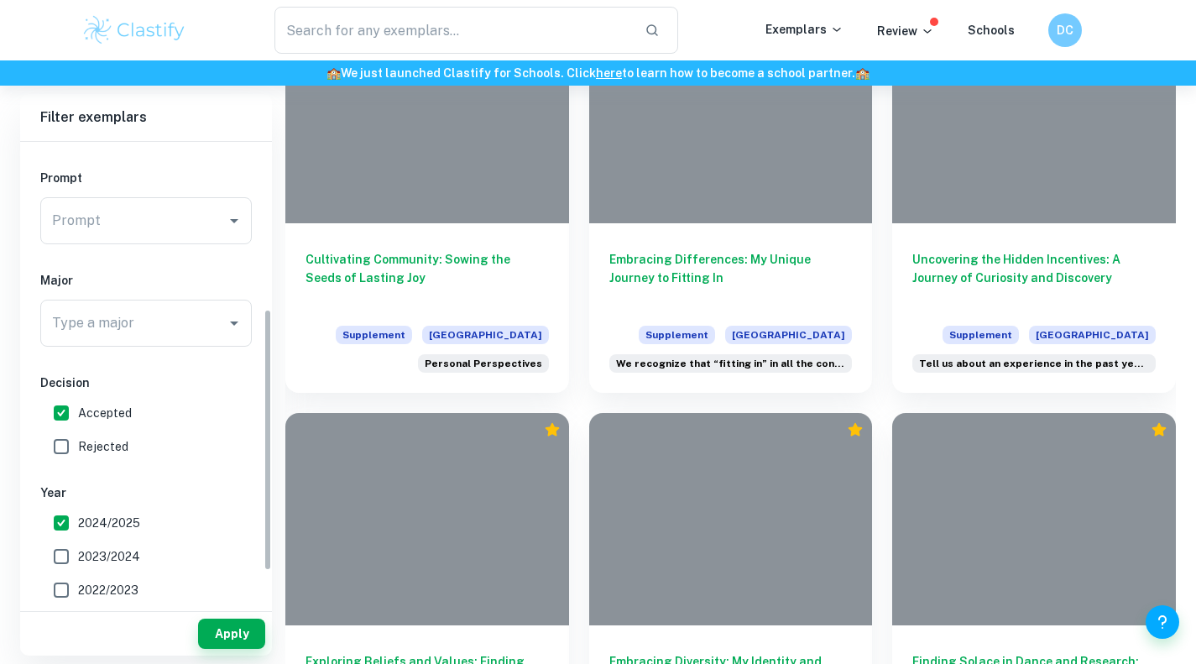
scroll to position [306, 0]
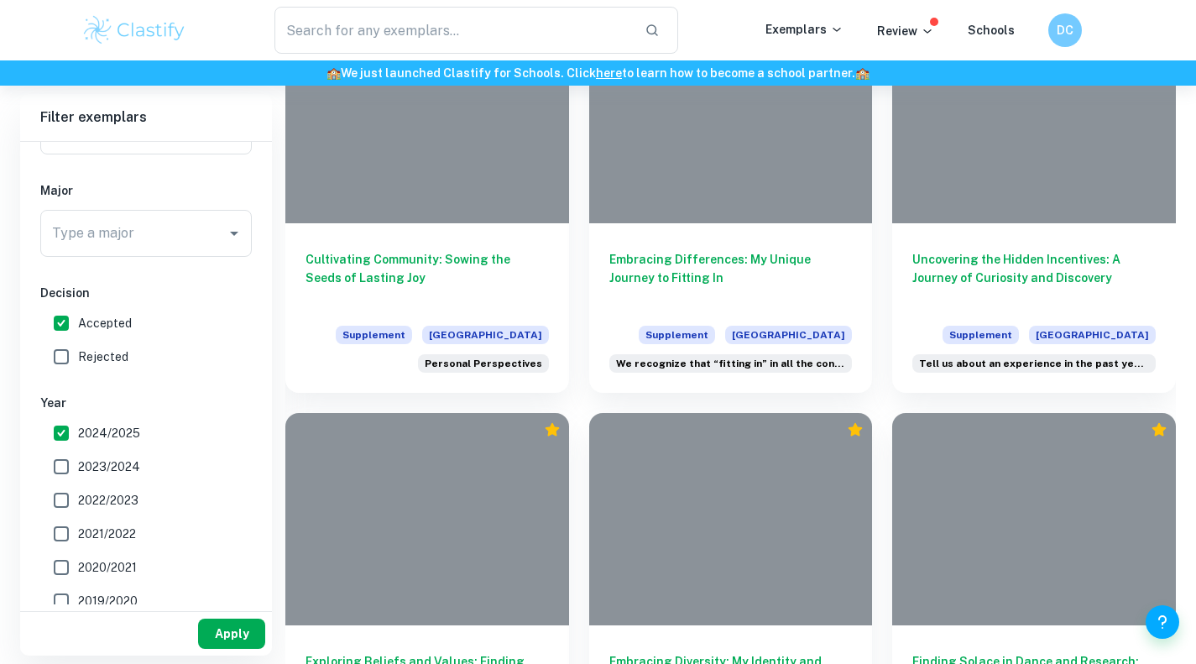
click at [256, 629] on button "Apply" at bounding box center [231, 634] width 67 height 30
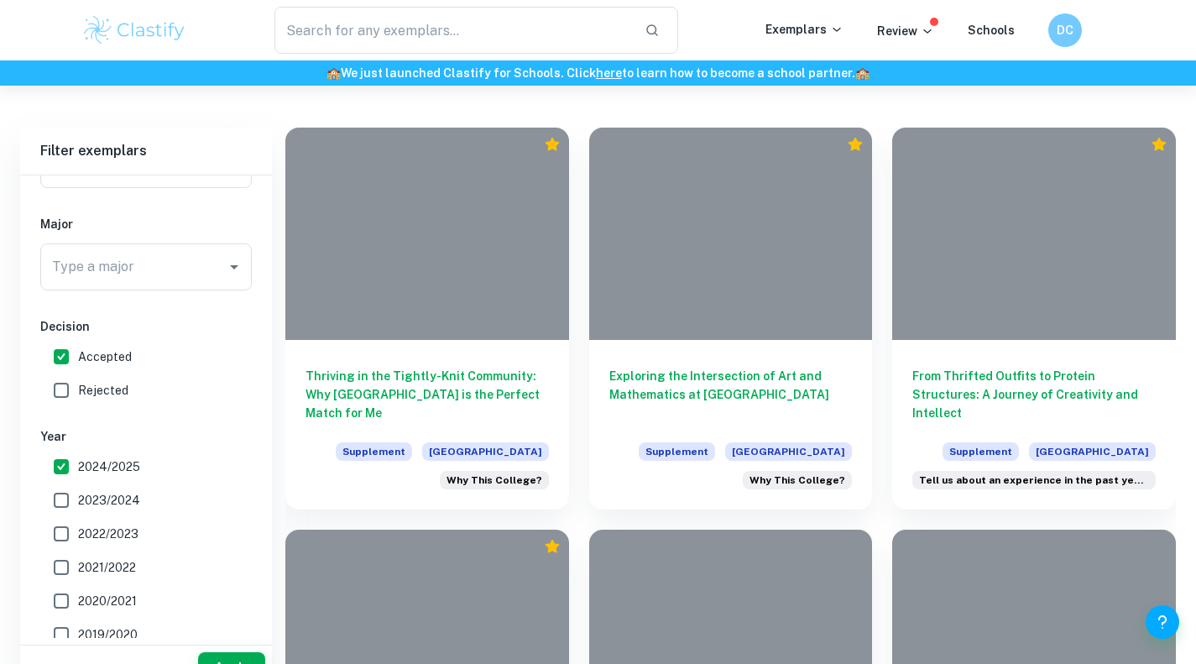
scroll to position [2081, 0]
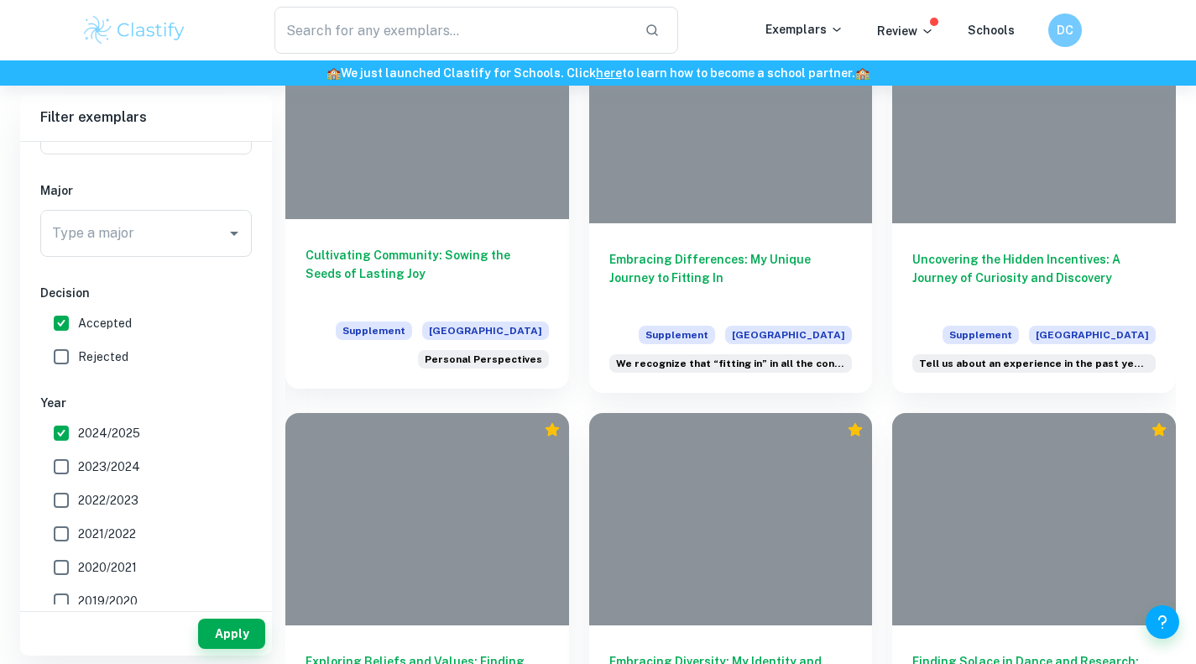
click at [382, 281] on h6 "Cultivating Community: Sowing the Seeds of Lasting Joy" at bounding box center [427, 273] width 243 height 55
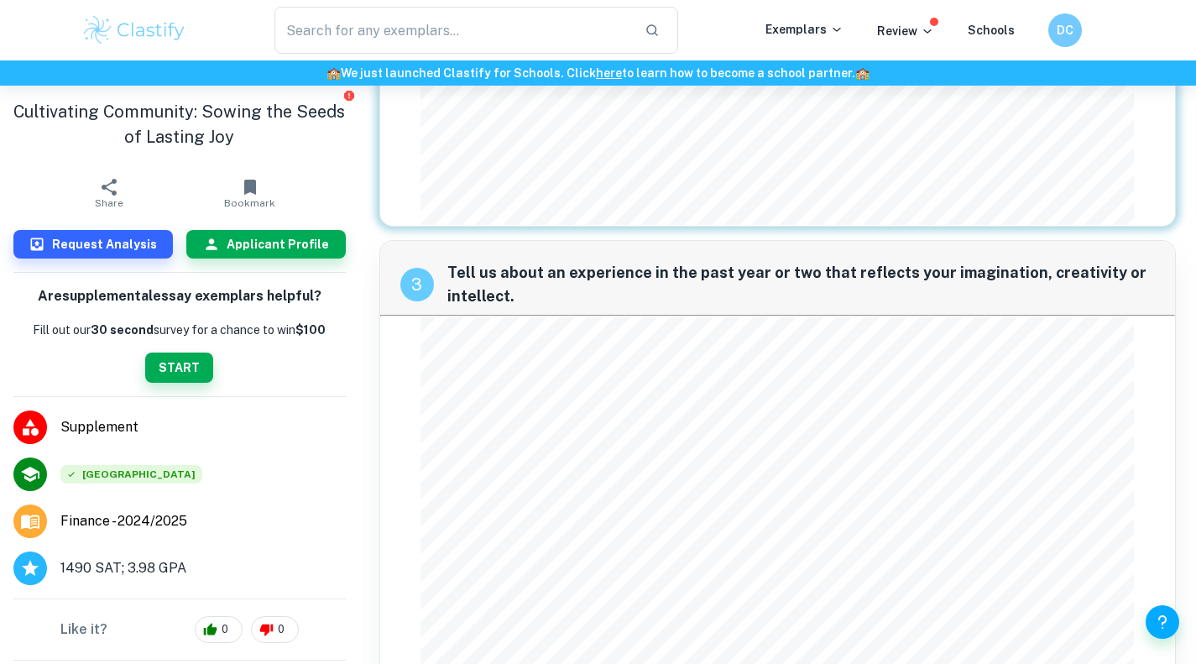
scroll to position [1246, 0]
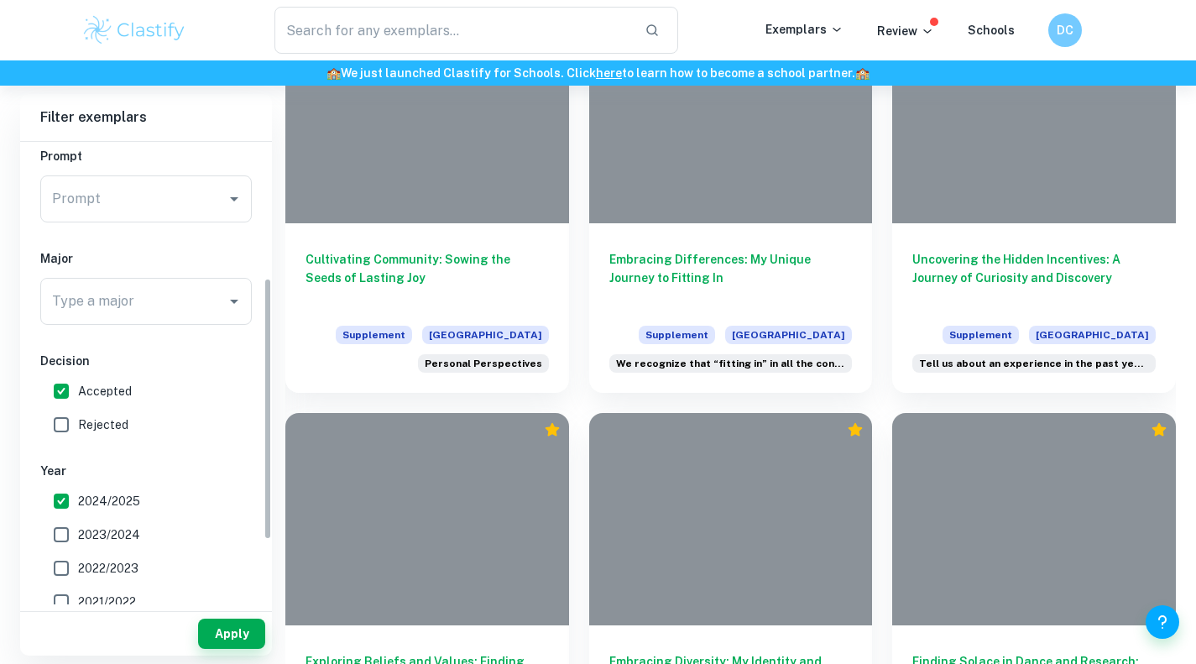
scroll to position [241, 0]
click at [245, 648] on button "Apply" at bounding box center [231, 634] width 67 height 30
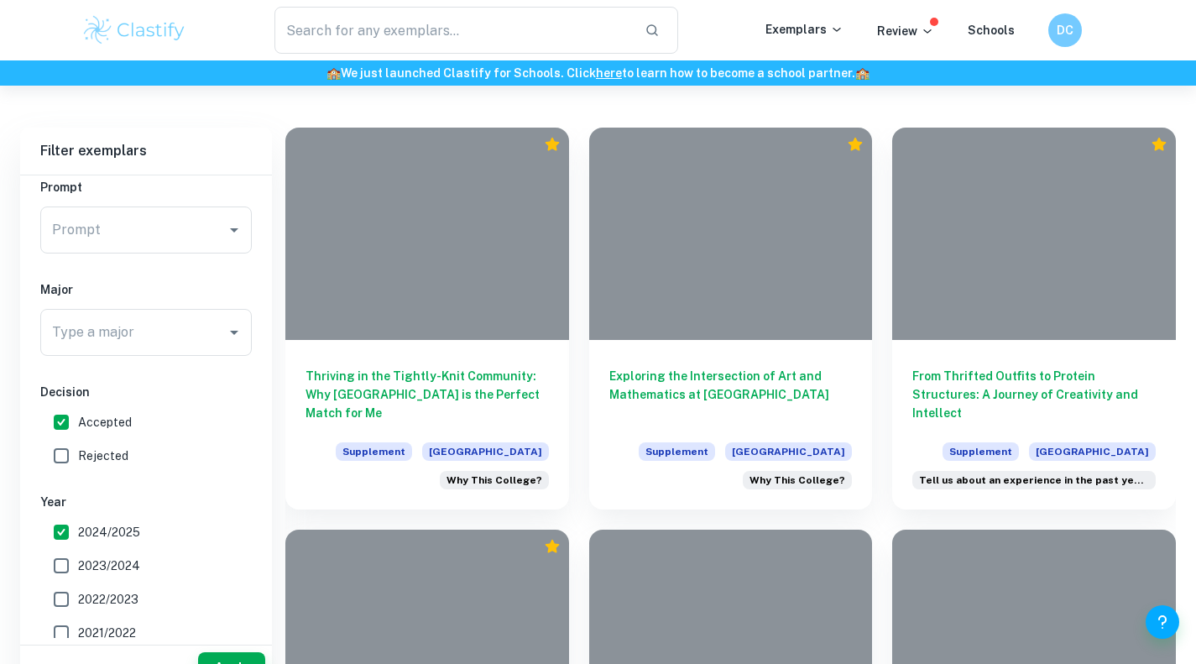
scroll to position [2081, 0]
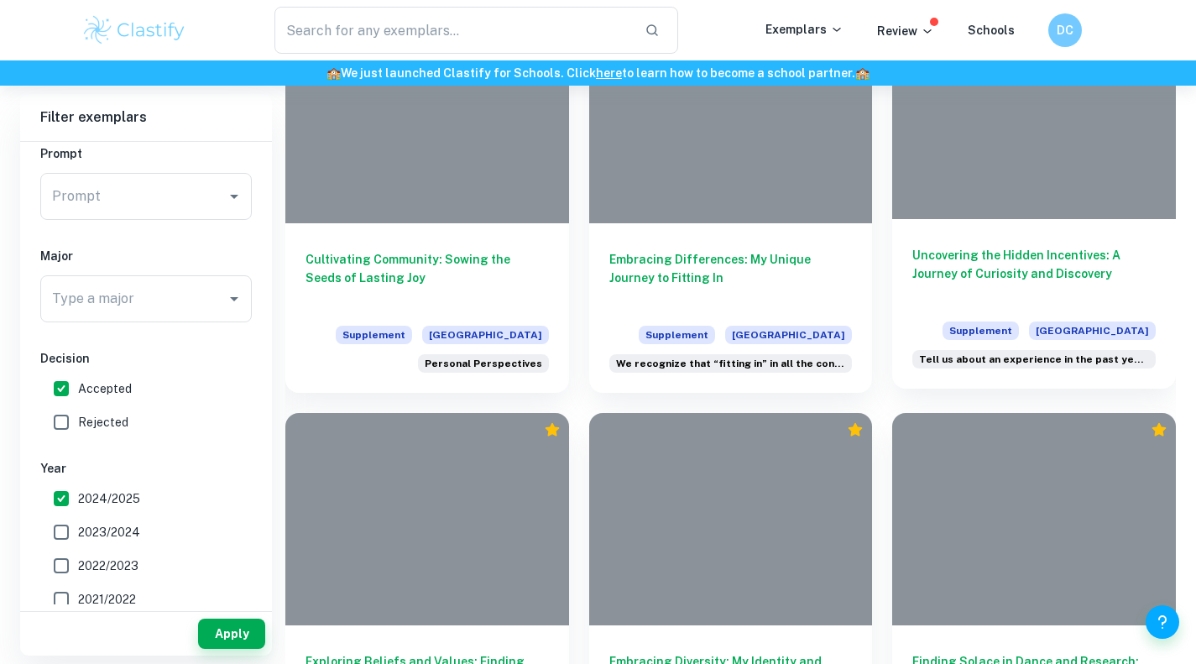
click at [1006, 281] on h6 "Uncovering the Hidden Incentives: A Journey of Curiosity and Discovery" at bounding box center [1033, 273] width 243 height 55
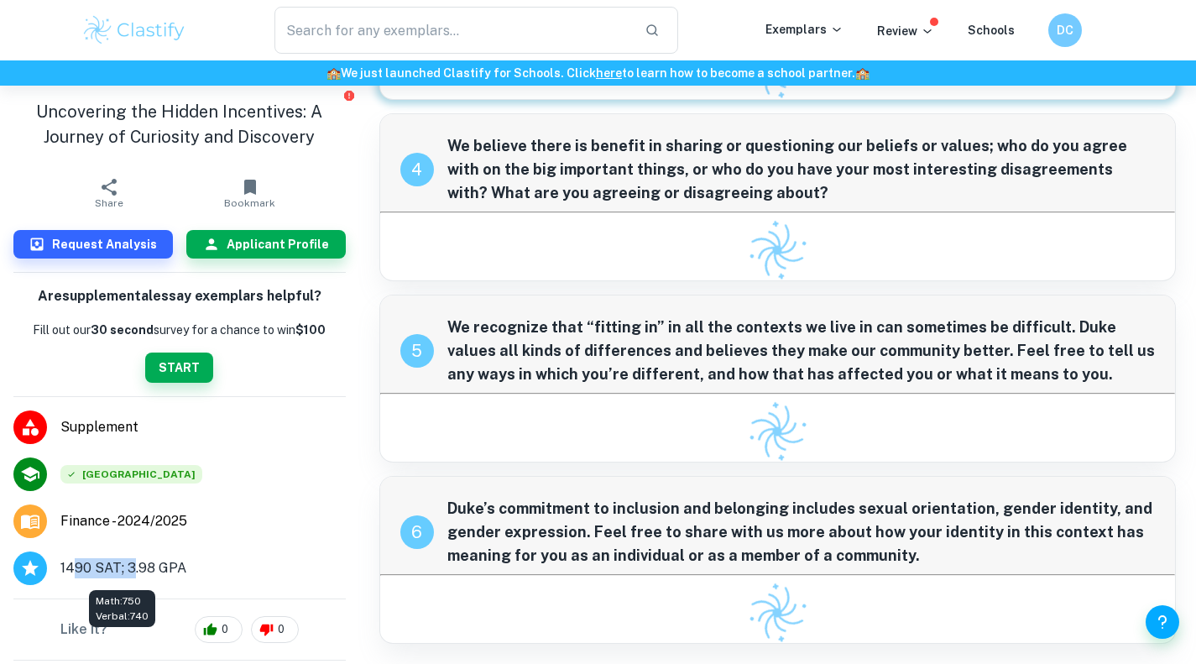
drag, startPoint x: 133, startPoint y: 571, endPoint x: 74, endPoint y: 573, distance: 58.8
click at [74, 573] on span "1490 SAT; 3.98 GPA" at bounding box center [123, 568] width 126 height 20
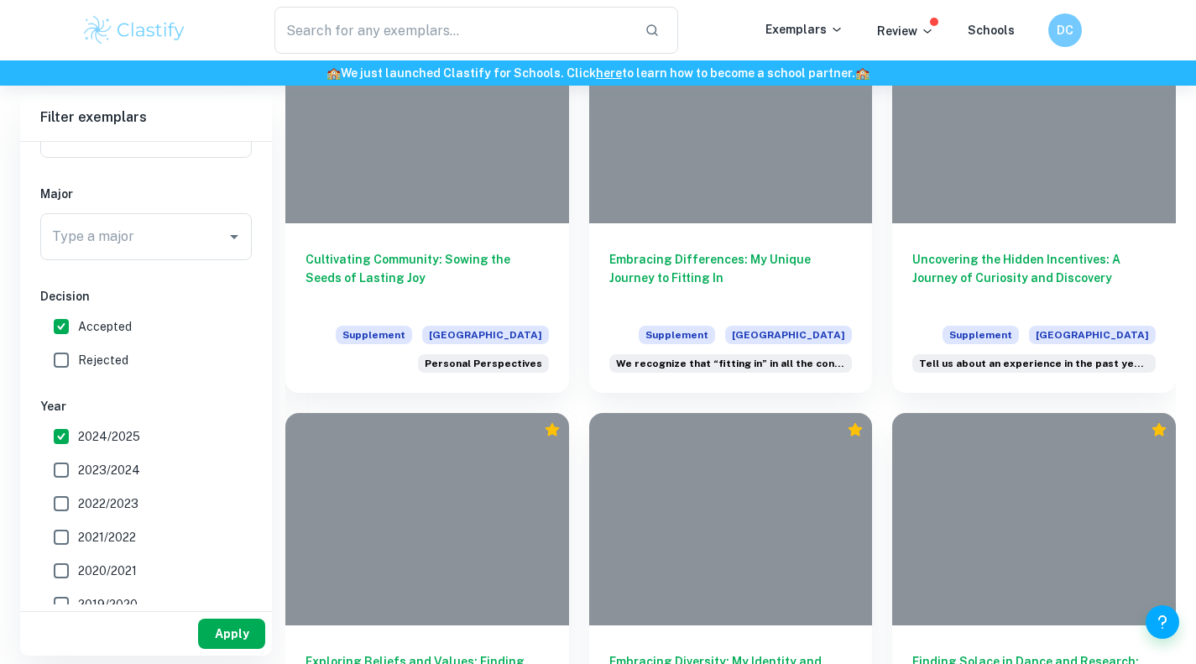
click at [237, 638] on button "Apply" at bounding box center [231, 634] width 67 height 30
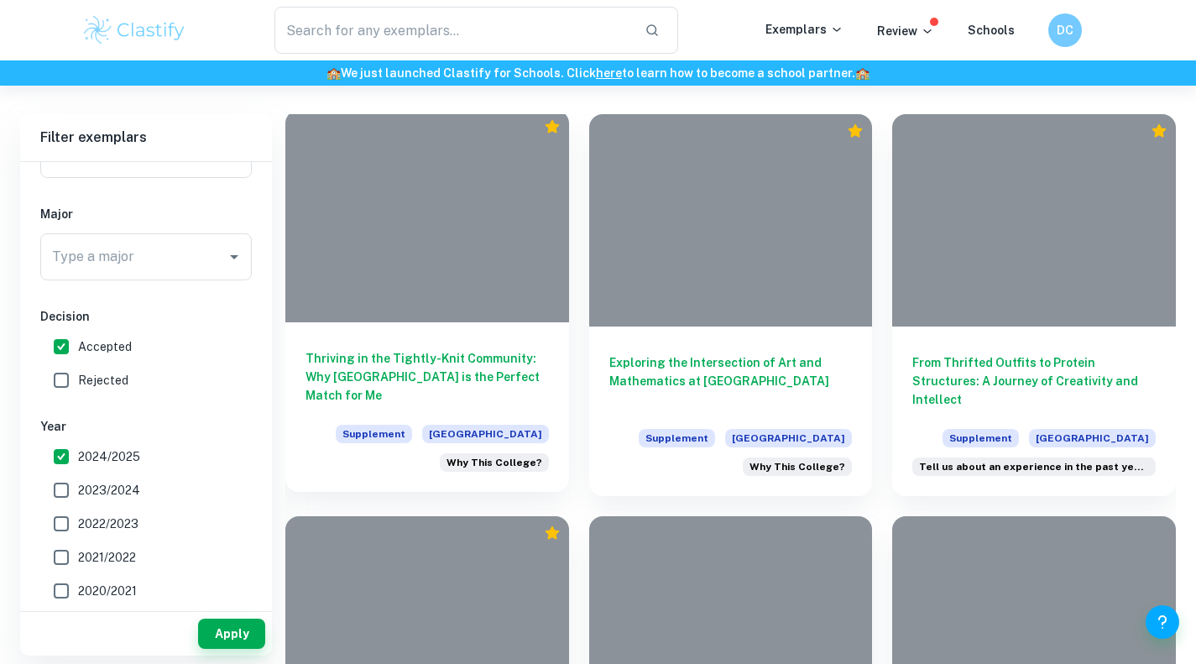
click at [404, 352] on h6 "Thriving in the Tightly-Knit Community: Why Duke University is the Perfect Matc…" at bounding box center [427, 376] width 243 height 55
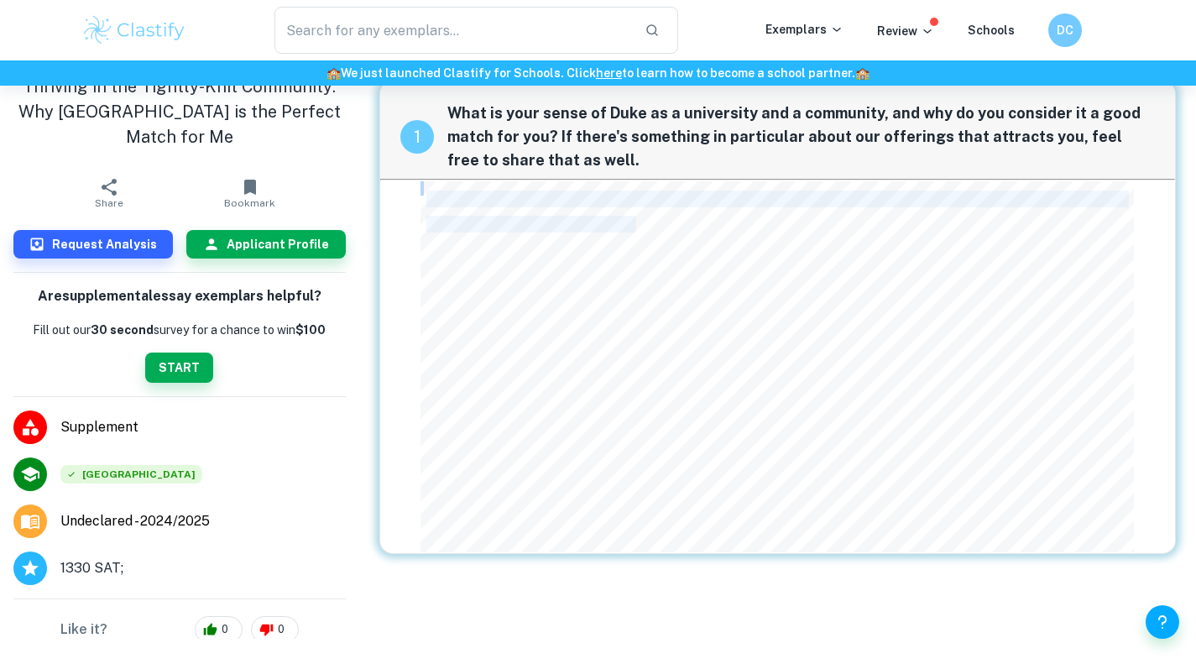
drag, startPoint x: 416, startPoint y: 185, endPoint x: 638, endPoint y: 219, distance: 224.1
click at [638, 219] on div "1 What is your sense of Duke as a university and a community, and why do you co…" at bounding box center [777, 317] width 797 height 473
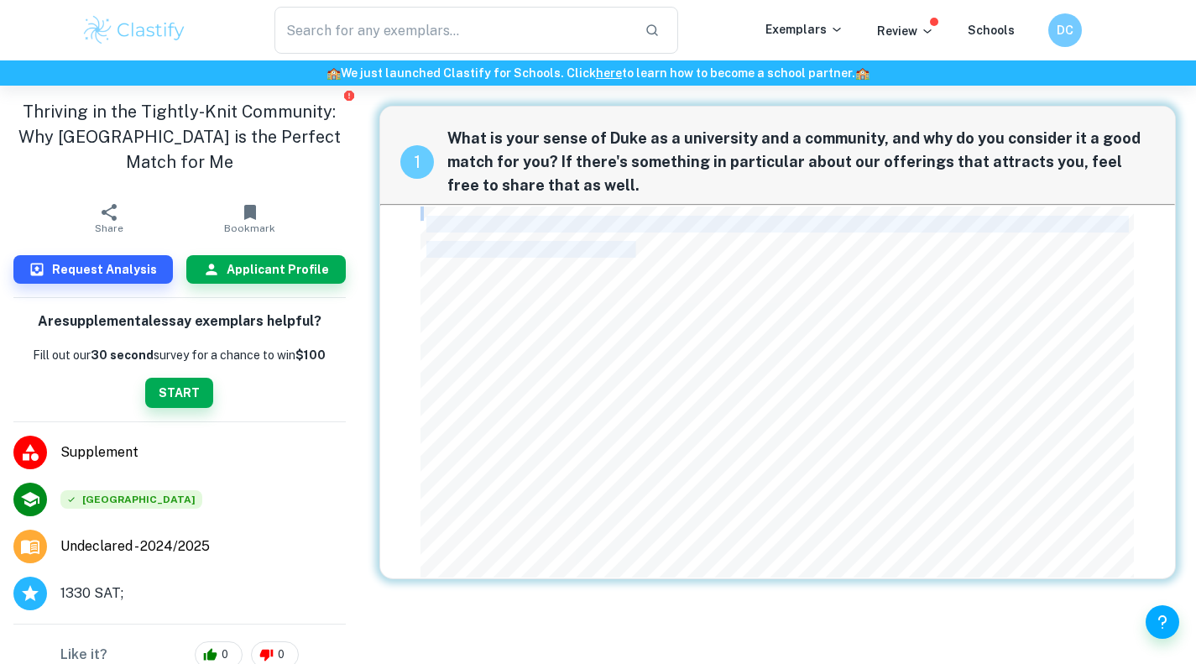
click at [429, 227] on span "Duke is an institution where I know I will thrive. From the amazing community t…" at bounding box center [774, 224] width 697 height 14
drag, startPoint x: 419, startPoint y: 220, endPoint x: 742, endPoint y: 222, distance: 323.1
click at [742, 222] on div "1 What is your sense of Duke as a university and a community, and why do you co…" at bounding box center [777, 342] width 797 height 473
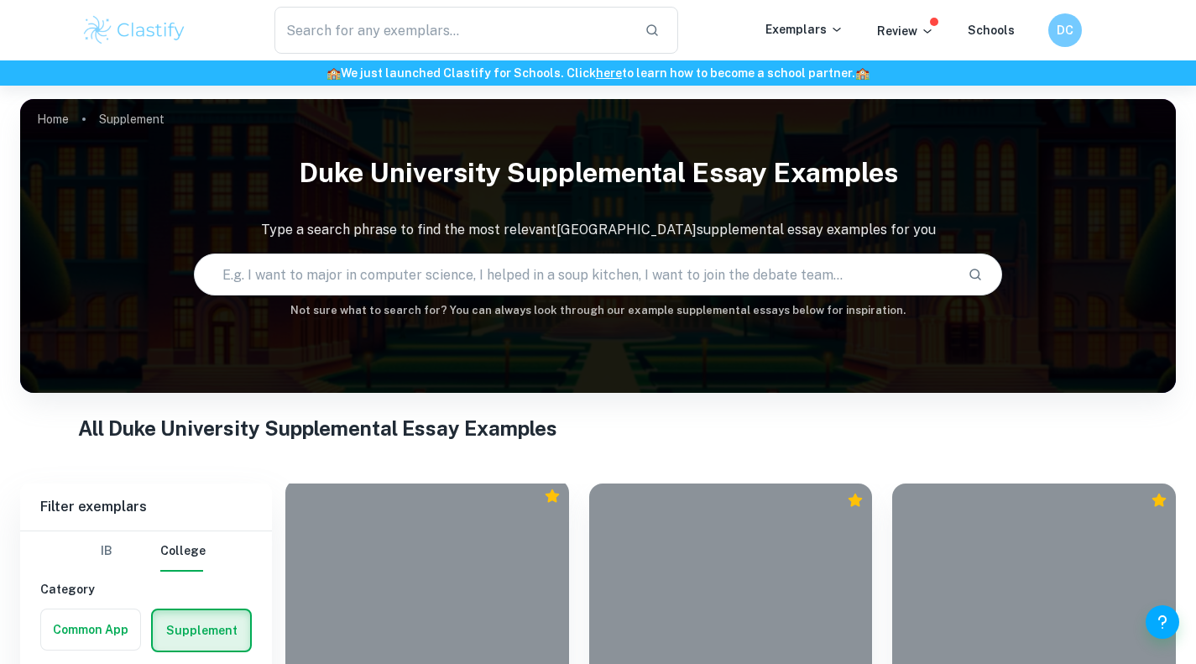
scroll to position [369, 0]
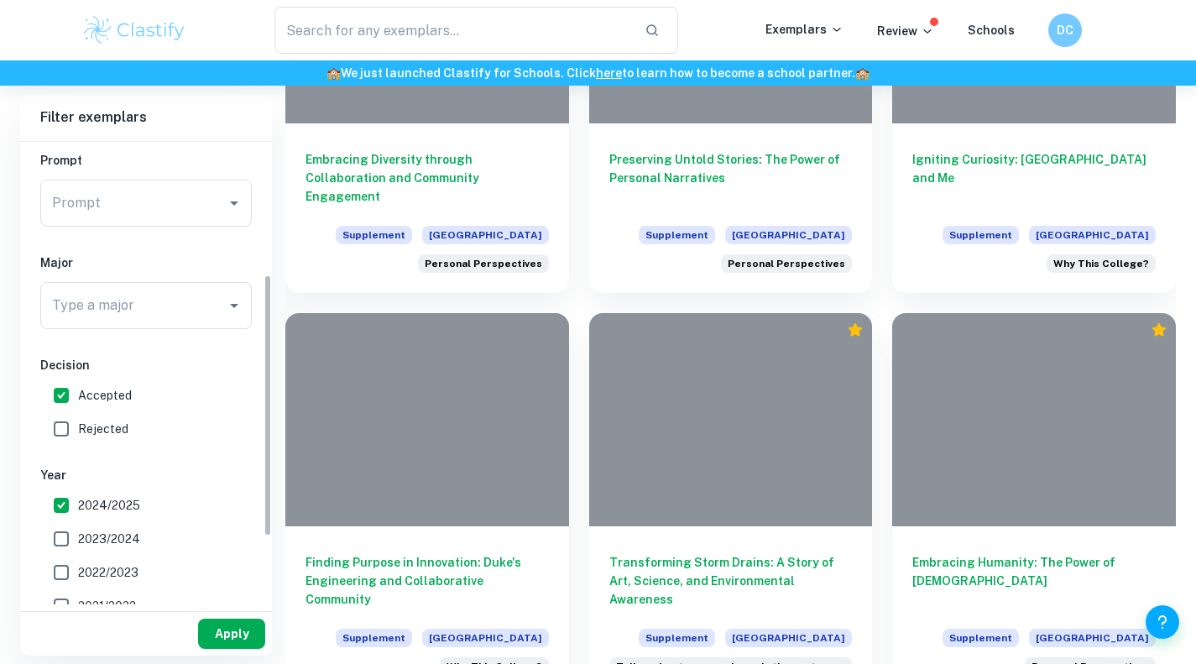
click at [244, 619] on button "Apply" at bounding box center [231, 634] width 67 height 30
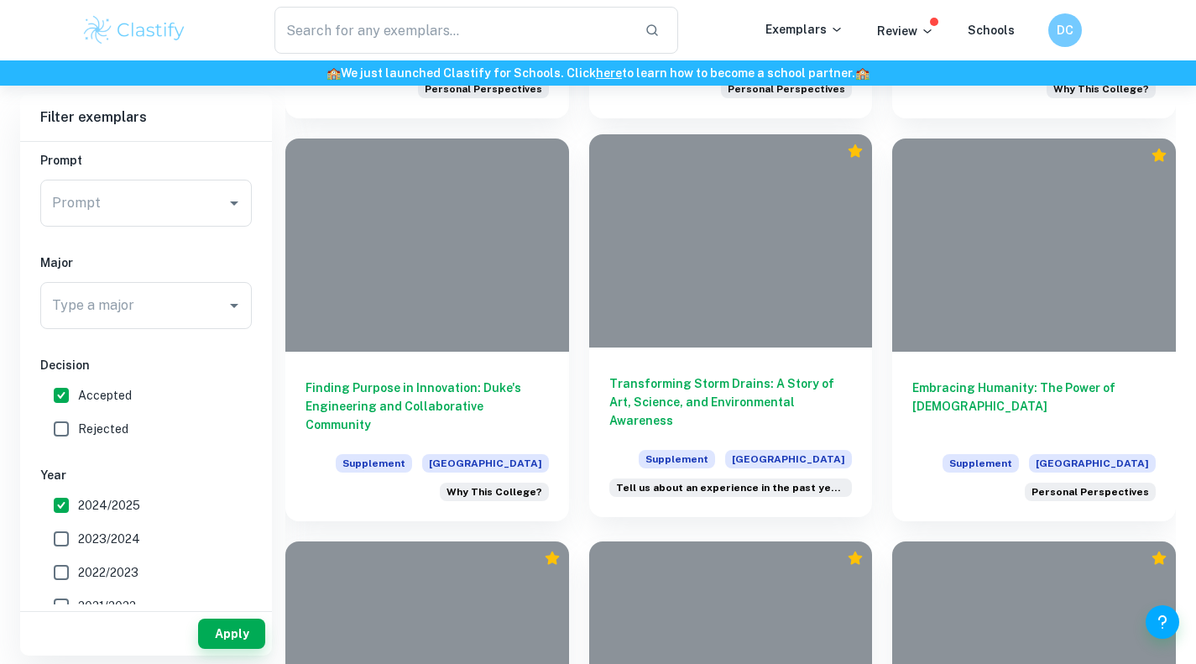
click at [831, 403] on h6 "Transforming Storm Drains: A Story of Art, Science, and Environmental Awareness" at bounding box center [730, 401] width 243 height 55
